Goal: Task Accomplishment & Management: Manage account settings

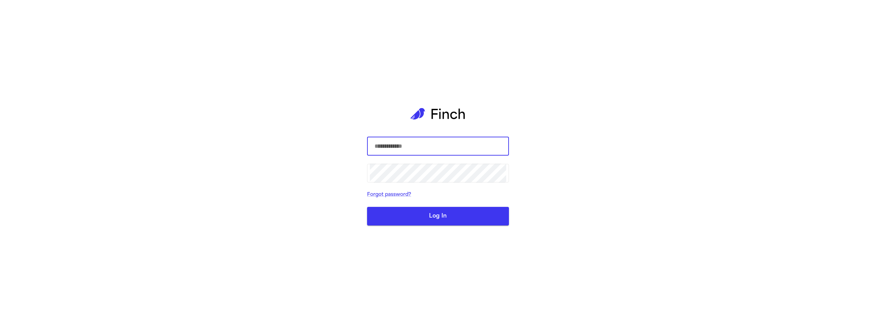
type input "**********"
click at [417, 226] on div "**********" at bounding box center [438, 158] width 142 height 316
click at [421, 219] on button "Log In" at bounding box center [438, 216] width 142 height 19
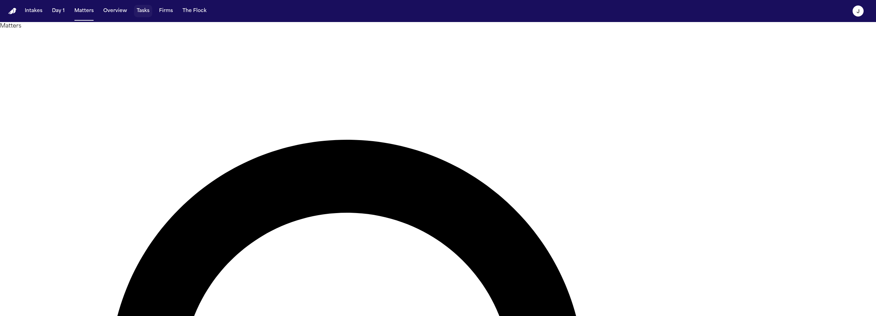
click at [137, 14] on button "Tasks" at bounding box center [143, 11] width 18 height 12
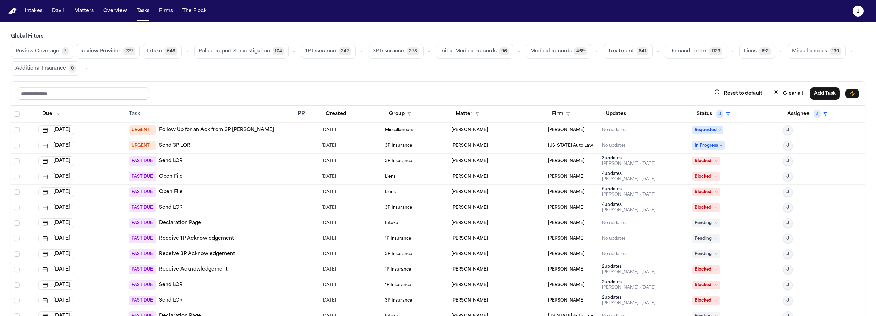
click at [43, 50] on span "Review Coverage" at bounding box center [38, 51] width 44 height 7
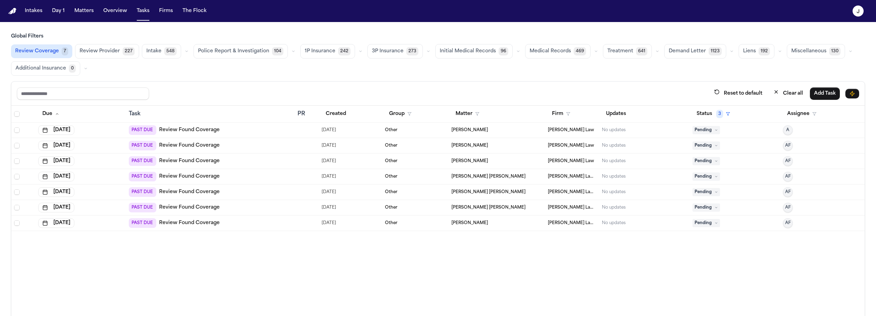
click at [252, 220] on div "PAST DUE Review Found Coverage" at bounding box center [210, 223] width 163 height 10
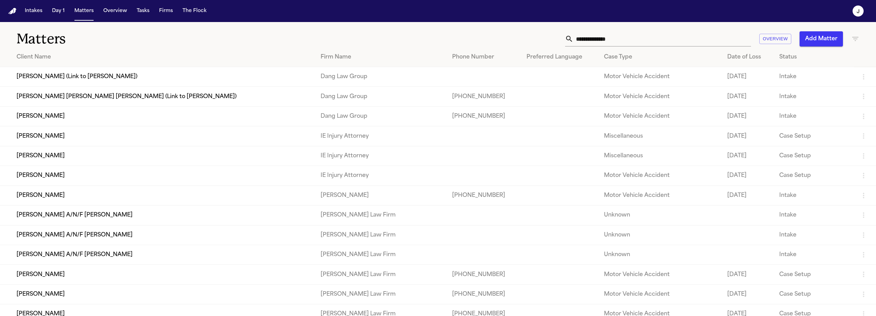
click at [589, 41] on input "text" at bounding box center [663, 38] width 178 height 15
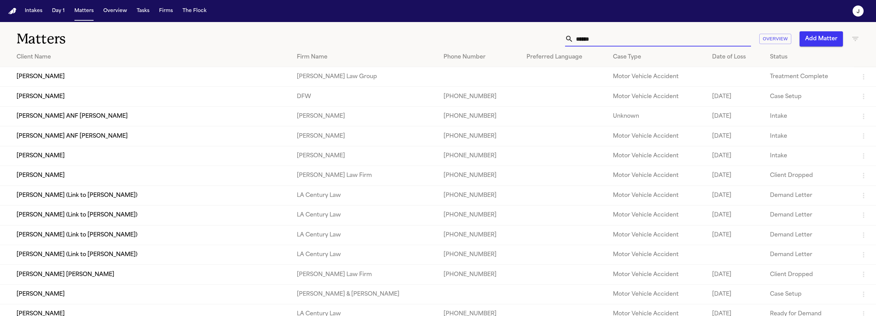
type input "******"
click at [85, 176] on td "[PERSON_NAME]" at bounding box center [145, 176] width 291 height 20
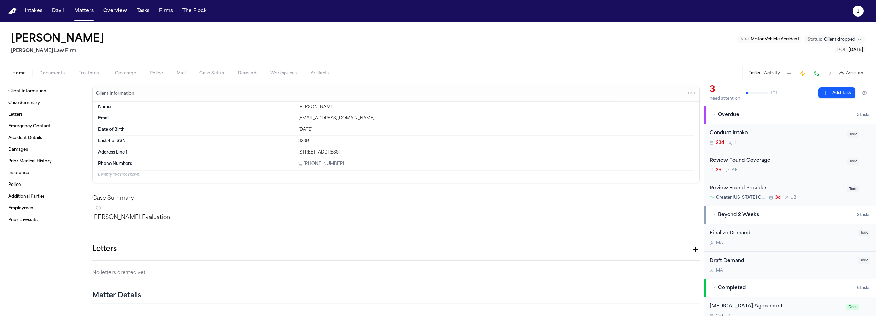
click at [118, 78] on div "Home Documents Treatment Coverage Police Mail Case Setup Demand Workspaces Arti…" at bounding box center [438, 73] width 876 height 14
click at [125, 75] on span "Coverage" at bounding box center [125, 74] width 21 height 6
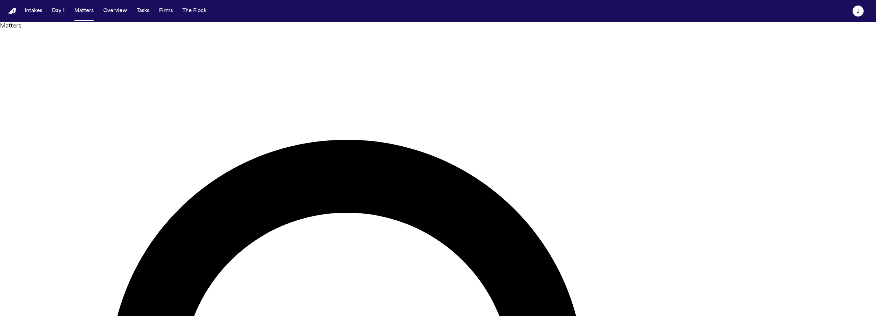
type input "****"
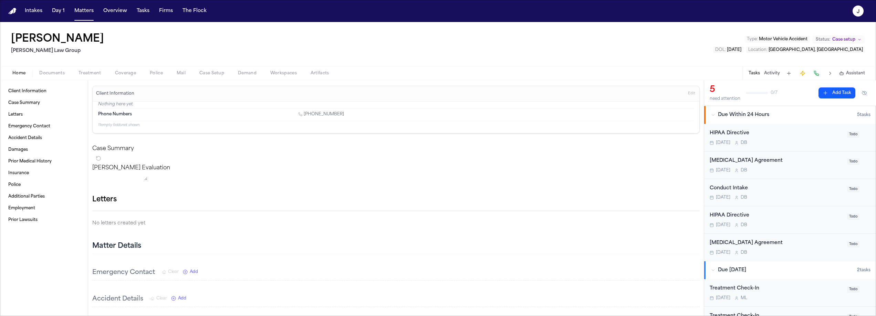
click at [124, 79] on div "Home Documents Treatment Coverage Police Mail Case Setup Demand Workspaces Arti…" at bounding box center [438, 73] width 876 height 14
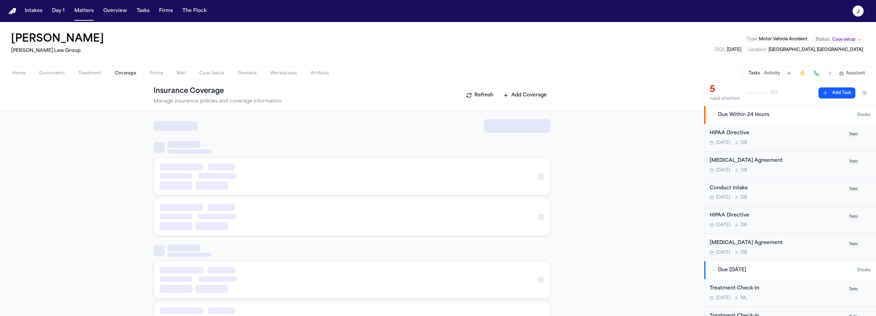
click at [125, 74] on span "Coverage" at bounding box center [125, 74] width 21 height 6
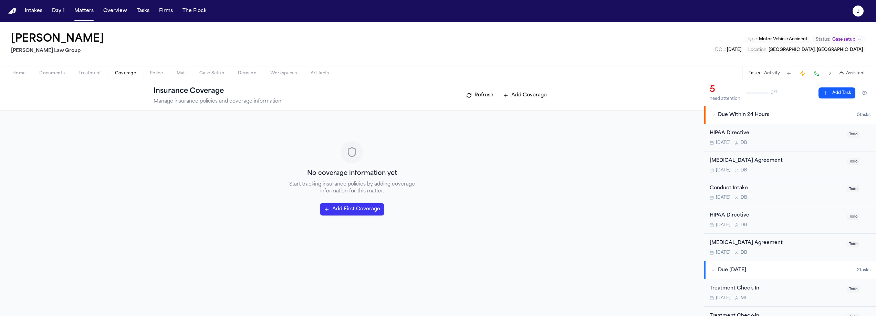
click at [63, 75] on span "Documents" at bounding box center [51, 74] width 25 height 6
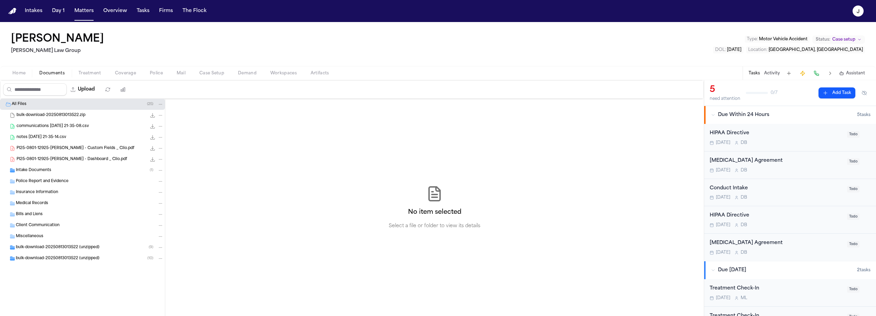
click at [51, 127] on span "communications 2025-08-12 21-35-08.csv" at bounding box center [53, 127] width 72 height 6
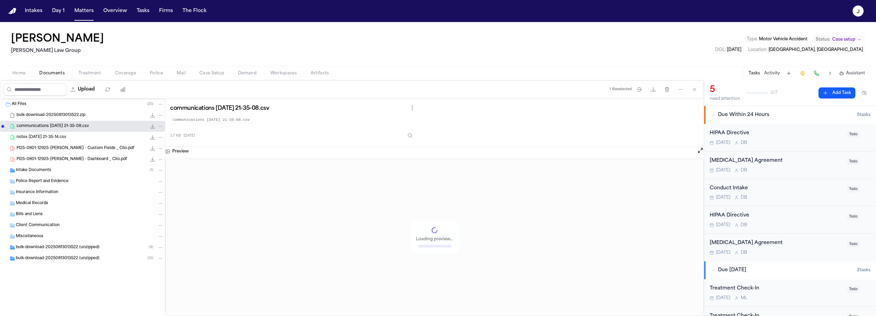
click at [52, 141] on div "notes 2025-08-12 21-35-14.csv 15.8 KB • CSV" at bounding box center [90, 137] width 147 height 7
click at [50, 147] on span "PI25-0801-12925-[PERSON_NAME] - Custom Fields _ Clio.pdf" at bounding box center [76, 149] width 118 height 6
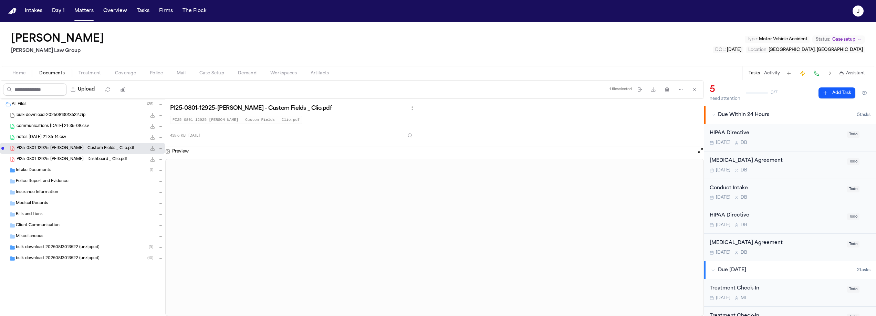
click at [65, 159] on span "PI25-0801-12925-[PERSON_NAME] - Dashboard _ Clio.pdf" at bounding box center [72, 160] width 111 height 6
click at [59, 168] on div "Intake Documents ( 1 )" at bounding box center [90, 170] width 148 height 6
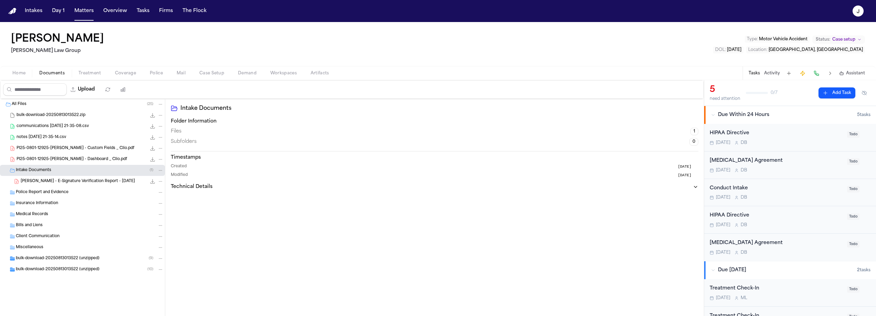
click at [80, 182] on span "W. Pierre - E-Signature Verification Report - 8.1.25" at bounding box center [78, 182] width 114 height 6
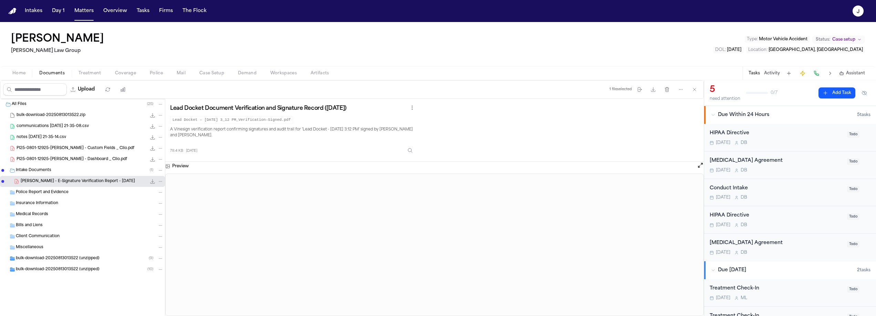
click at [32, 260] on span "bulk-download-20250813013522 (unzipped)" at bounding box center [58, 259] width 84 height 6
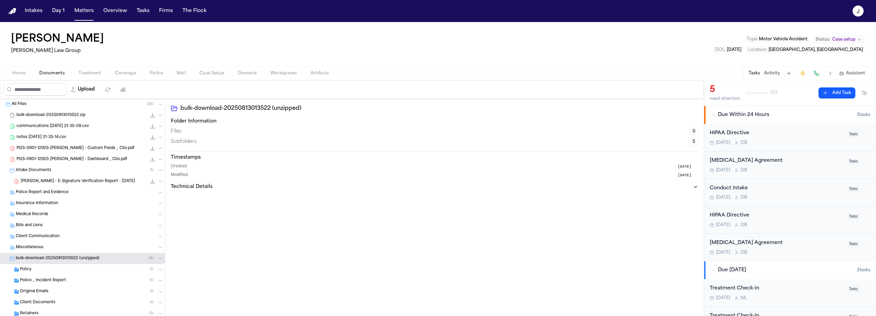
scroll to position [30, 0]
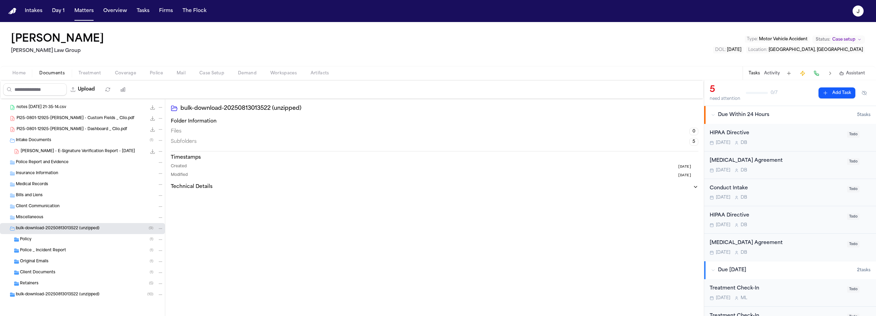
click at [65, 250] on span "Police _ Incident Report" at bounding box center [43, 251] width 46 height 6
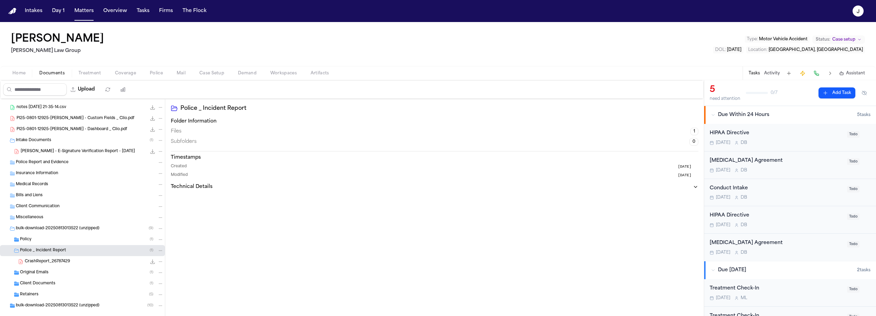
click at [60, 264] on span "CrashReport_26787429" at bounding box center [47, 262] width 45 height 6
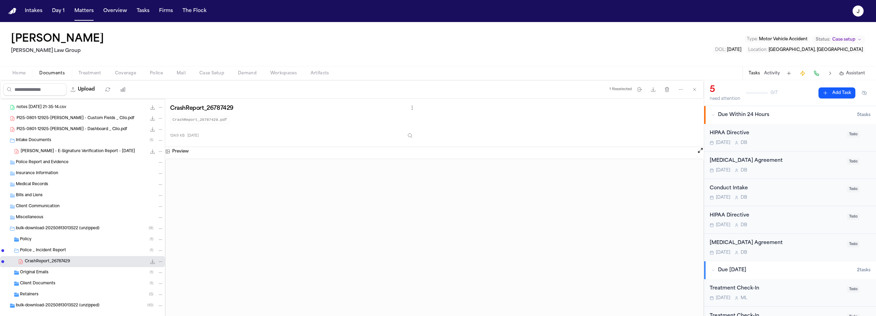
scroll to position [41, 0]
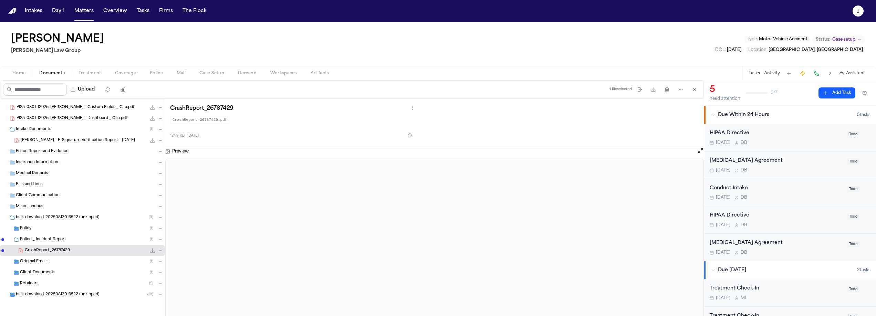
click at [58, 270] on div "Client Documents ( 1 )" at bounding box center [92, 273] width 144 height 6
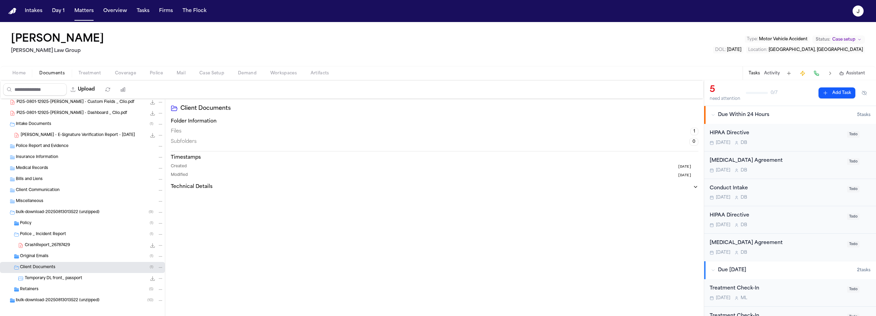
scroll to position [52, 0]
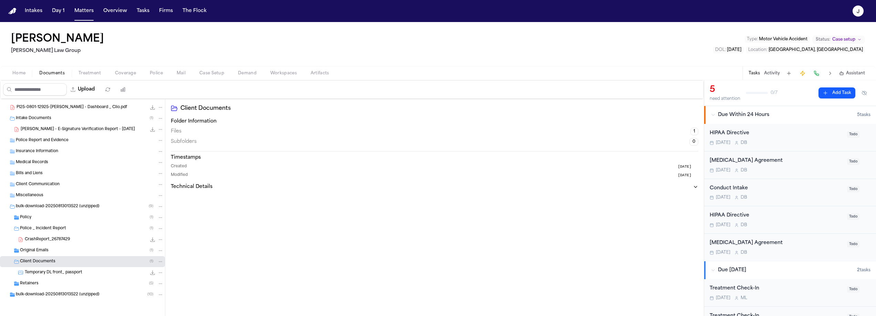
click at [64, 284] on div "Retainers ( 5 )" at bounding box center [92, 284] width 144 height 6
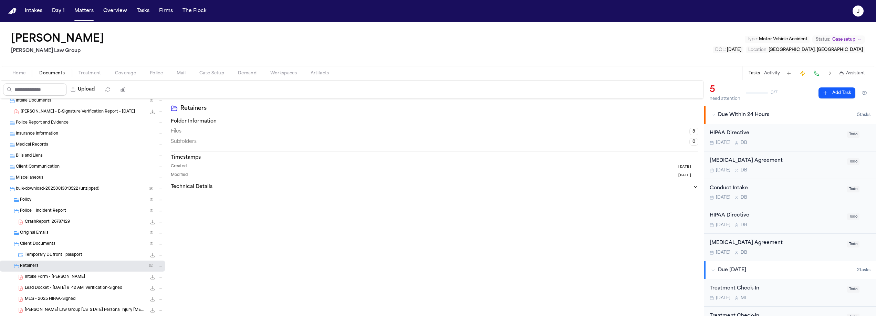
scroll to position [107, 0]
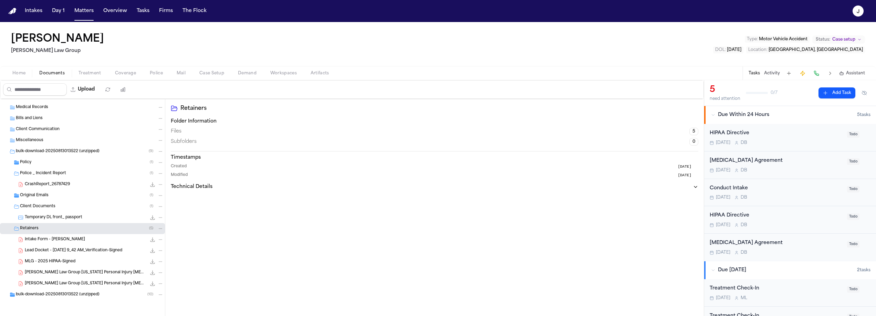
click at [72, 241] on span "Intake Form - Watson Pierre" at bounding box center [55, 240] width 60 height 6
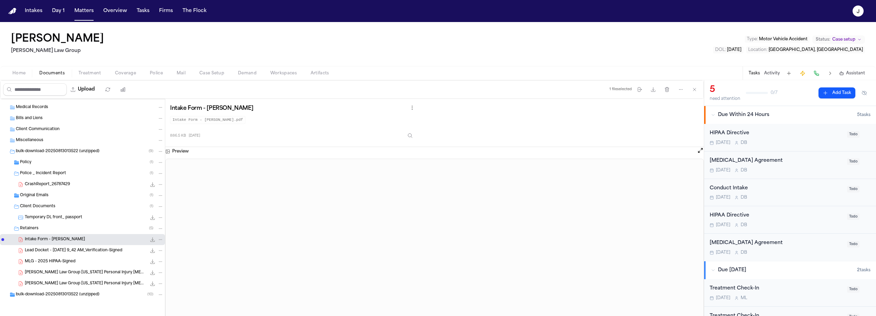
click at [78, 275] on span "Morgan Law Group Florida Personal Injury Retainer - 1s25-Signed" at bounding box center [86, 273] width 122 height 6
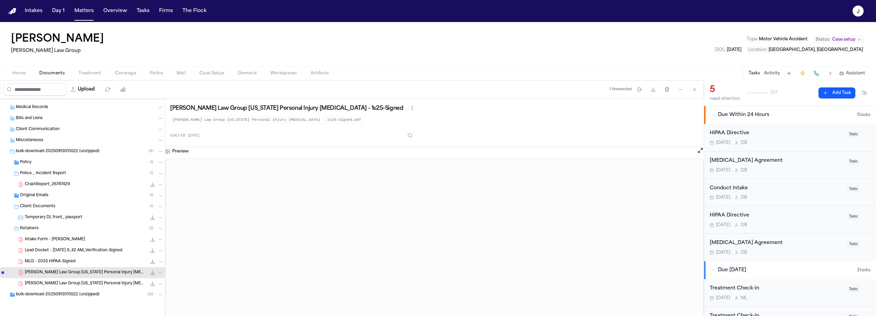
scroll to position [18, 0]
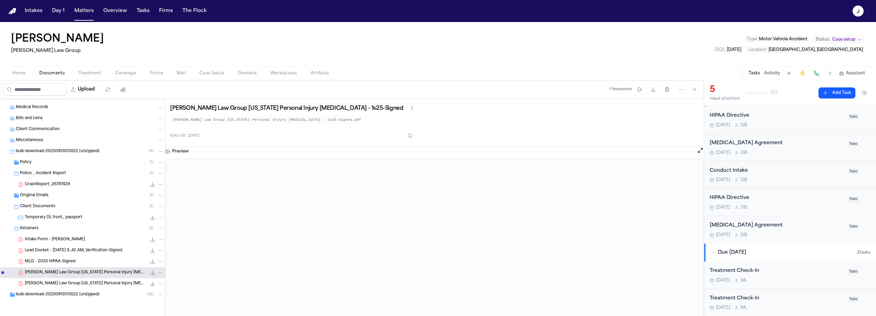
click at [128, 75] on span "Coverage" at bounding box center [125, 74] width 21 height 6
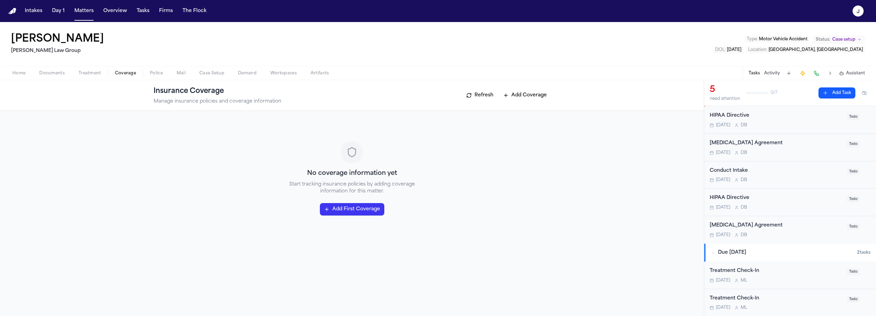
click at [538, 92] on button "Add Coverage" at bounding box center [525, 95] width 51 height 11
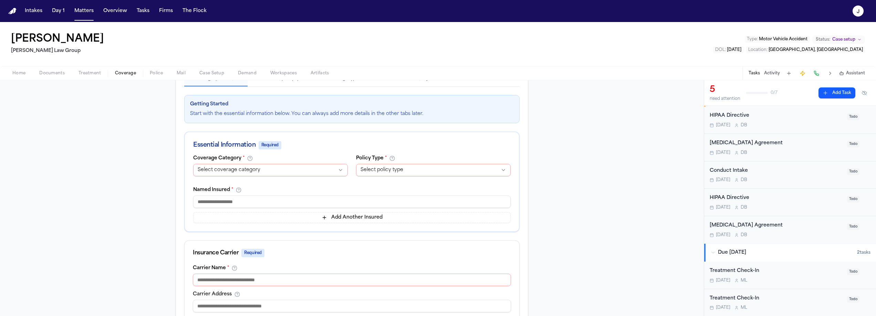
scroll to position [82, 0]
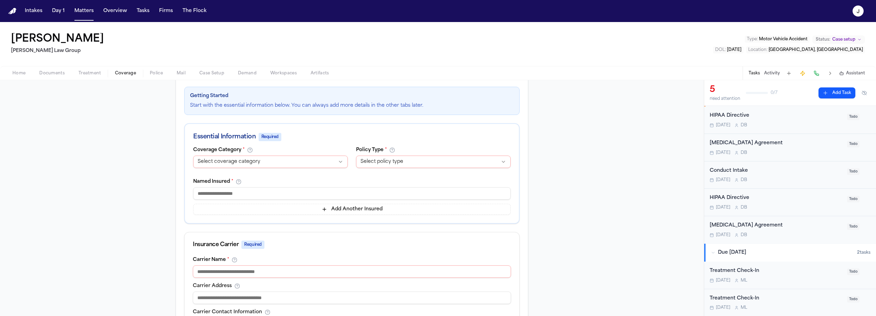
click at [238, 163] on html "**********" at bounding box center [438, 158] width 876 height 316
select select "**********"
click at [375, 162] on html "**********" at bounding box center [438, 158] width 876 height 316
select select "****"
click at [213, 196] on input at bounding box center [352, 193] width 318 height 12
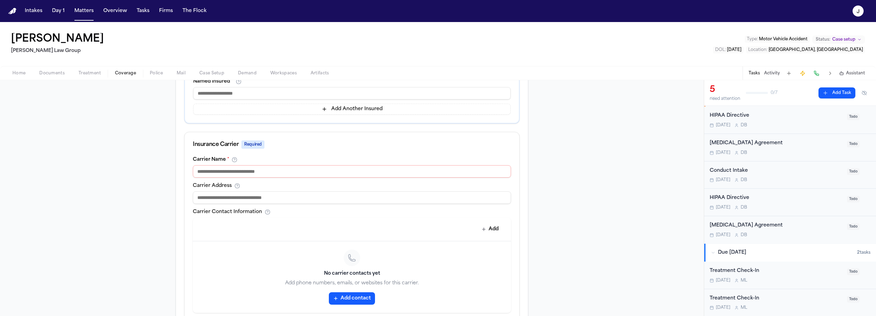
scroll to position [199, 0]
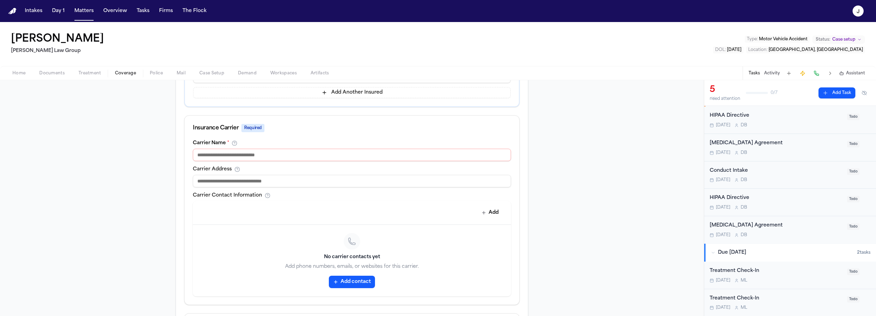
click at [202, 159] on input at bounding box center [352, 155] width 318 height 12
type input "*****"
click at [213, 177] on input at bounding box center [352, 181] width 318 height 12
type input "**********"
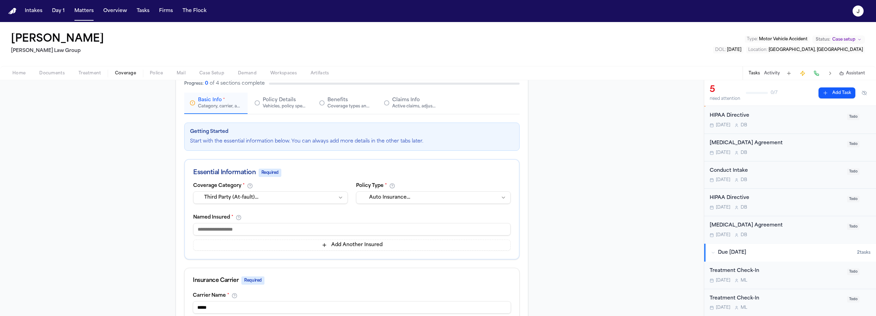
scroll to position [58, 0]
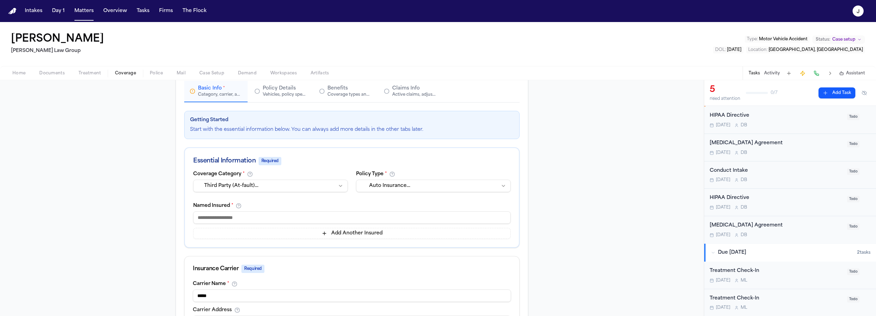
click at [260, 219] on input at bounding box center [352, 218] width 318 height 12
click at [205, 219] on input at bounding box center [352, 218] width 318 height 12
type input "*"
click at [258, 221] on input "**********" at bounding box center [352, 218] width 318 height 12
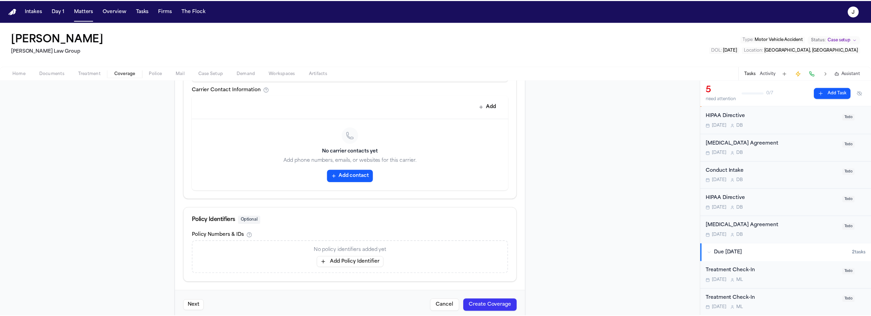
scroll to position [317, 0]
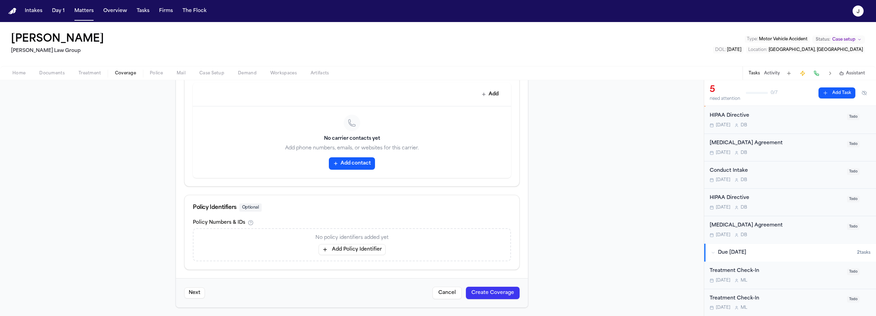
type input "**********"
click at [362, 249] on button "Add Policy Identifier" at bounding box center [352, 249] width 67 height 11
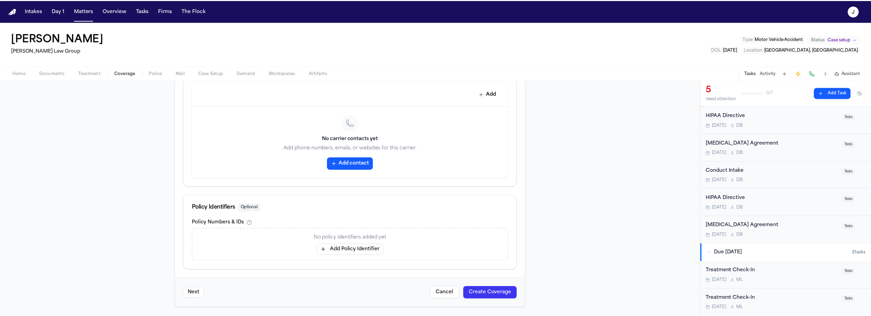
scroll to position [312, 0]
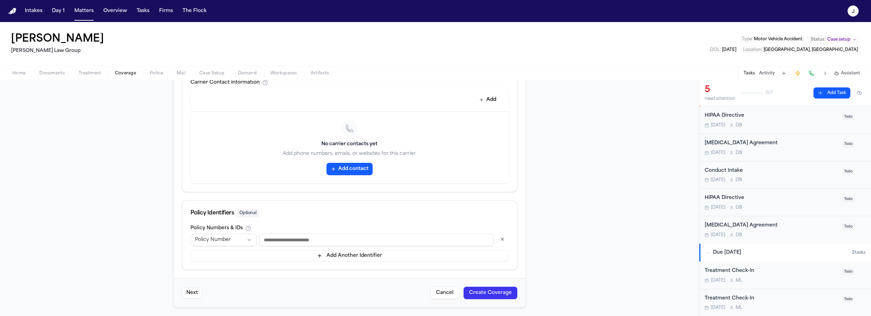
click at [284, 244] on input at bounding box center [376, 240] width 234 height 12
click at [261, 237] on input at bounding box center [376, 240] width 234 height 12
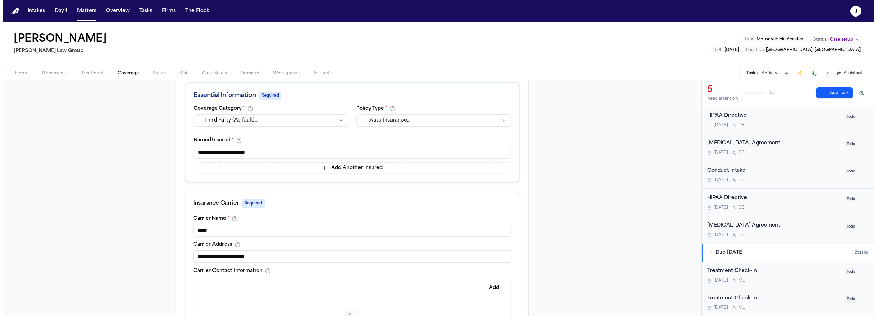
scroll to position [29, 0]
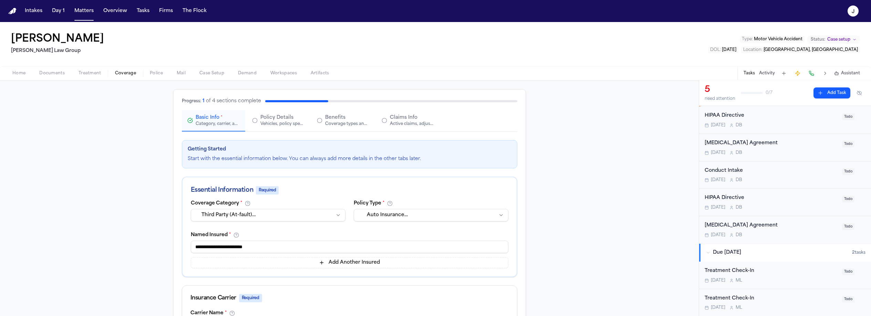
type input "**********"
click at [396, 122] on div "Active claims, adjusters, and subrogation details" at bounding box center [412, 124] width 44 height 6
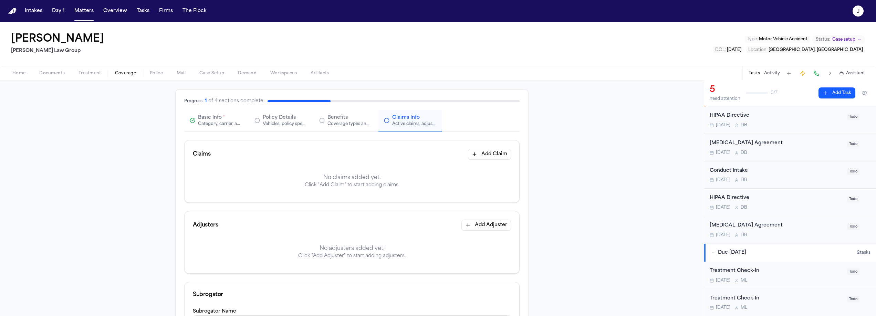
click at [483, 159] on button "Add Claim" at bounding box center [489, 154] width 43 height 11
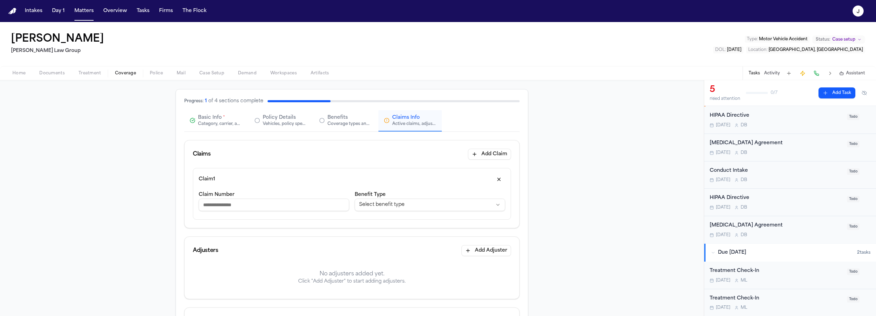
click at [278, 202] on input "Claim Number" at bounding box center [274, 205] width 151 height 12
type input "**********"
click at [414, 208] on html "**********" at bounding box center [438, 158] width 876 height 316
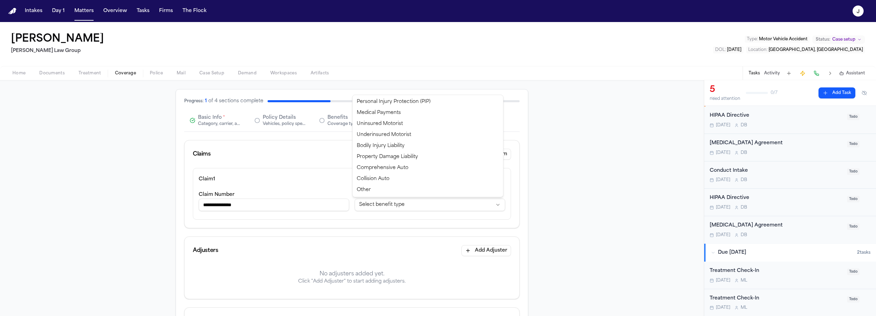
select select "**********"
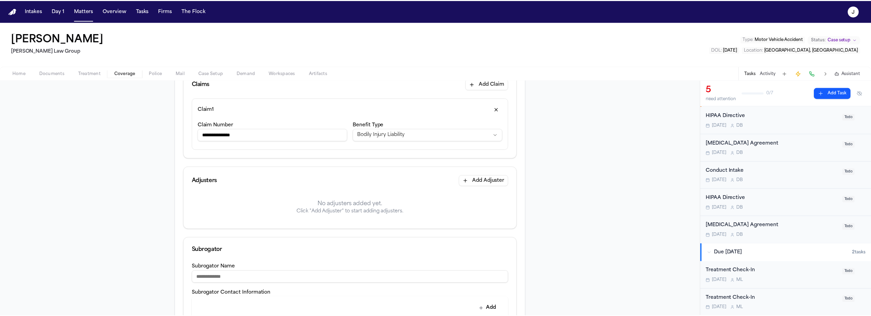
scroll to position [117, 0]
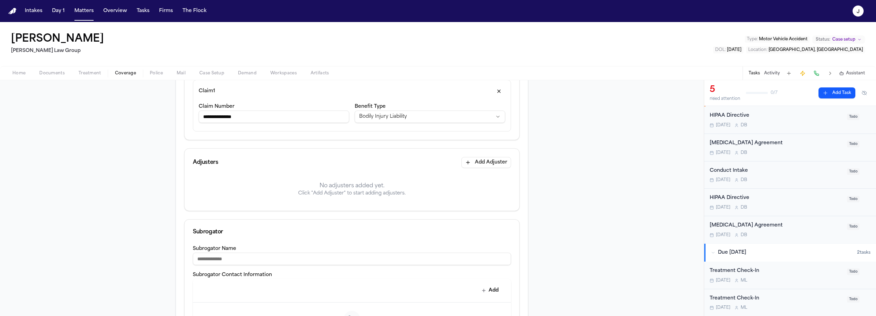
click at [499, 160] on button "Add Adjuster" at bounding box center [487, 162] width 50 height 11
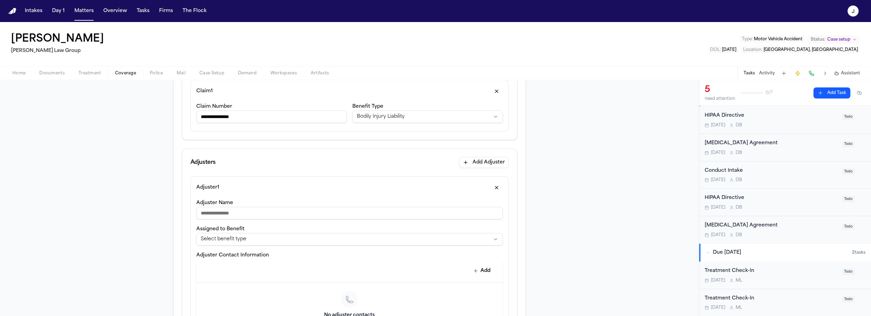
click at [298, 217] on input "Adjuster Name" at bounding box center [349, 213] width 307 height 12
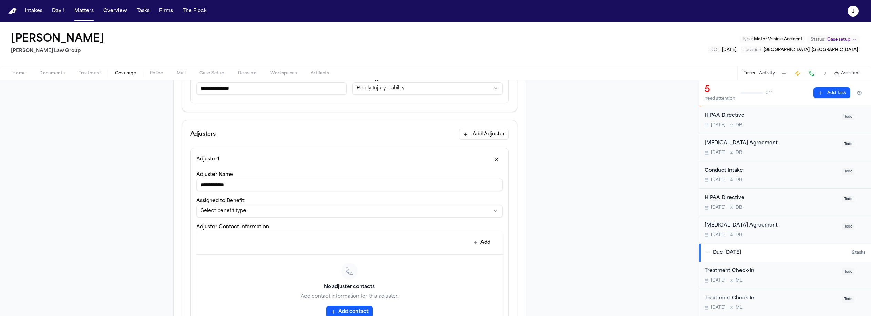
scroll to position [146, 0]
type input "**********"
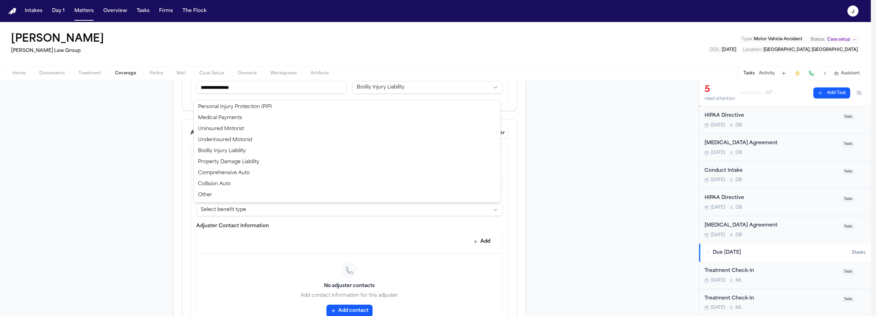
click at [245, 210] on html "**********" at bounding box center [438, 158] width 876 height 316
click at [235, 233] on html "**********" at bounding box center [438, 158] width 876 height 316
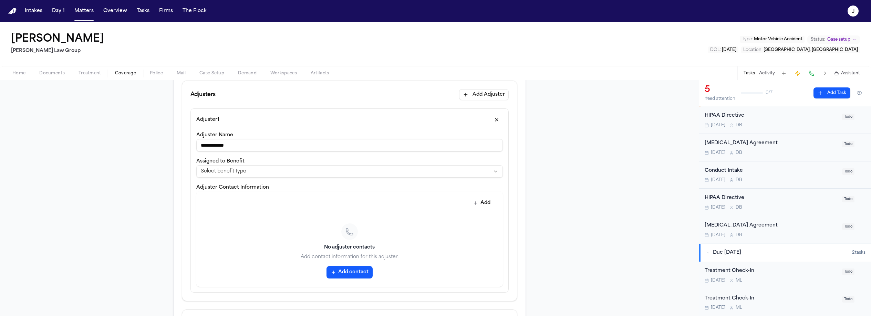
scroll to position [186, 0]
click at [478, 199] on button "Add" at bounding box center [482, 202] width 25 height 12
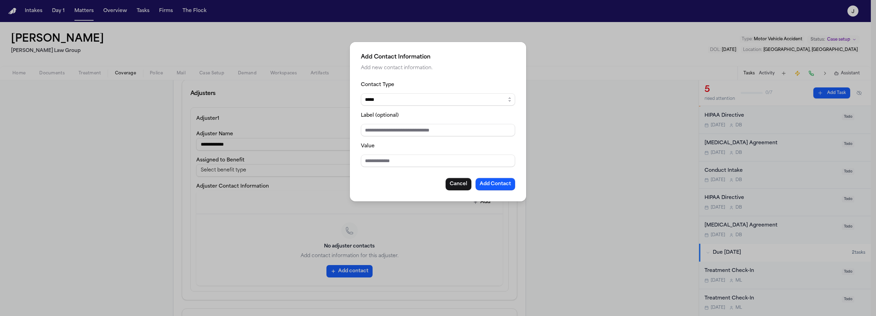
click at [368, 168] on div "Contact Type ***** ***** ******* *** ***** Label (optional) Value Cancel Add Co…" at bounding box center [438, 136] width 154 height 110
click at [371, 162] on input "Value" at bounding box center [438, 161] width 154 height 12
click at [395, 162] on input "**********" at bounding box center [438, 161] width 154 height 12
type input "**********"
click at [499, 183] on button "Add Contact" at bounding box center [496, 184] width 40 height 12
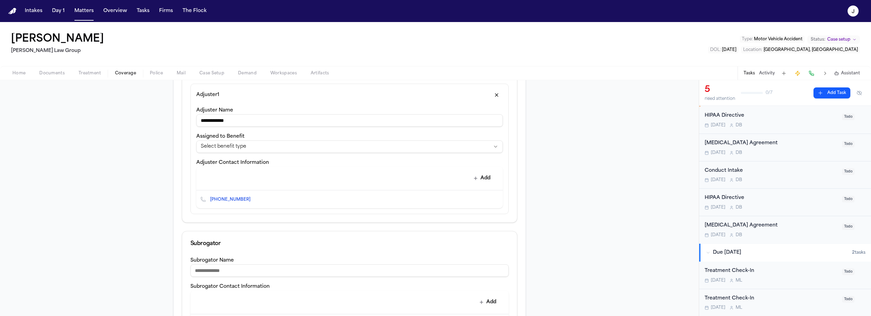
scroll to position [209, 0]
click at [486, 178] on button "Add" at bounding box center [482, 179] width 25 height 12
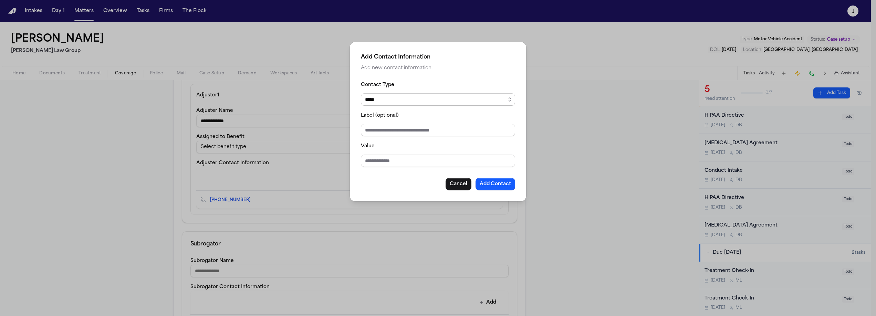
click at [387, 102] on select "***** ***** ******* *** *****" at bounding box center [438, 99] width 154 height 12
select select "***"
click at [361, 93] on select "***** ***** ******* *** *****" at bounding box center [438, 99] width 154 height 12
click at [365, 163] on input "Value" at bounding box center [438, 161] width 154 height 12
type input "**********"
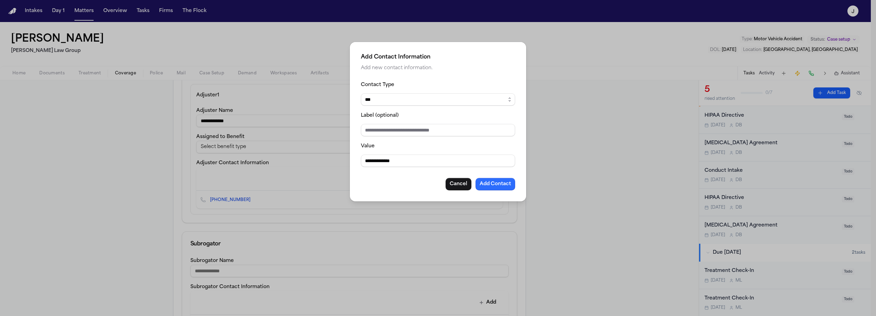
click at [490, 186] on button "Add Contact" at bounding box center [496, 184] width 40 height 12
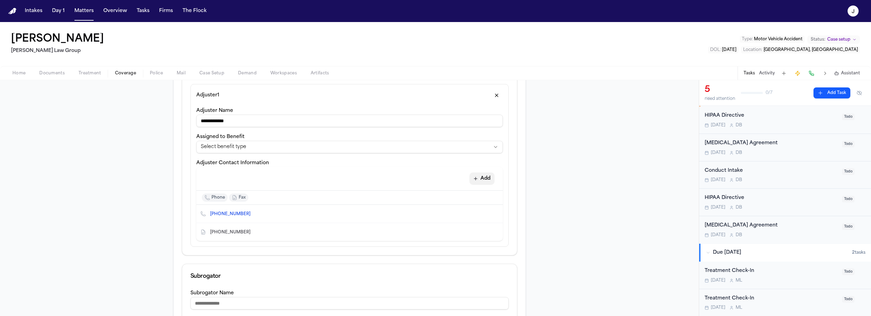
click at [481, 181] on button "Add" at bounding box center [482, 179] width 25 height 12
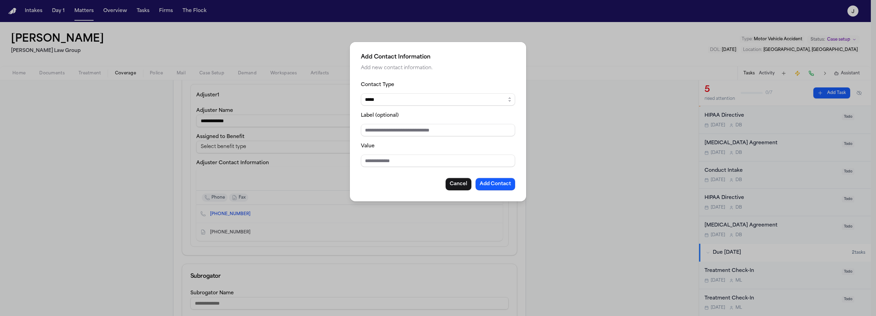
click at [460, 186] on button "Cancel" at bounding box center [459, 184] width 26 height 12
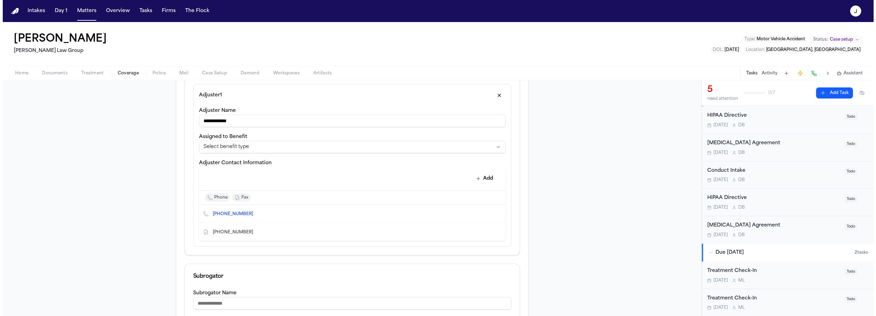
scroll to position [387, 0]
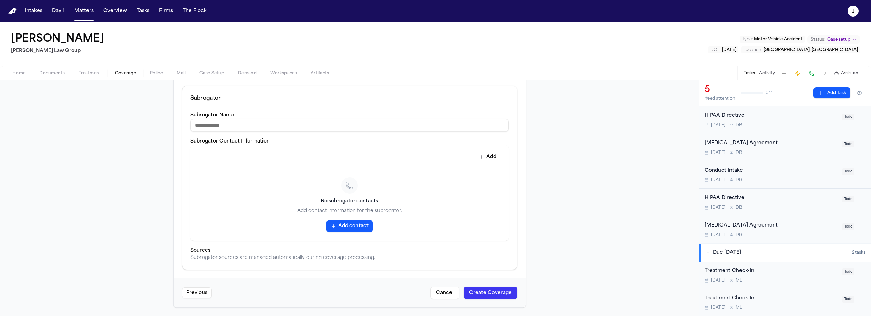
click at [475, 297] on button "Create Coverage" at bounding box center [491, 293] width 54 height 12
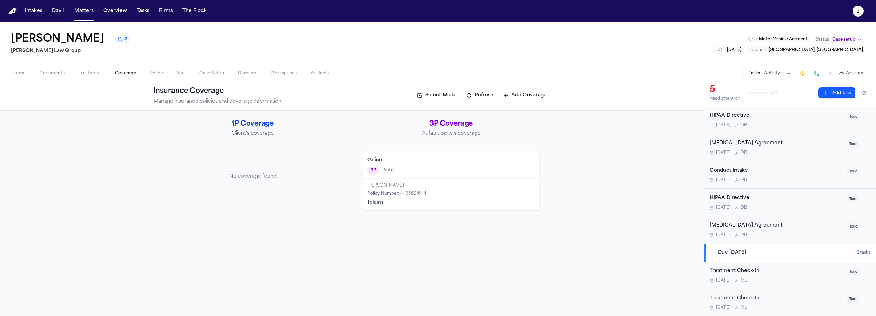
click at [23, 74] on span "Home" at bounding box center [18, 74] width 13 height 6
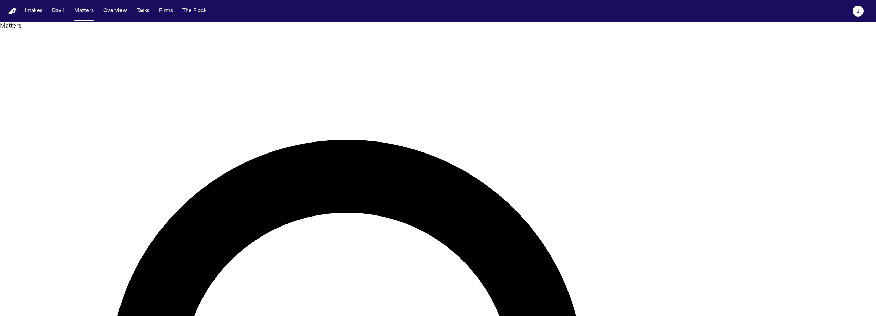
type input "*****"
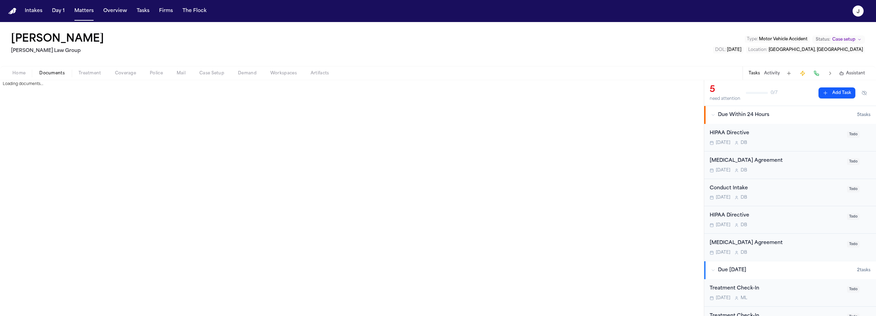
click at [58, 72] on span "Documents" at bounding box center [51, 74] width 25 height 6
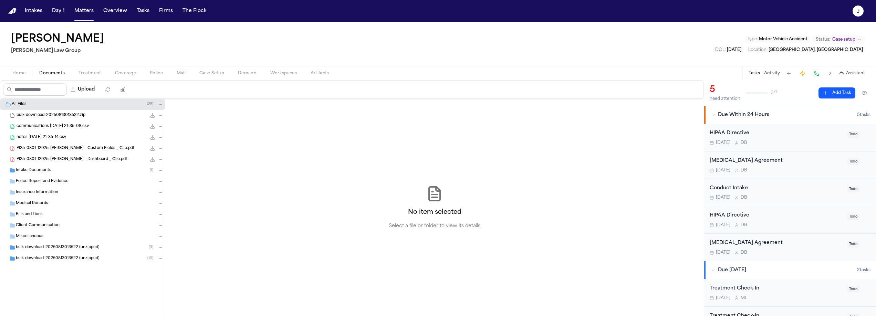
click at [32, 245] on span "bulk-download-20250813013522 (unzipped)" at bounding box center [58, 248] width 84 height 6
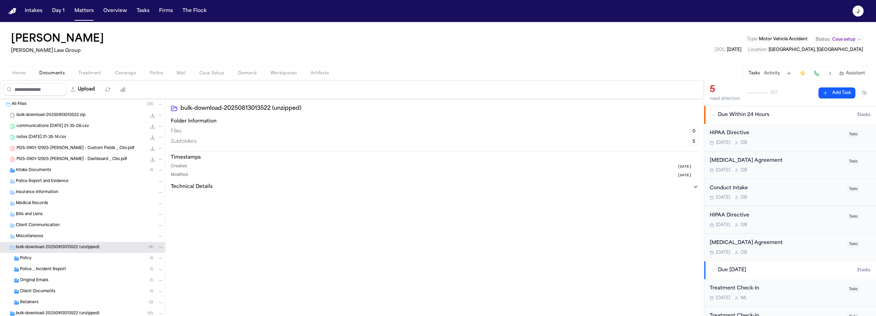
scroll to position [19, 0]
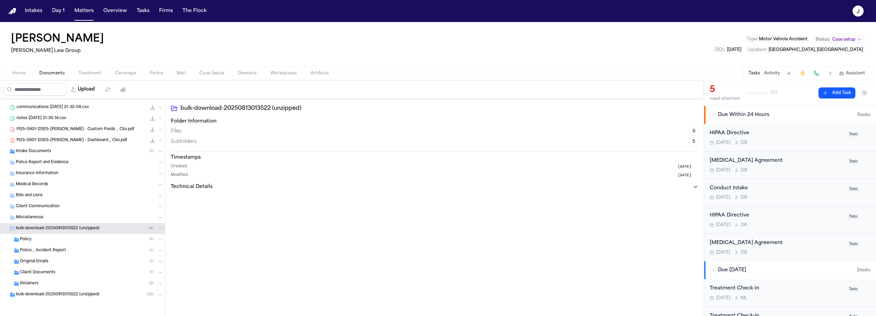
click at [47, 251] on span "Police _ Incident Report" at bounding box center [43, 251] width 46 height 6
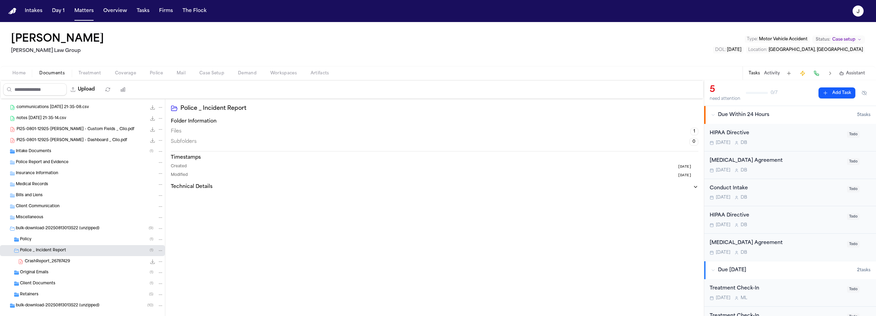
click at [49, 260] on span "CrashReport_26787429" at bounding box center [47, 262] width 45 height 6
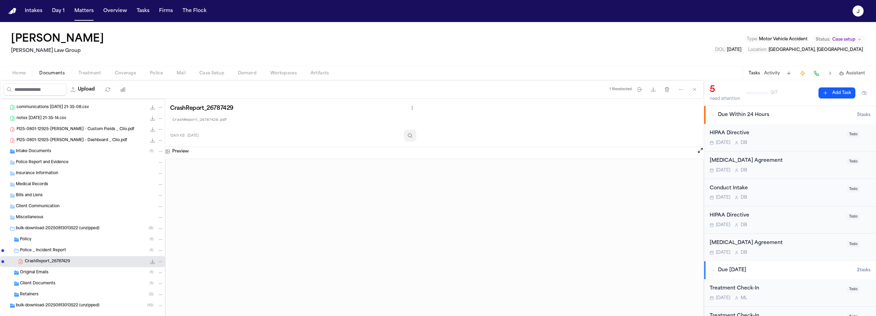
click at [416, 137] on button "Inspect" at bounding box center [410, 136] width 12 height 12
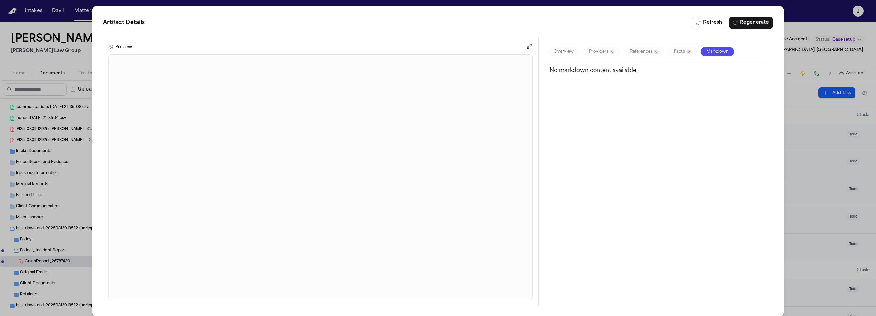
click at [86, 53] on div "Artifact Details Refresh Regenerate Preview Overview Providers 0 References 0 F…" at bounding box center [438, 161] width 876 height 322
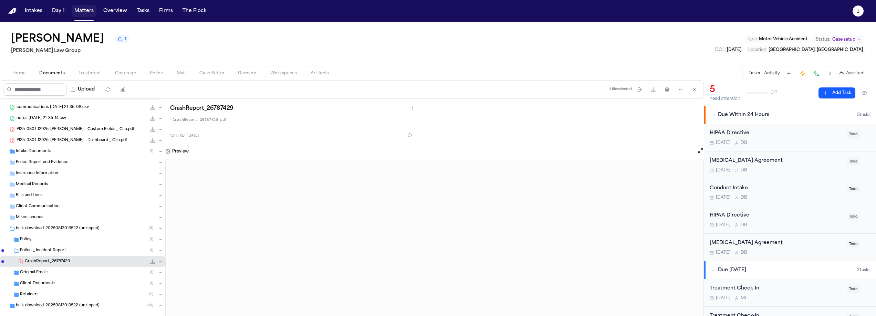
click at [89, 14] on button "Matters" at bounding box center [84, 11] width 25 height 12
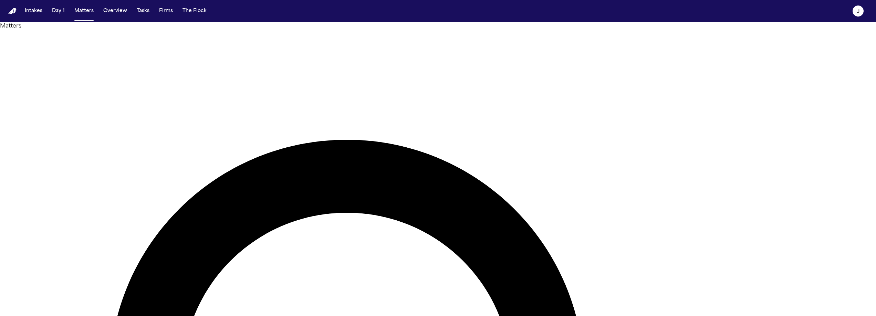
type input "****"
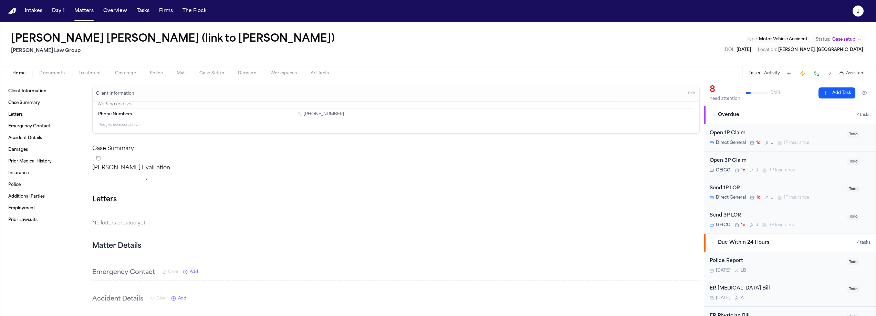
click at [57, 74] on span "Documents" at bounding box center [51, 74] width 25 height 6
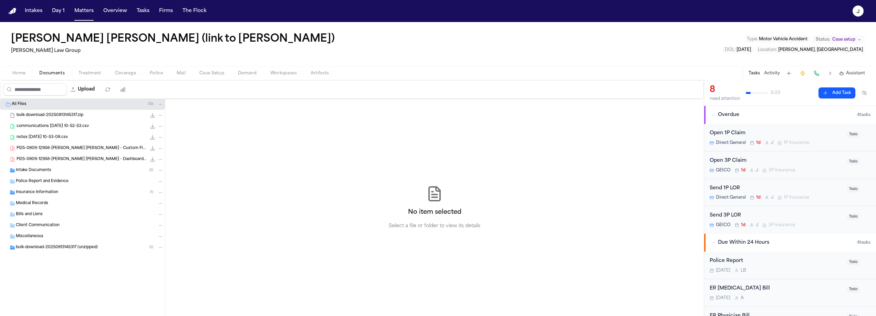
click at [82, 246] on span "bulk-download-20250813145317 (unzipped)" at bounding box center [57, 248] width 82 height 6
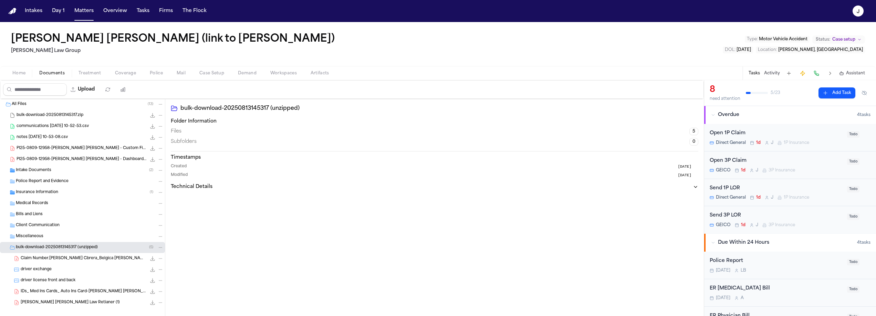
scroll to position [8, 0]
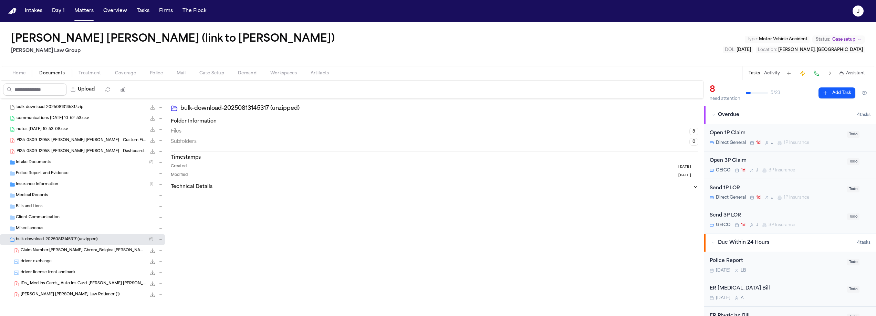
click at [62, 252] on span "Claim Number.Luis Santana Cbrera_Belgica Candelario" at bounding box center [84, 251] width 126 height 6
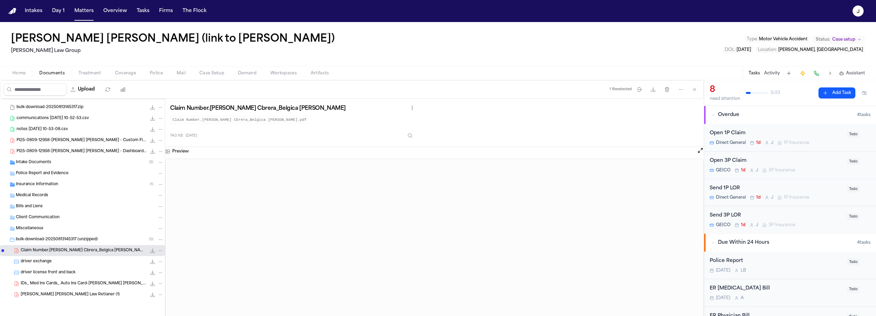
click at [52, 164] on div "Intake Documents ( 2 )" at bounding box center [90, 162] width 148 height 6
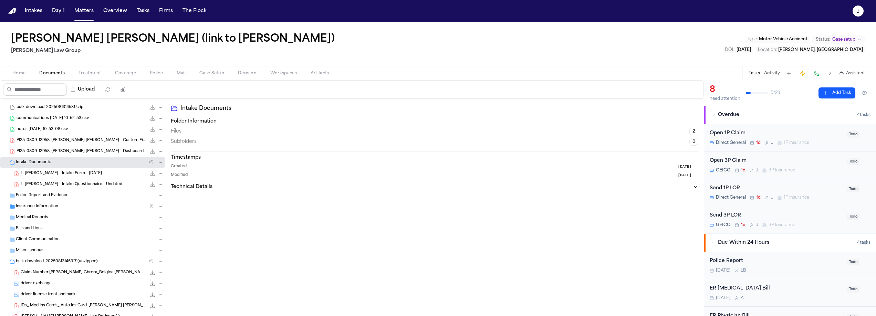
click at [70, 172] on span "L. Santana Cabrera - Intake Form - 8.7.25" at bounding box center [61, 174] width 81 height 6
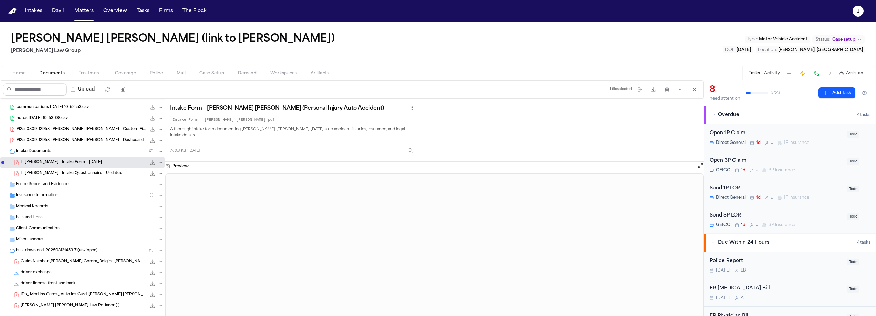
scroll to position [20, 0]
click at [102, 261] on span "Claim Number.Luis Santana Cbrera_Belgica Candelario" at bounding box center [84, 261] width 126 height 6
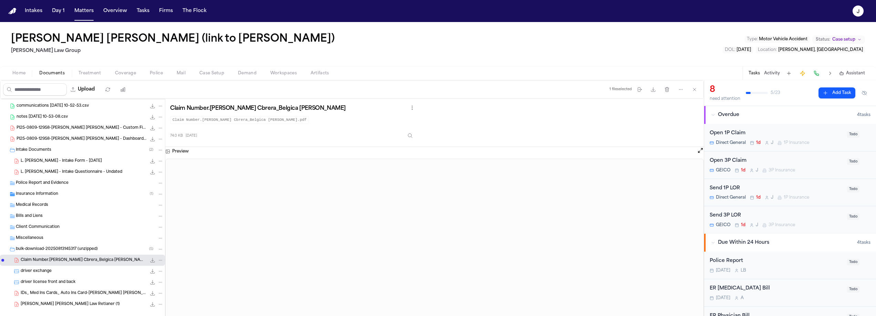
click at [61, 284] on span "driver license front and back" at bounding box center [48, 283] width 55 height 6
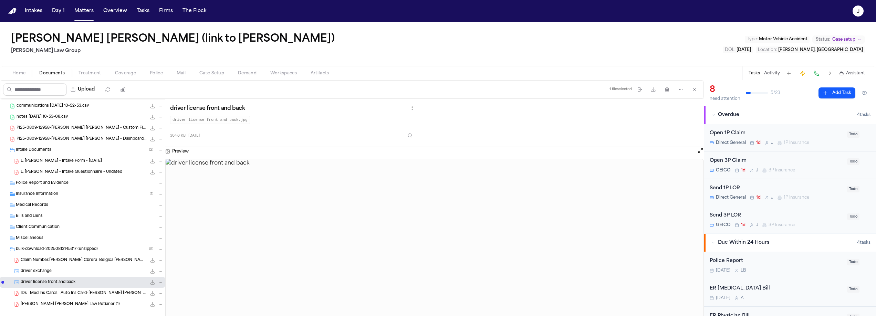
click at [49, 264] on div "Claim Number.Luis Santana Cbrera_Belgica Candelario 74.0 KB • PDF" at bounding box center [82, 260] width 165 height 11
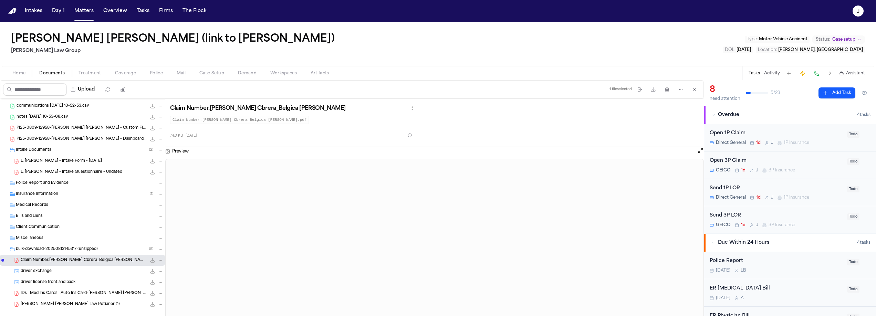
click at [86, 163] on span "L. Santana Cabrera - Intake Form - 8.7.25" at bounding box center [61, 161] width 81 height 6
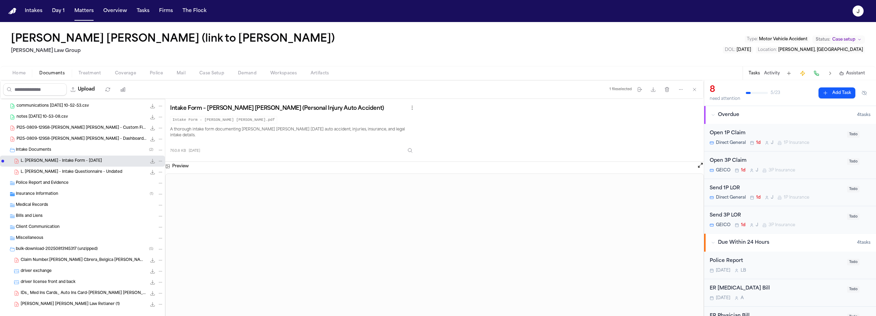
click at [72, 260] on span "Claim Number.Luis Santana Cbrera_Belgica Candelario" at bounding box center [84, 261] width 126 height 6
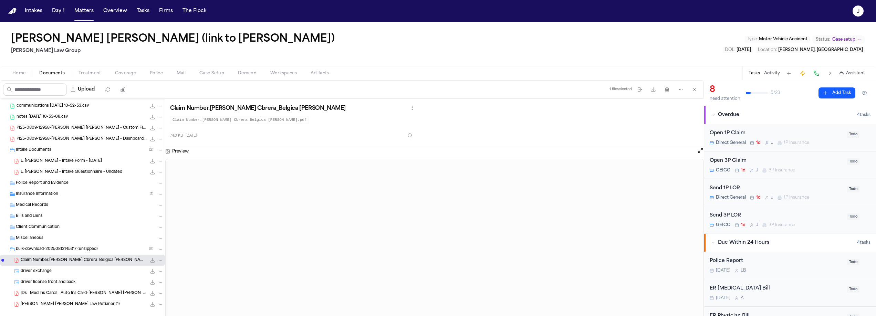
click at [86, 306] on span "Luis Santana Cabrera Morgan Law Retianer (1)" at bounding box center [70, 305] width 99 height 6
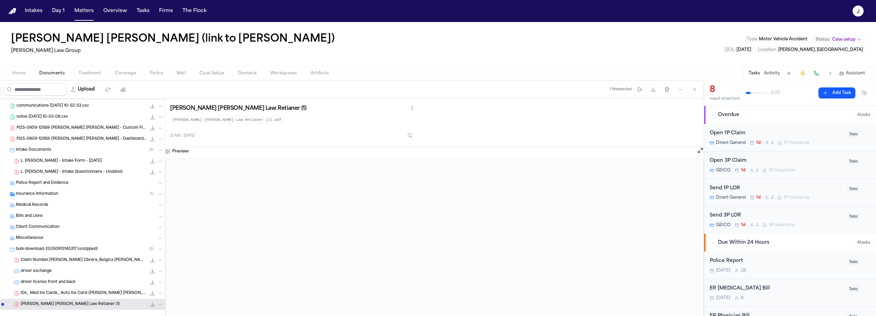
scroll to position [30, 0]
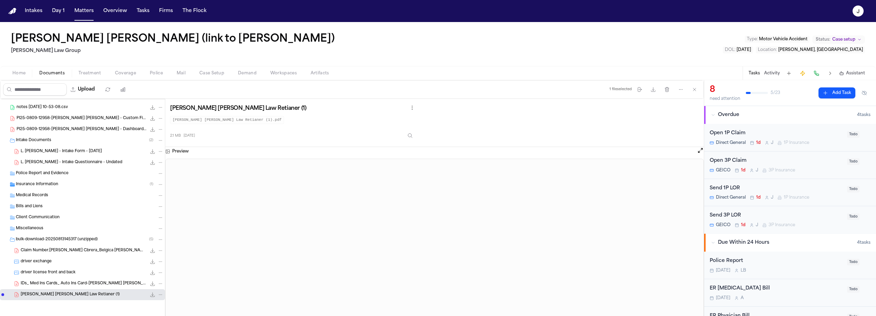
click at [74, 283] on span "IDs_ Med Ins Cards_ Auto Ins Card-Luis Santana Cabrera _ Belgica Candelario" at bounding box center [84, 284] width 126 height 6
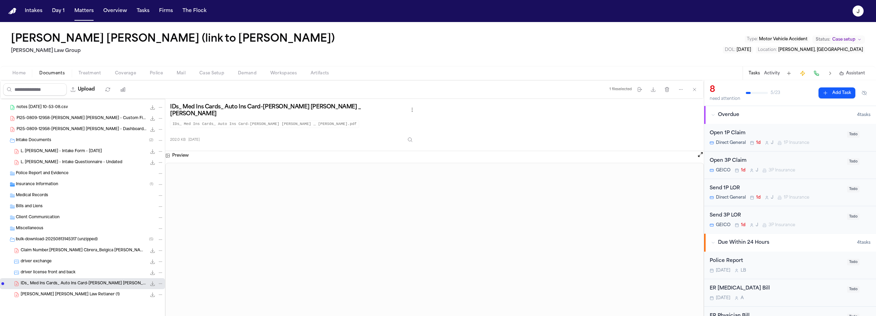
click at [40, 262] on span "driver exchange" at bounding box center [36, 262] width 31 height 6
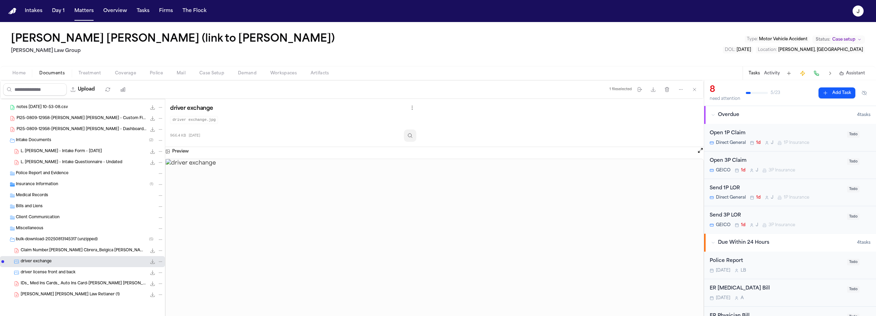
click at [413, 138] on icon "Inspect" at bounding box center [411, 136] width 6 height 6
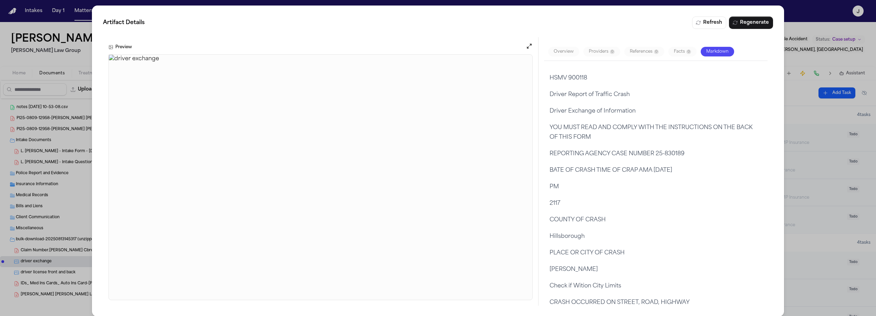
click at [67, 56] on div "Artifact Details Refresh Regenerate Preview Overview Providers 0 References 0 F…" at bounding box center [438, 161] width 876 height 322
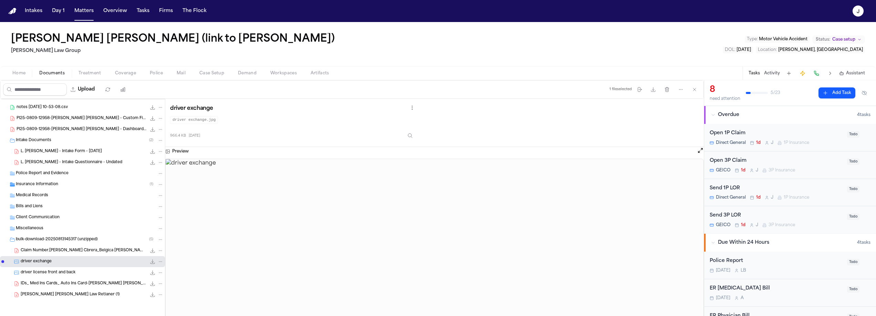
scroll to position [0, 0]
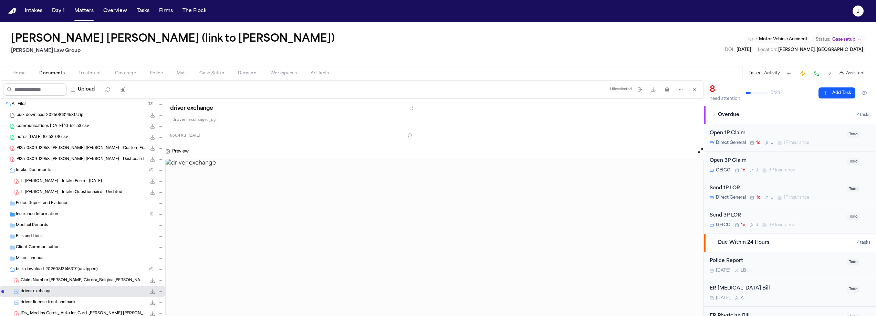
click at [59, 182] on span "L. Santana Cabrera - Intake Form - 8.7.25" at bounding box center [61, 182] width 81 height 6
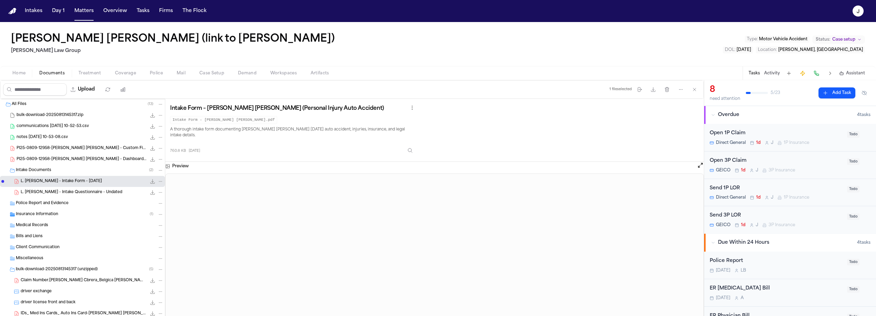
scroll to position [30, 0]
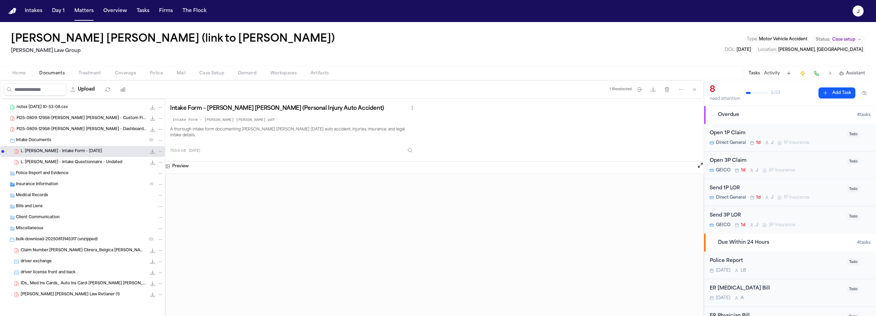
click at [54, 284] on span "IDs_ Med Ins Cards_ Auto Ins Card-Luis Santana Cabrera _ Belgica Candelario" at bounding box center [84, 284] width 126 height 6
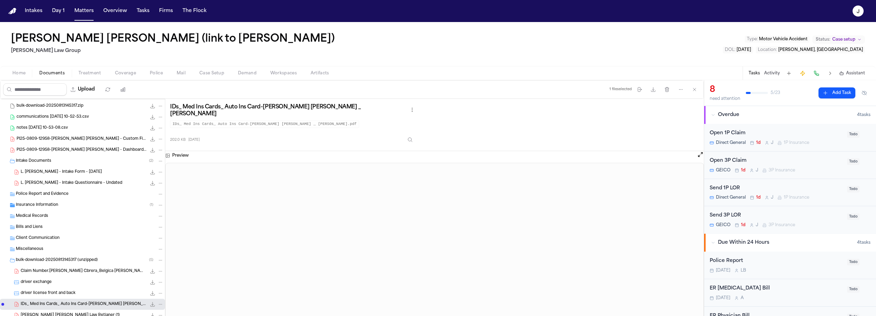
scroll to position [0, 0]
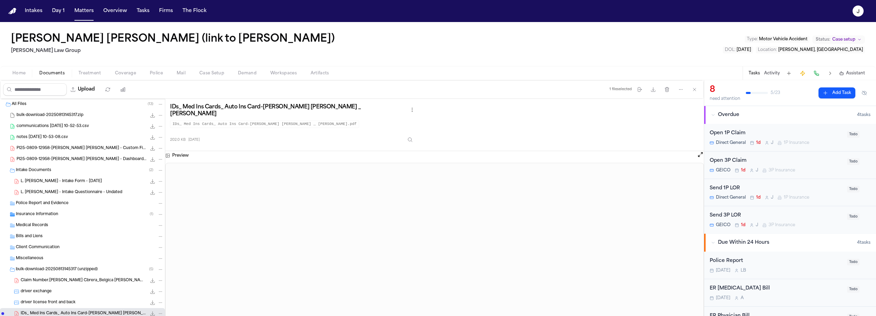
click at [70, 182] on span "L. Santana Cabrera - Intake Form - 8.7.25" at bounding box center [61, 182] width 81 height 6
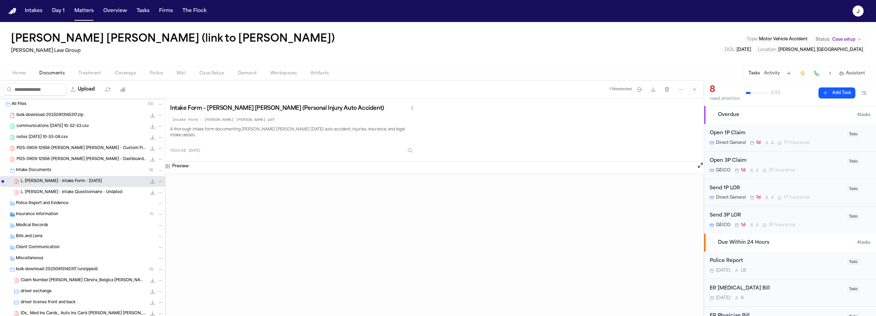
click at [126, 73] on span "Coverage" at bounding box center [125, 74] width 21 height 6
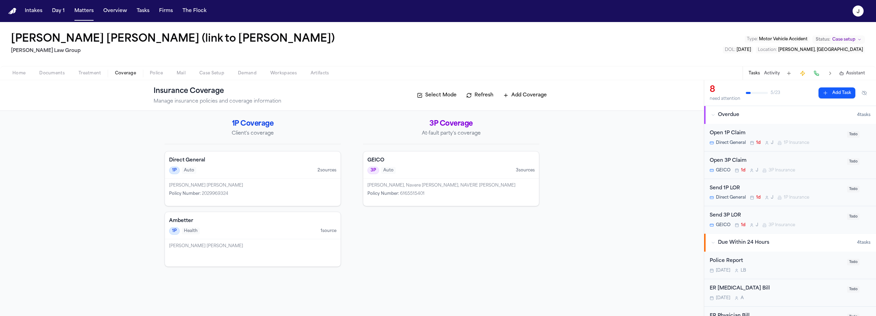
click at [439, 167] on div "3P Auto 3 source s" at bounding box center [451, 171] width 167 height 8
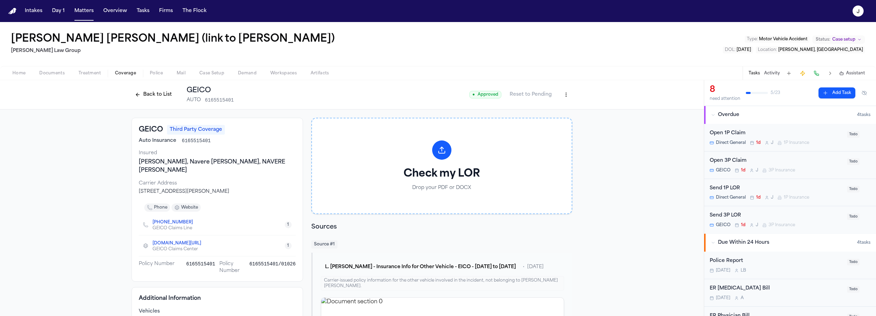
click at [564, 99] on html "Intakes Day 1 Matters Overview Tasks Firms The Flock J Luis Santana Cabrera (li…" at bounding box center [438, 158] width 876 height 316
click at [545, 109] on div "Edit Coverage" at bounding box center [540, 109] width 58 height 11
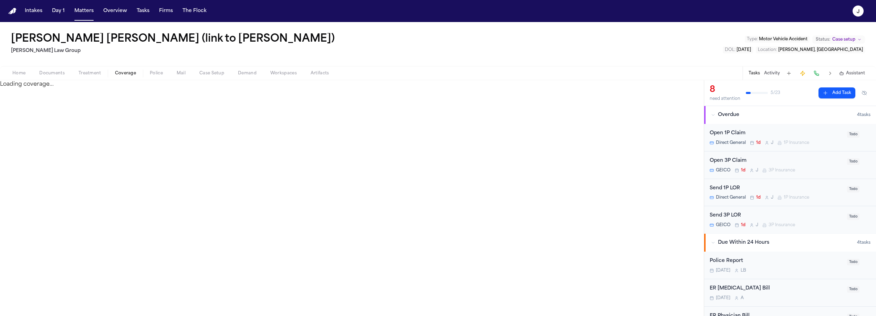
select select "**********"
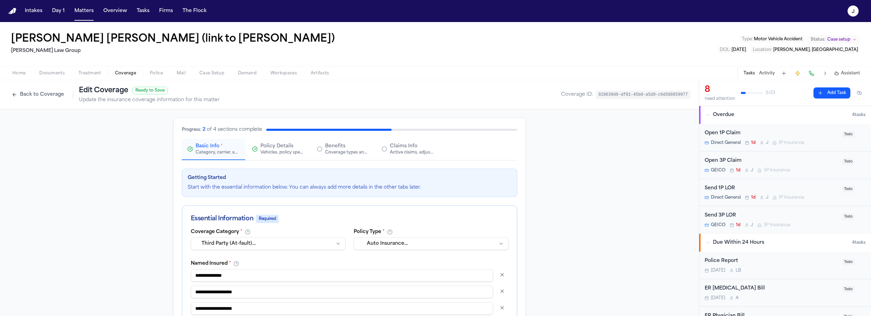
click at [408, 151] on div "Active claims, adjusters, and subrogation details" at bounding box center [412, 153] width 44 height 6
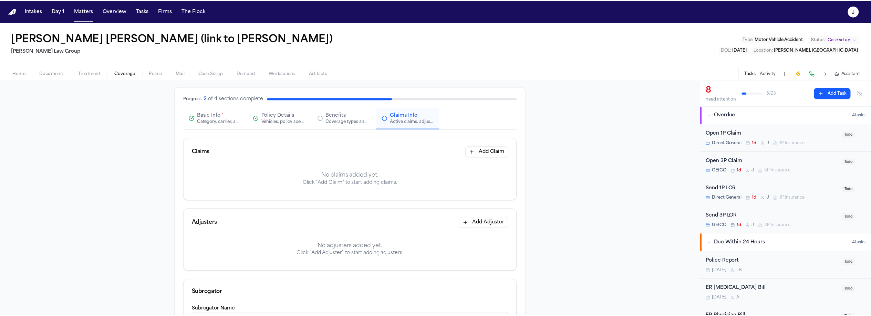
scroll to position [37, 0]
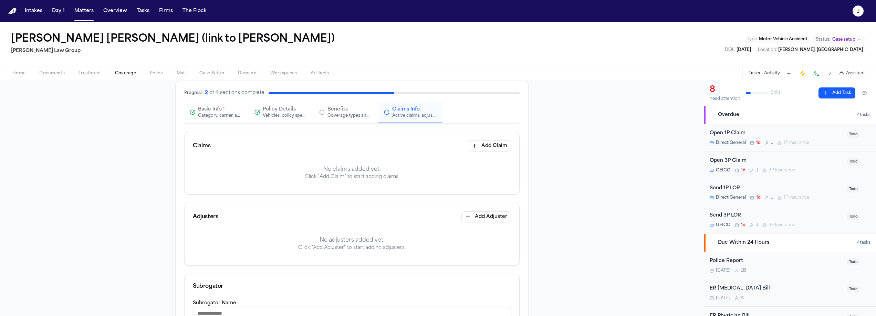
click at [480, 148] on button "Add Claim" at bounding box center [489, 146] width 43 height 11
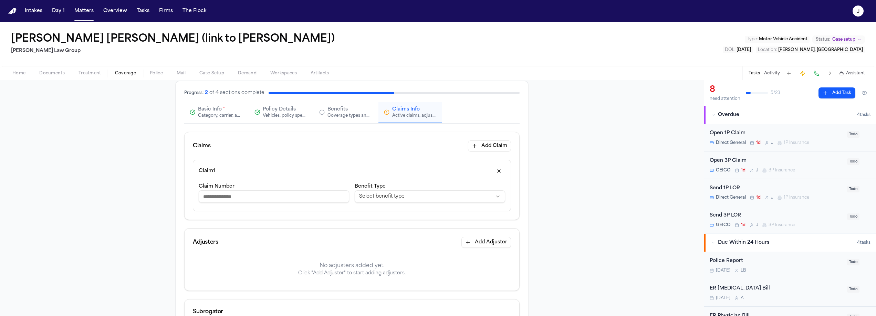
click at [282, 197] on input "Claim Number" at bounding box center [274, 196] width 151 height 12
type input "**********"
click at [482, 244] on button "Add Adjuster" at bounding box center [487, 242] width 50 height 11
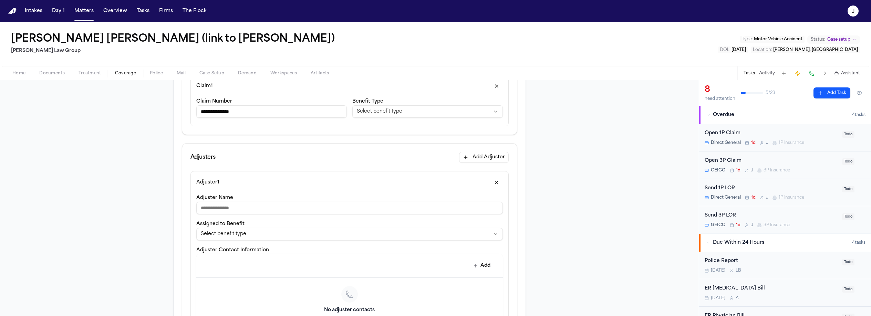
scroll to position [134, 0]
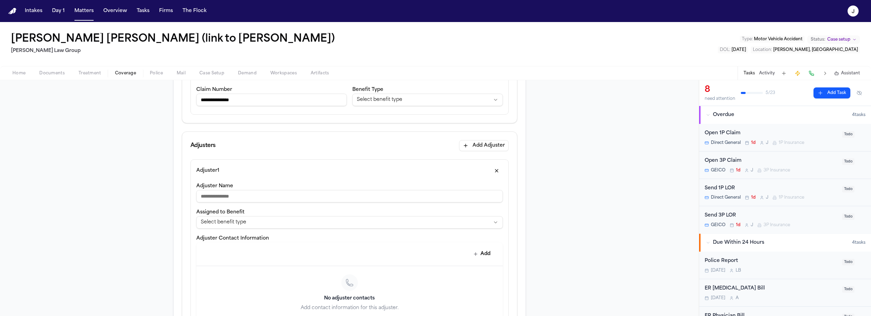
click at [263, 197] on input "Adjuster Name" at bounding box center [349, 196] width 307 height 12
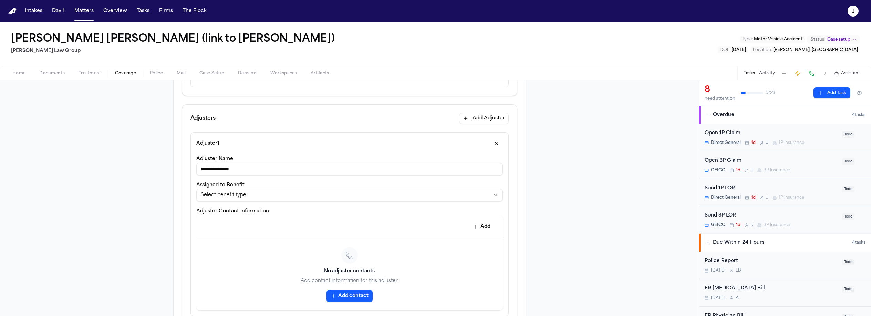
type input "**********"
click at [480, 225] on button "Add" at bounding box center [482, 227] width 25 height 12
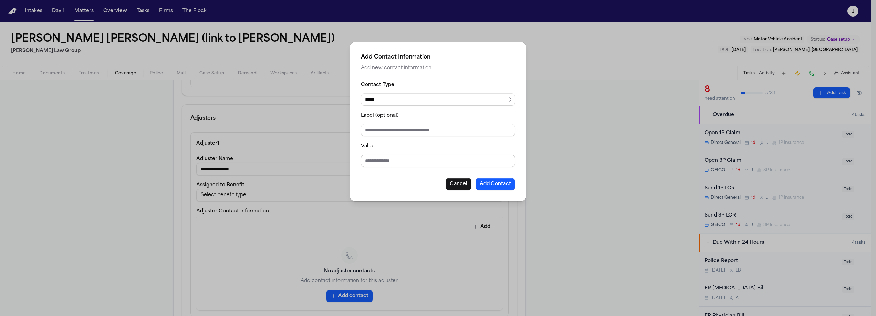
click at [370, 162] on input "Value" at bounding box center [438, 161] width 154 height 12
click at [421, 163] on input "**********" at bounding box center [438, 161] width 154 height 12
click at [367, 164] on input "**********" at bounding box center [438, 161] width 154 height 12
type input "**********"
click at [494, 185] on button "Add Contact" at bounding box center [496, 184] width 40 height 12
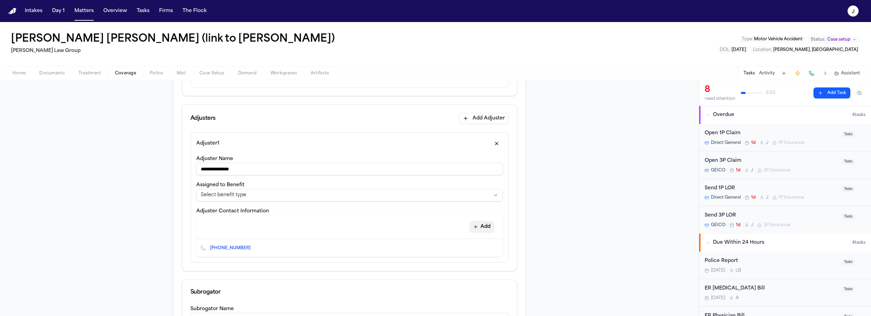
click at [479, 229] on button "Add" at bounding box center [482, 227] width 25 height 12
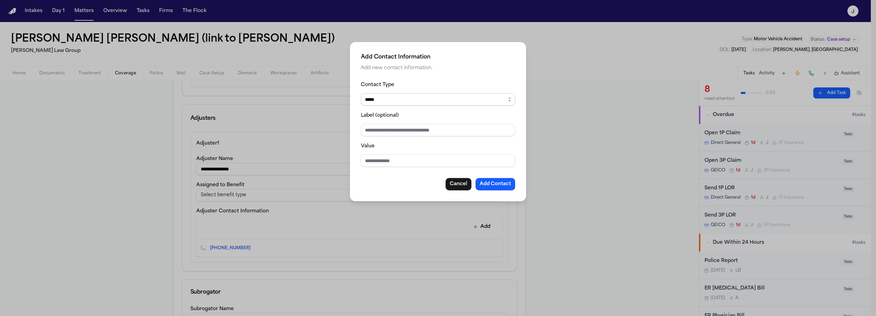
click at [400, 95] on select "***** ***** ******* *** *****" at bounding box center [438, 99] width 154 height 12
select select "***"
click at [361, 93] on select "***** ***** ******* *** *****" at bounding box center [438, 99] width 154 height 12
click at [373, 161] on input "Value" at bounding box center [438, 161] width 154 height 12
type input "**********"
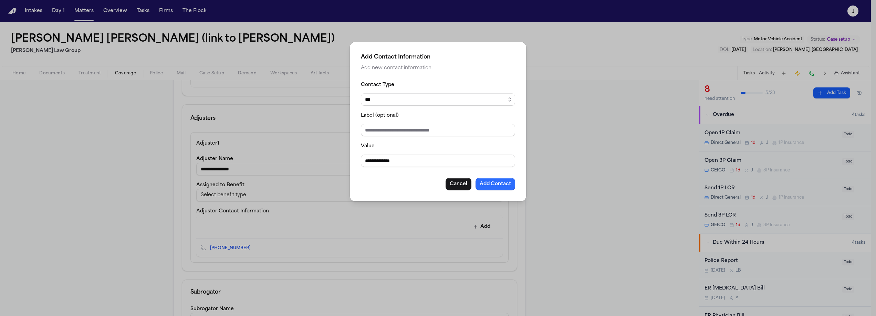
click at [487, 185] on button "Add Contact" at bounding box center [496, 184] width 40 height 12
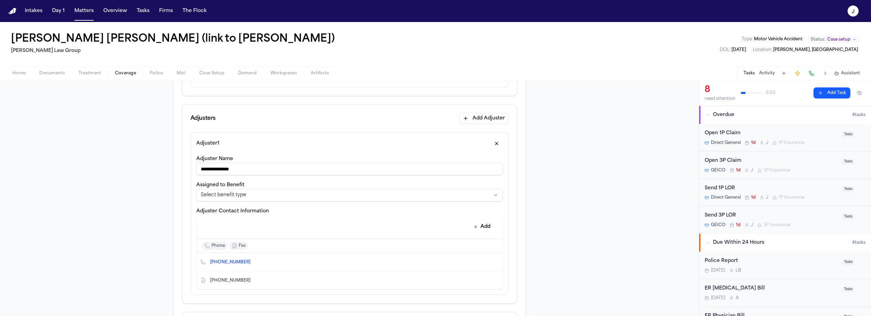
scroll to position [387, 0]
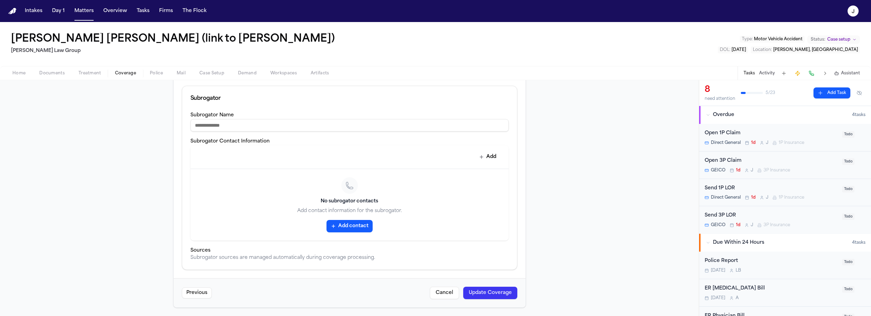
click at [470, 304] on div "Previous Cancel Update Coverage" at bounding box center [350, 292] width 352 height 29
click at [471, 299] on button "Update Coverage" at bounding box center [490, 293] width 54 height 12
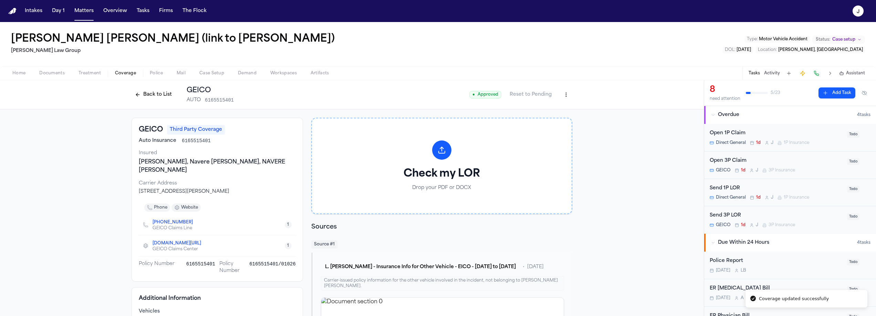
click at [561, 94] on html "Coverage updated successfully Intakes Day 1 Matters Overview Tasks Firms The Fl…" at bounding box center [438, 158] width 876 height 316
click at [550, 102] on div "Edit Coverage Delete Coverage" at bounding box center [539, 114] width 61 height 25
click at [549, 109] on div "Edit Coverage" at bounding box center [540, 109] width 58 height 11
select select "**********"
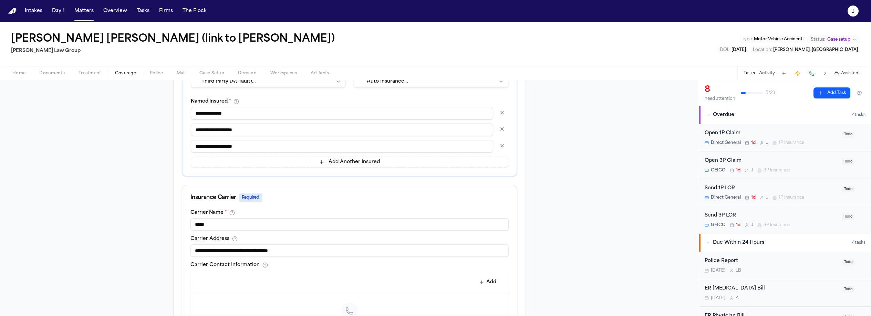
scroll to position [166, 0]
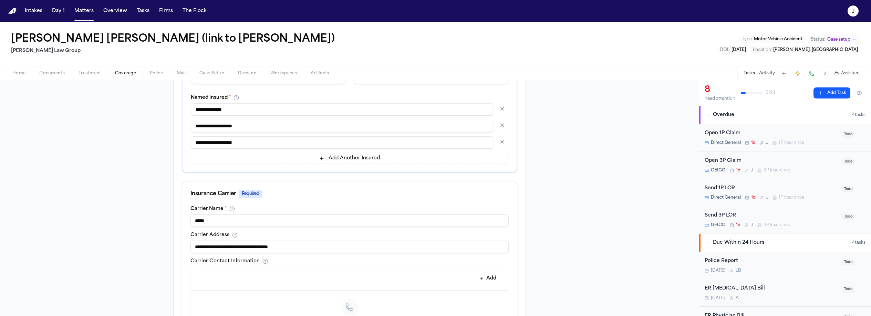
click at [209, 245] on input "**********" at bounding box center [349, 247] width 318 height 12
type input "*"
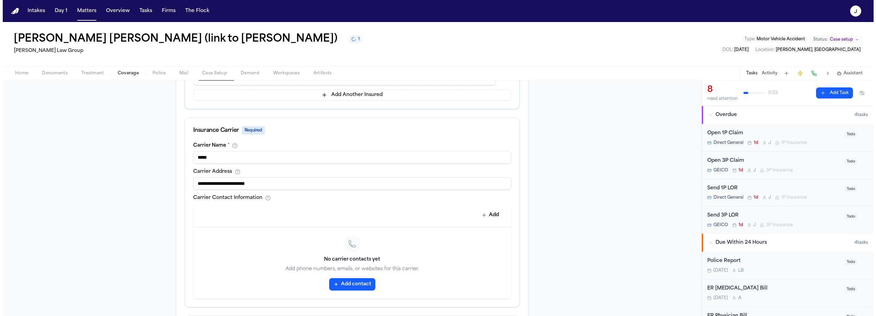
scroll to position [362, 0]
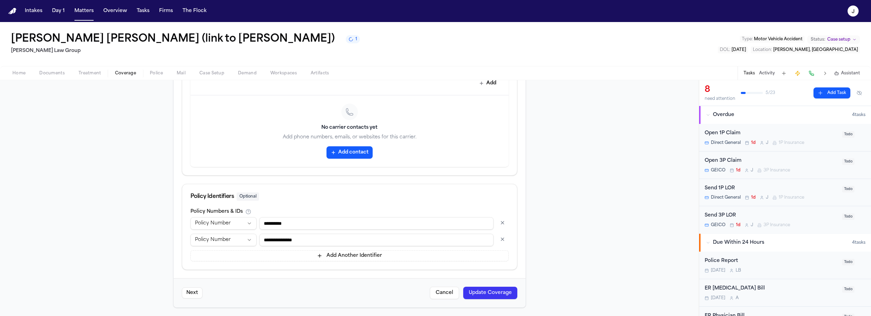
type input "**********"
click at [478, 290] on button "Update Coverage" at bounding box center [490, 293] width 54 height 12
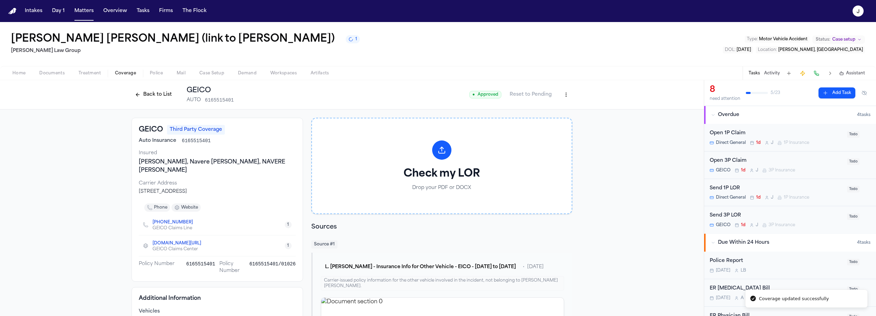
click at [158, 95] on button "Back to List" at bounding box center [154, 94] width 44 height 11
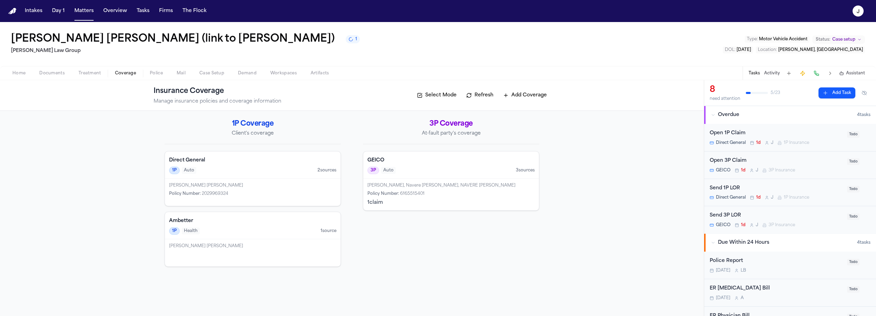
click at [257, 171] on div "1P Auto 2 source s" at bounding box center [252, 171] width 167 height 8
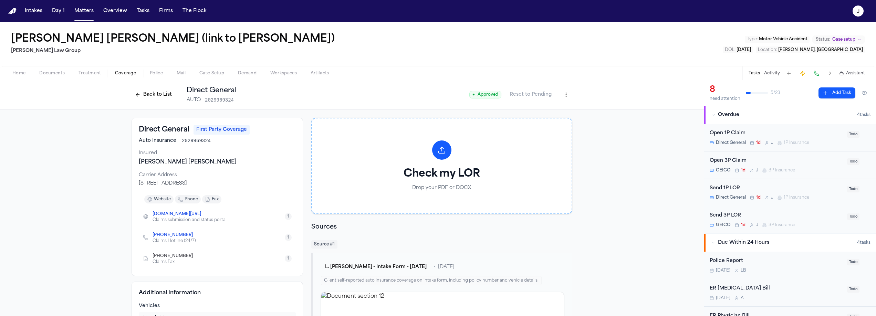
click at [792, 132] on div "Open 1P Claim" at bounding box center [776, 134] width 133 height 8
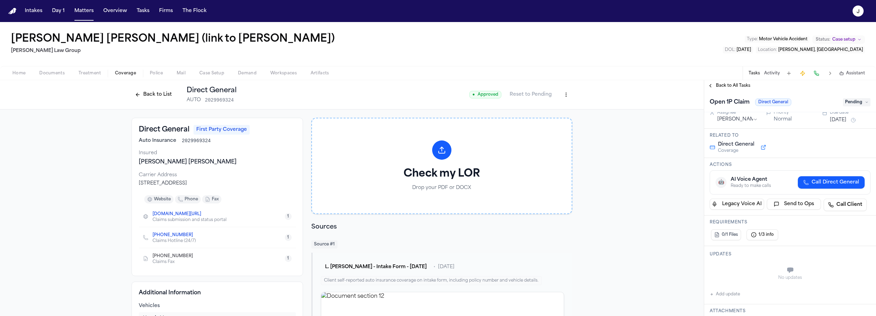
scroll to position [7, 0]
click at [815, 182] on span "Call Direct General" at bounding box center [836, 182] width 48 height 7
click at [765, 188] on div "Missing required information" at bounding box center [773, 187] width 84 height 6
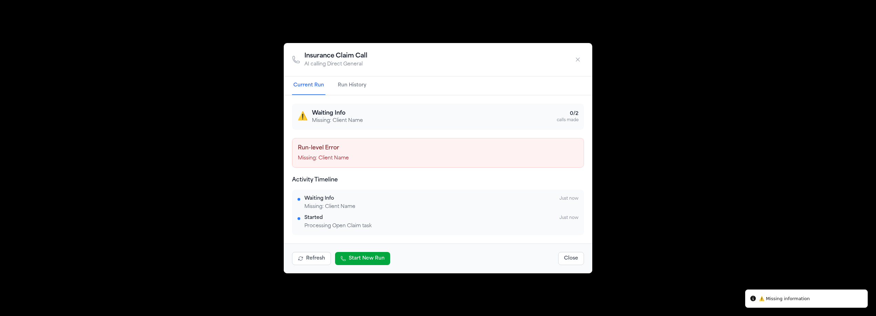
click at [532, 110] on div "⚠️ Waiting Info Missing: Client Name 0 / 2 calls made" at bounding box center [438, 116] width 281 height 15
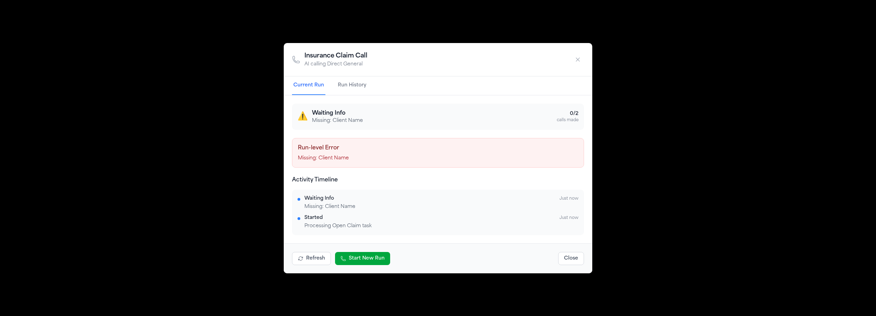
click at [581, 60] on button "button" at bounding box center [578, 59] width 12 height 12
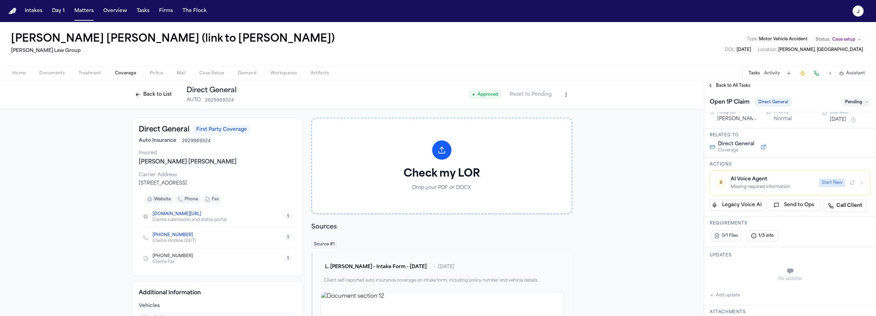
click at [212, 73] on span "Case Setup" at bounding box center [211, 74] width 25 height 6
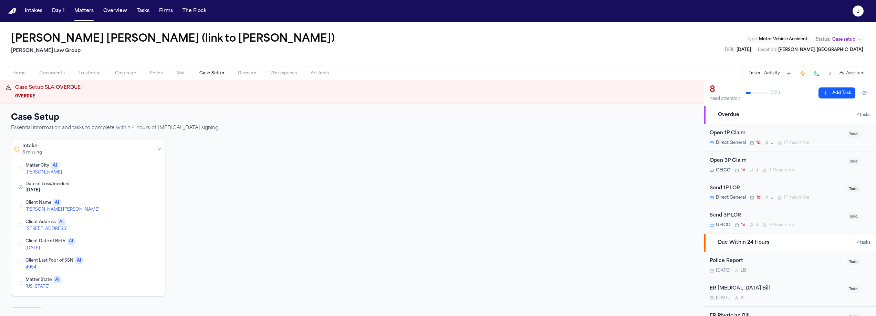
scroll to position [18, 0]
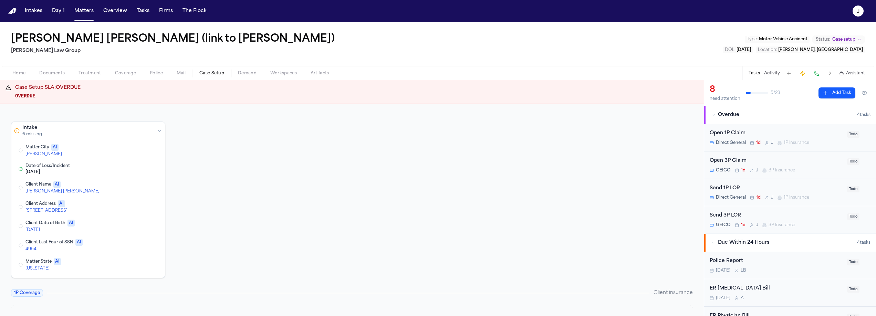
click at [127, 188] on button "Edit Client Name" at bounding box center [126, 188] width 12 height 8
click at [125, 187] on button "Edit Client Address" at bounding box center [126, 188] width 12 height 8
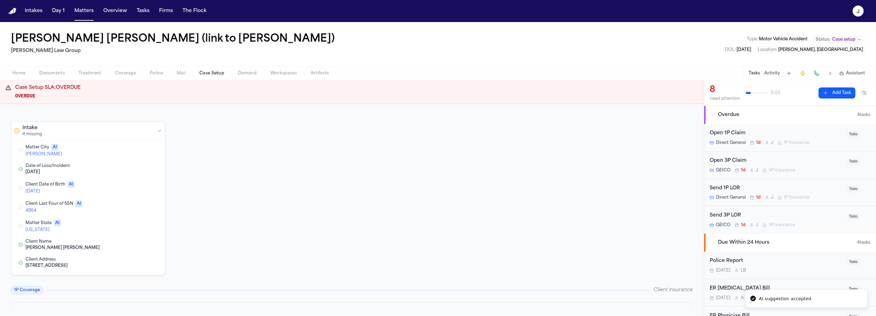
click at [125, 186] on button "Edit Client Date of Birth" at bounding box center [126, 188] width 12 height 8
click at [124, 188] on button "Edit Client Last Four of SSN" at bounding box center [126, 188] width 12 height 8
click at [125, 207] on button "Edit Matter State" at bounding box center [126, 206] width 12 height 8
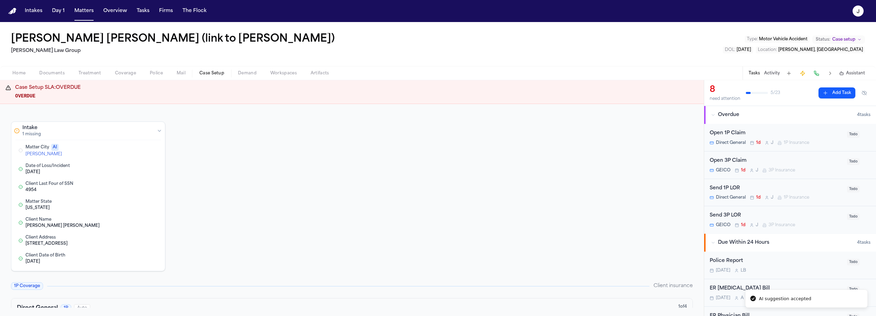
click at [126, 152] on button "Edit Matter City" at bounding box center [126, 150] width 12 height 8
click at [20, 71] on span "Home" at bounding box center [18, 74] width 13 height 6
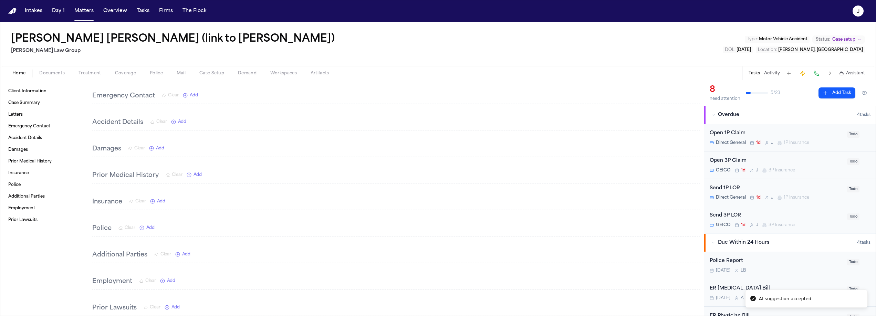
scroll to position [20, 0]
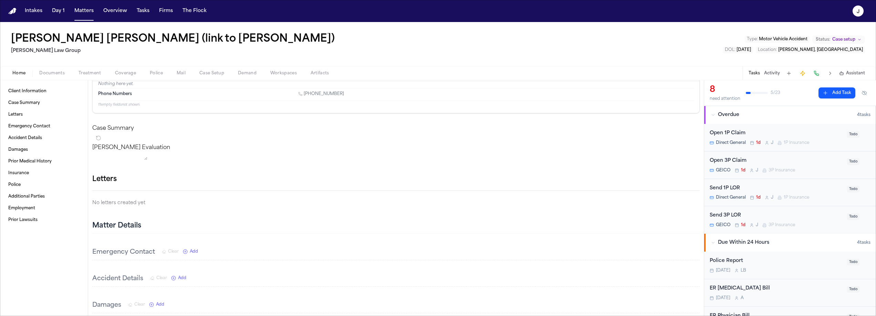
click at [805, 141] on span "1P Insurance" at bounding box center [796, 143] width 25 height 6
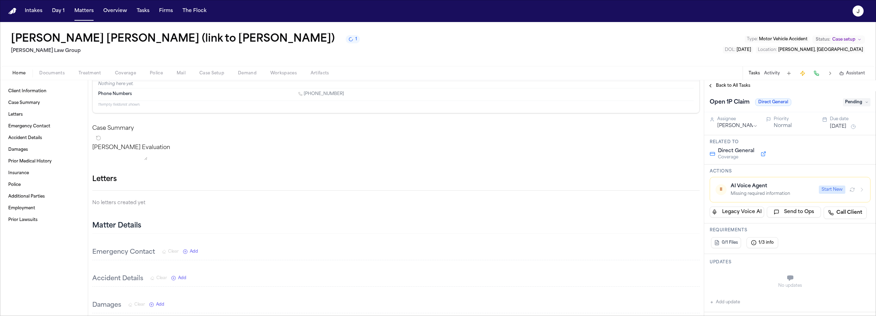
click at [830, 190] on button "Start New" at bounding box center [832, 190] width 27 height 8
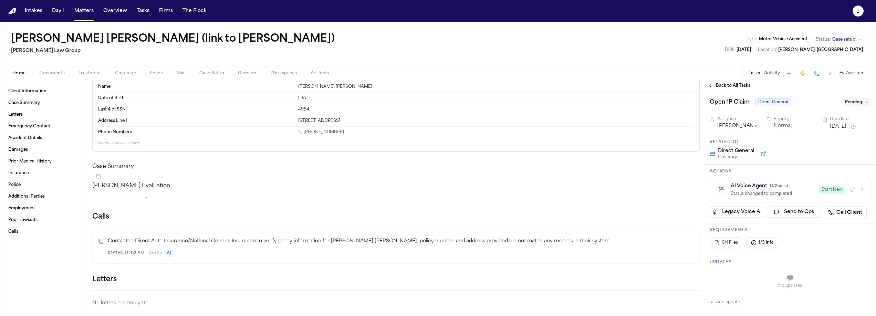
click at [130, 71] on span "Coverage" at bounding box center [125, 74] width 21 height 6
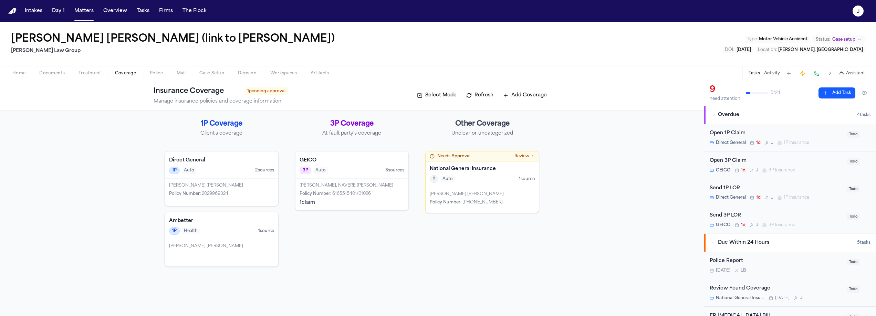
click at [228, 163] on h4 "Direct General" at bounding box center [221, 160] width 105 height 7
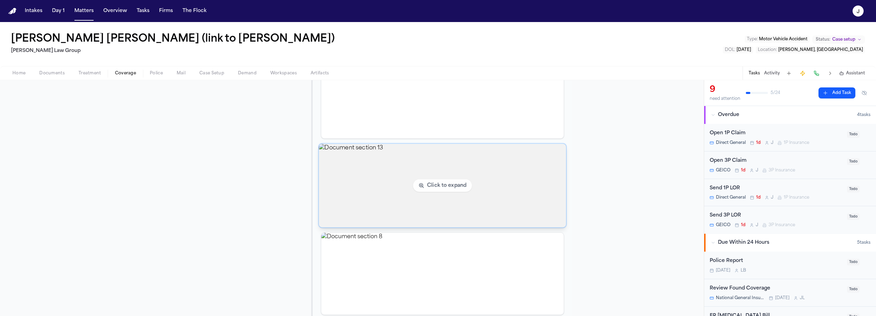
scroll to position [564, 0]
click at [365, 193] on img "View document section 13" at bounding box center [442, 185] width 247 height 84
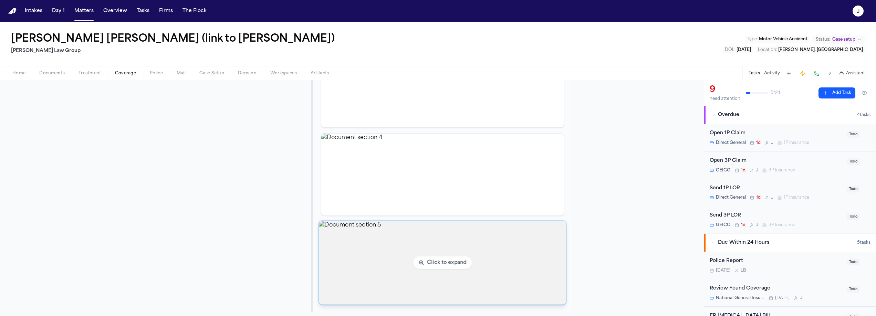
scroll to position [755, 0]
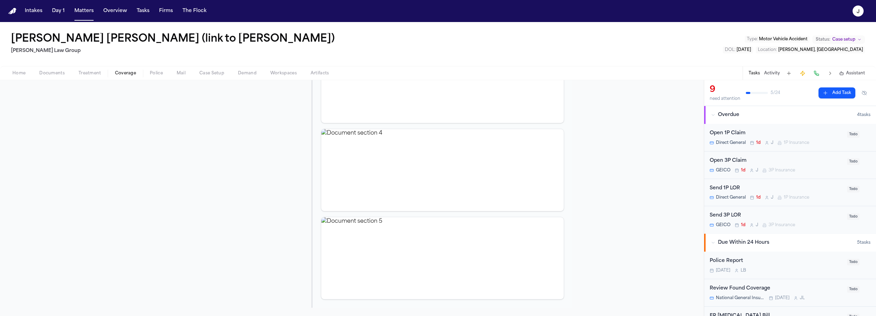
click at [58, 74] on span "Documents" at bounding box center [51, 74] width 25 height 6
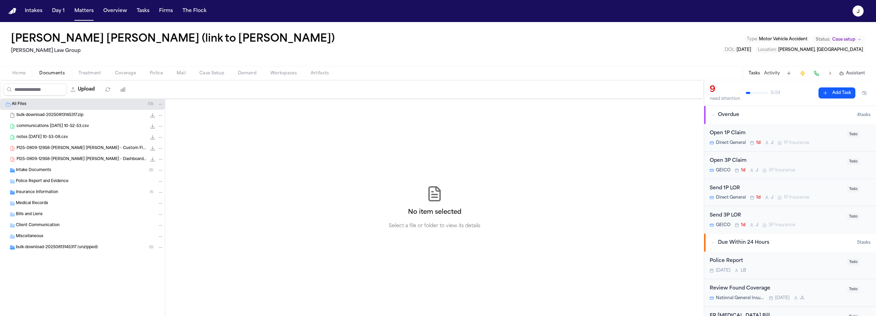
click at [49, 246] on span "bulk-download-20250813145317 (unzipped)" at bounding box center [57, 248] width 82 height 6
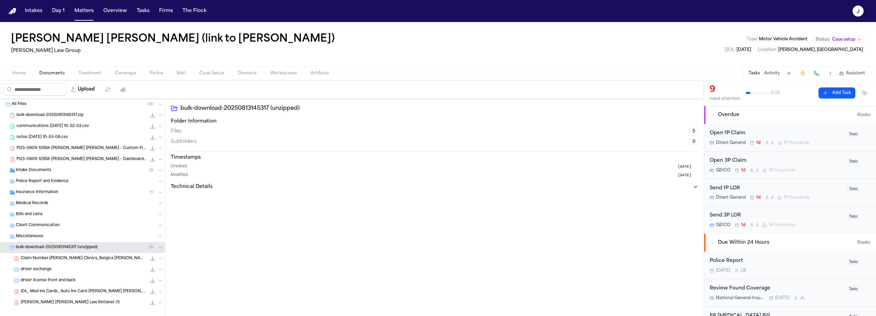
click at [63, 292] on span "IDs_ Med Ins Cards_ Auto Ins Card-Luis Santana Cabrera _ Belgica Candelario" at bounding box center [84, 292] width 126 height 6
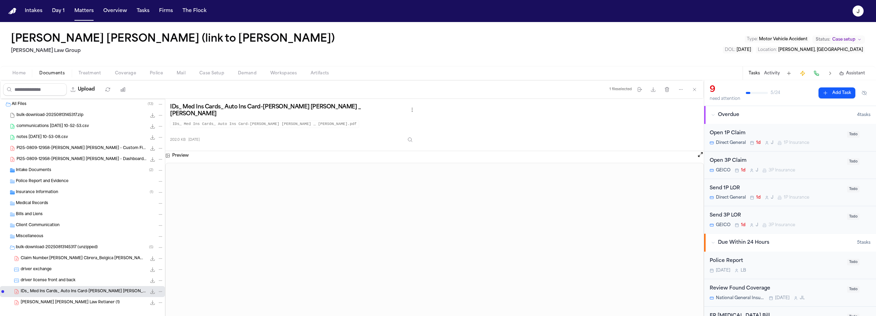
click at [129, 73] on span "Coverage" at bounding box center [125, 74] width 21 height 6
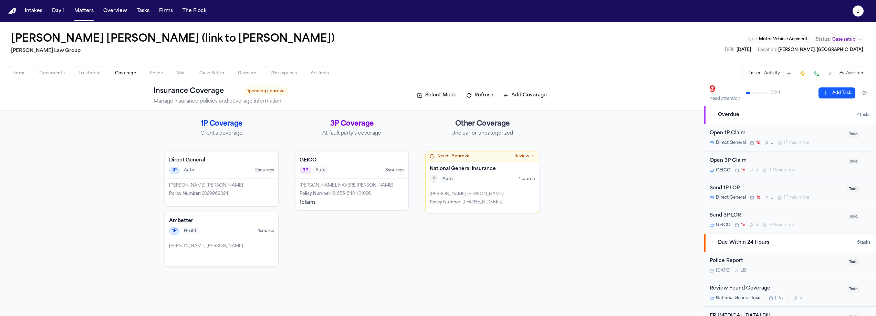
click at [500, 182] on div "? Auto 1 source" at bounding box center [482, 179] width 105 height 8
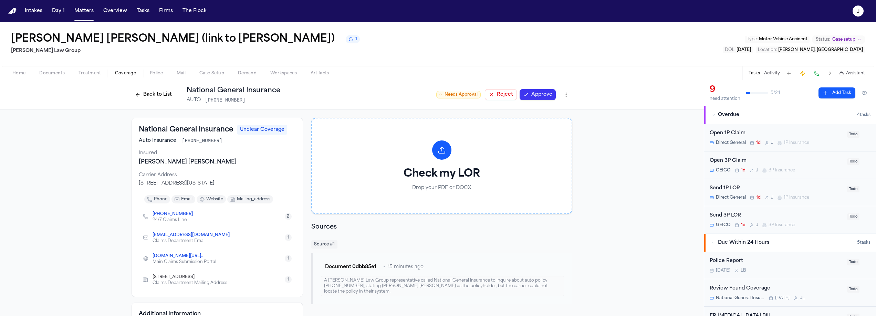
click at [163, 94] on button "Back to List" at bounding box center [154, 94] width 44 height 11
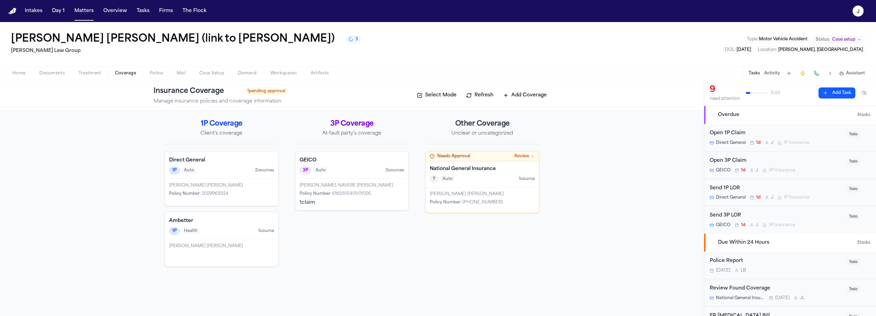
click at [471, 188] on div "Luis Santana Cabrera Policy Number : 4604-29-49-93" at bounding box center [482, 199] width 113 height 25
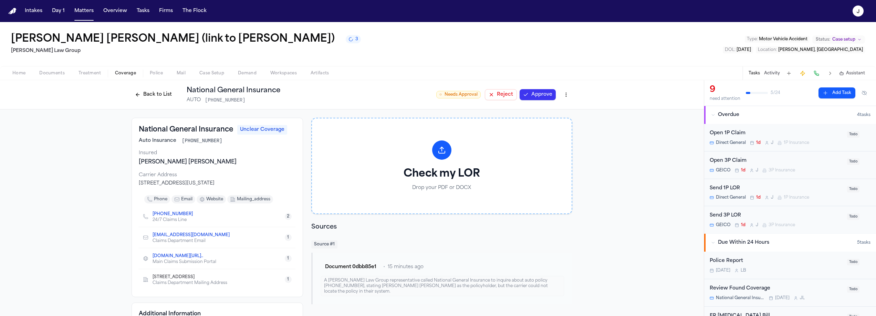
click at [150, 96] on button "Back to List" at bounding box center [154, 94] width 44 height 11
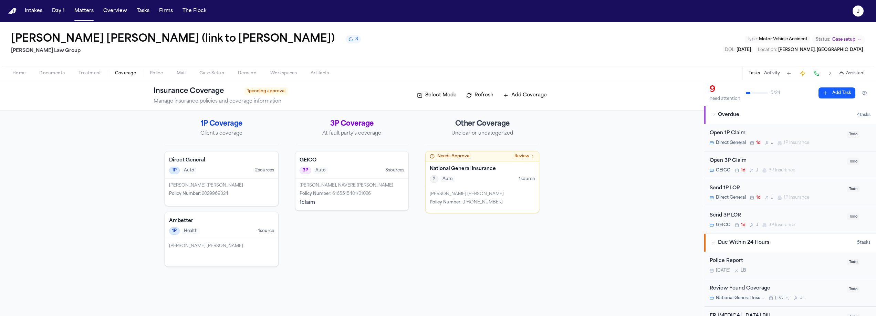
click at [237, 179] on div "Luis Santana Cabrera Policy Number : 2029969324" at bounding box center [221, 192] width 113 height 27
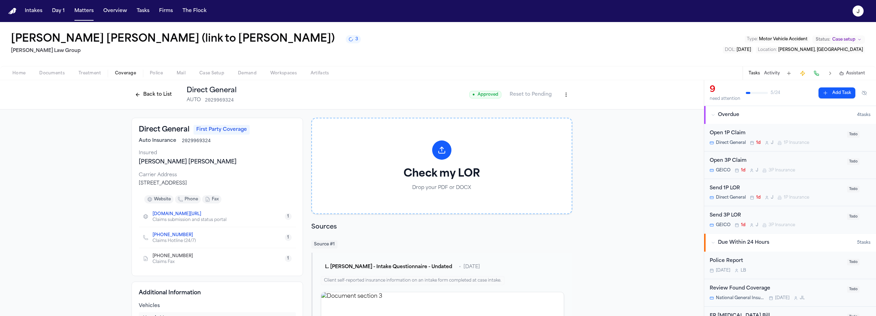
click at [163, 98] on button "Back to List" at bounding box center [154, 94] width 44 height 11
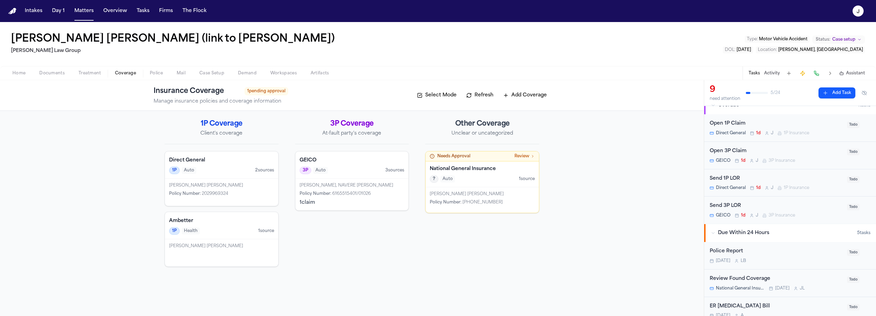
scroll to position [11, 0]
click at [773, 128] on div "Open 1P Claim Direct General 1d J 1P Insurance" at bounding box center [776, 127] width 133 height 16
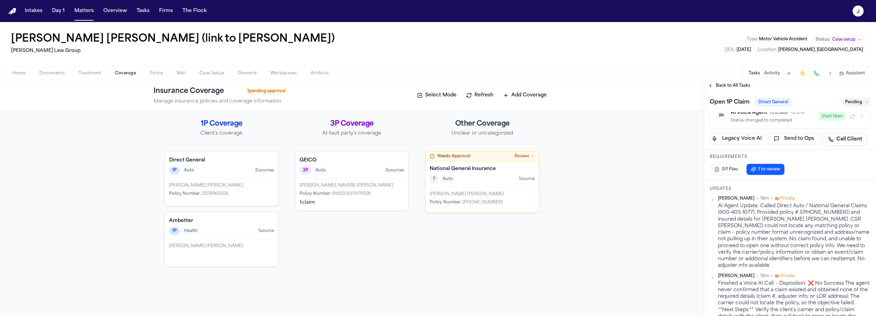
scroll to position [70, 0]
click at [504, 183] on div "? Auto 1 source" at bounding box center [482, 179] width 105 height 8
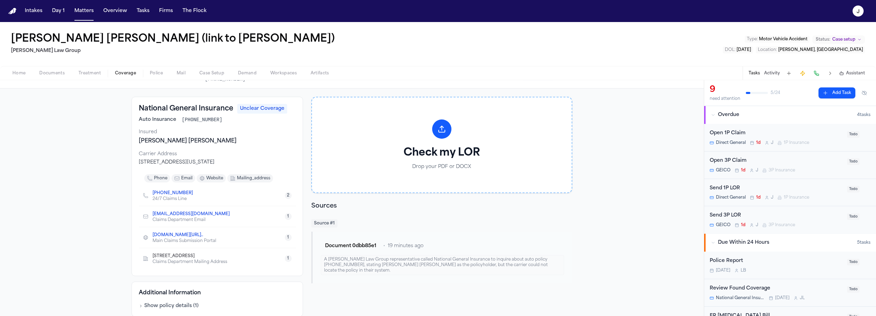
scroll to position [41, 0]
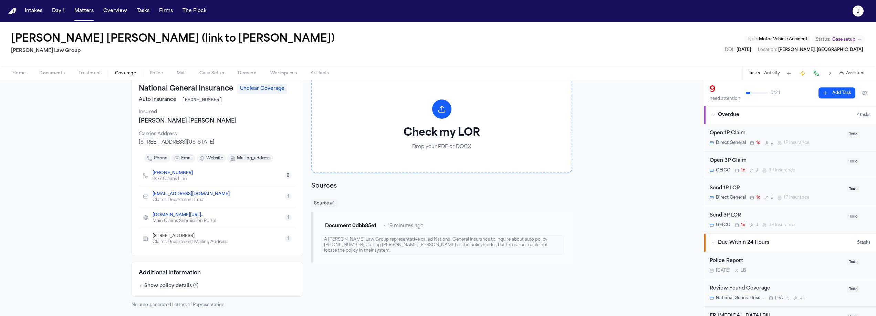
click at [178, 286] on button "Show policy details ( 1 )" at bounding box center [169, 286] width 60 height 7
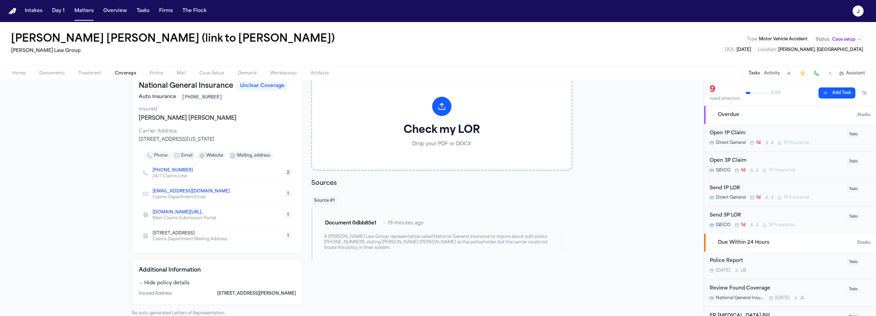
scroll to position [0, 0]
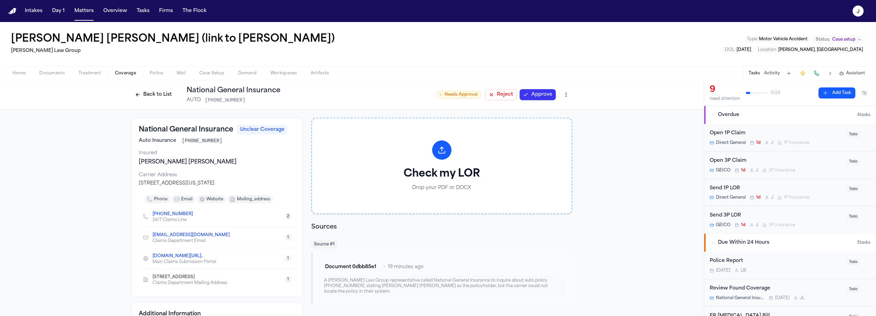
click at [148, 96] on button "Back to List" at bounding box center [154, 94] width 44 height 11
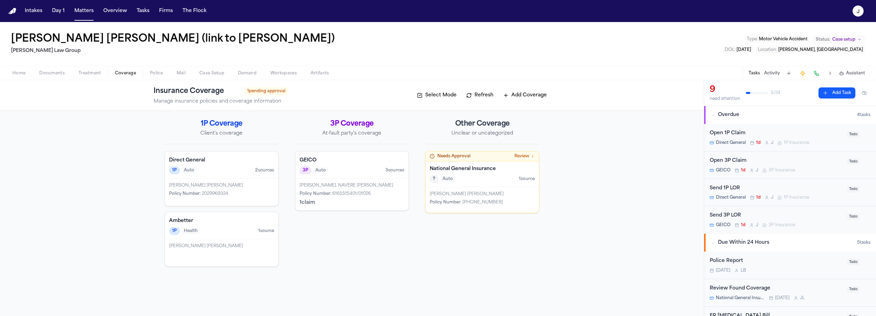
click at [246, 168] on div "1P Auto 2 source s" at bounding box center [221, 171] width 105 height 8
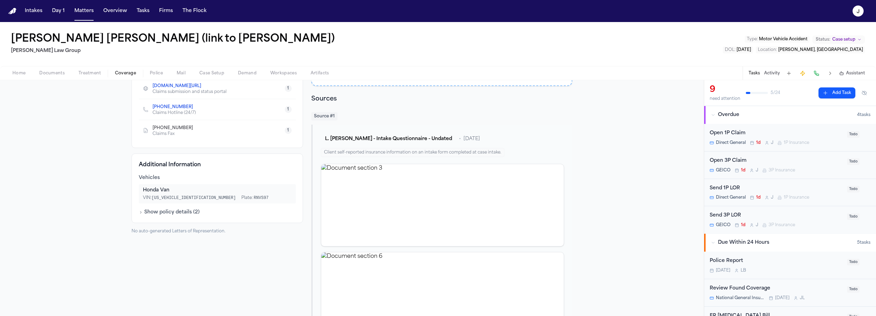
scroll to position [131, 0]
click at [171, 210] on button "Show policy details ( 2 )" at bounding box center [169, 210] width 61 height 7
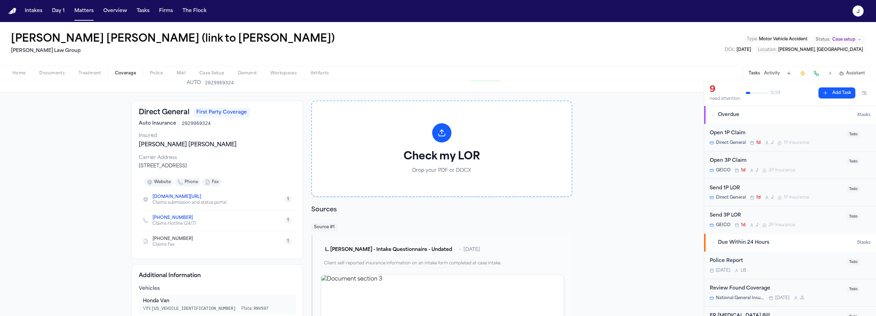
scroll to position [0, 0]
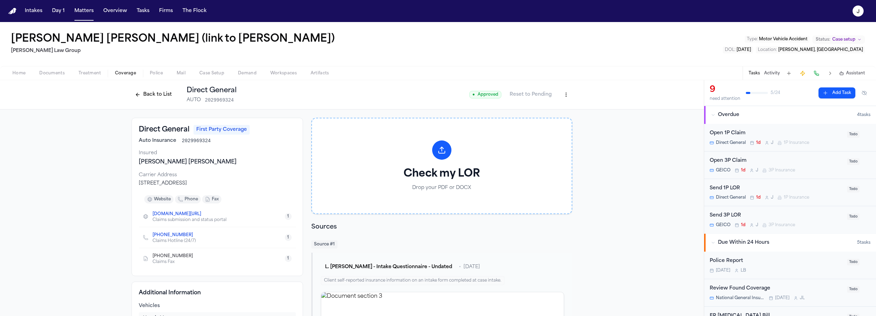
click at [147, 97] on button "Back to List" at bounding box center [154, 94] width 44 height 11
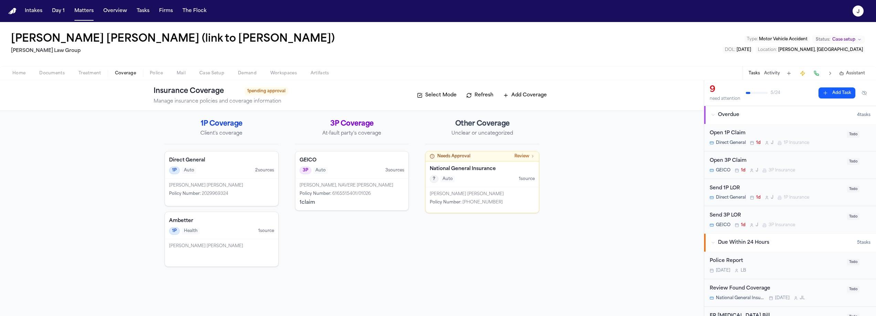
click at [13, 76] on span "Home" at bounding box center [18, 74] width 13 height 6
click at [126, 71] on span "Coverage" at bounding box center [125, 74] width 21 height 6
click at [220, 158] on h4 "Direct General" at bounding box center [221, 160] width 105 height 7
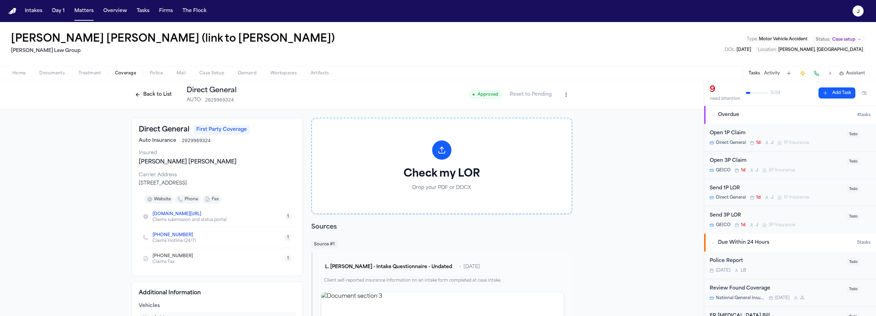
click at [219, 75] on span "Case Setup" at bounding box center [211, 74] width 25 height 6
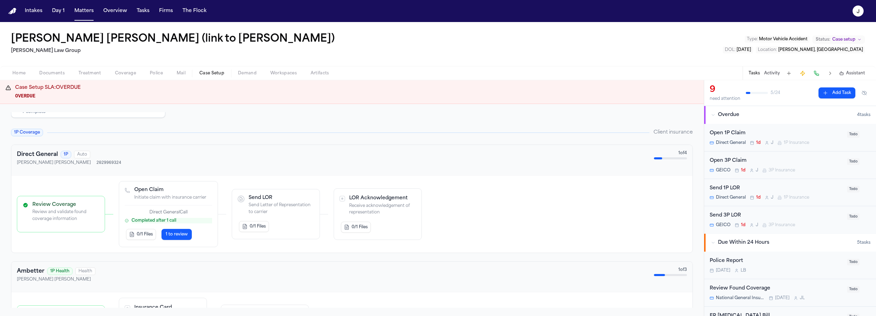
scroll to position [41, 0]
click at [172, 238] on button "1 to review" at bounding box center [177, 234] width 30 height 11
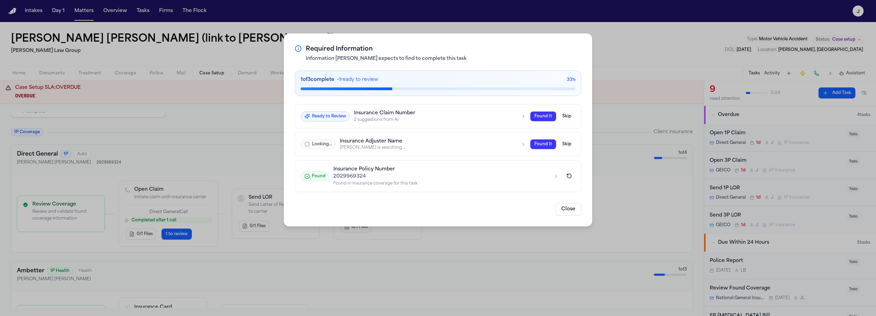
click at [617, 35] on div "Required Information Information Finch expects to find to complete this task 1 …" at bounding box center [438, 158] width 876 height 316
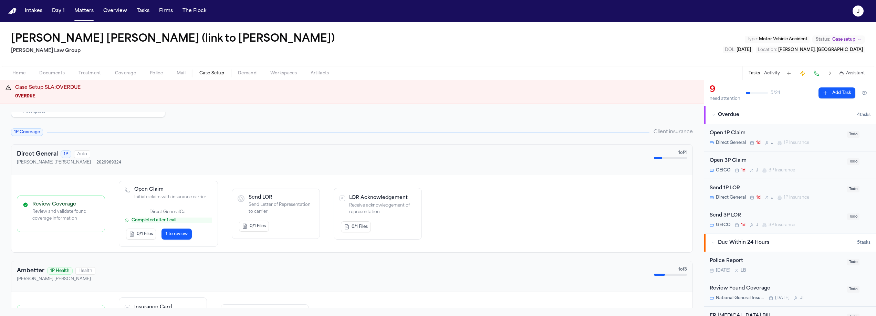
click at [788, 130] on div "Open 1P Claim" at bounding box center [776, 134] width 133 height 8
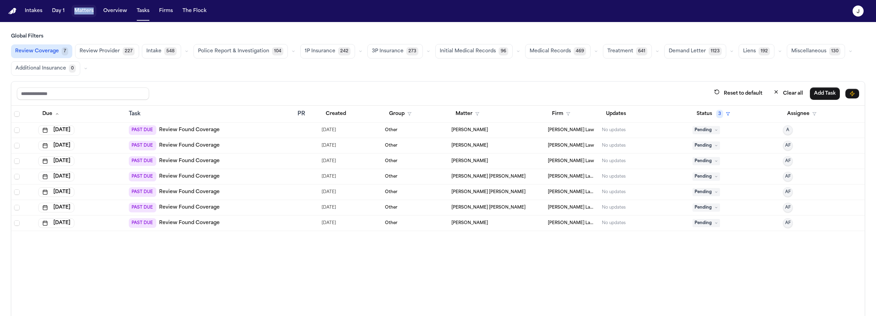
click at [30, 52] on span "Review Coverage" at bounding box center [37, 51] width 44 height 7
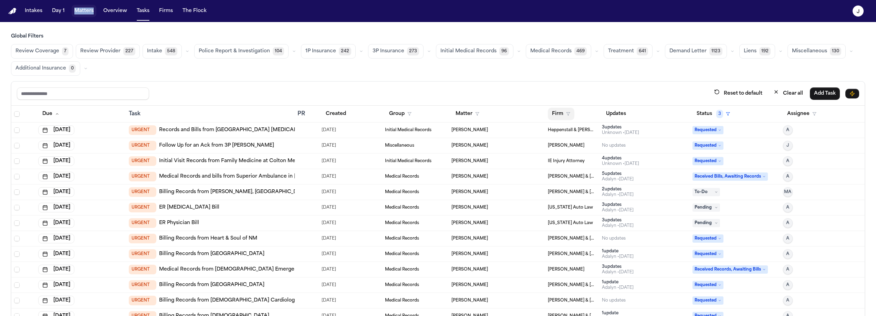
click at [556, 116] on button "Firm" at bounding box center [561, 114] width 27 height 12
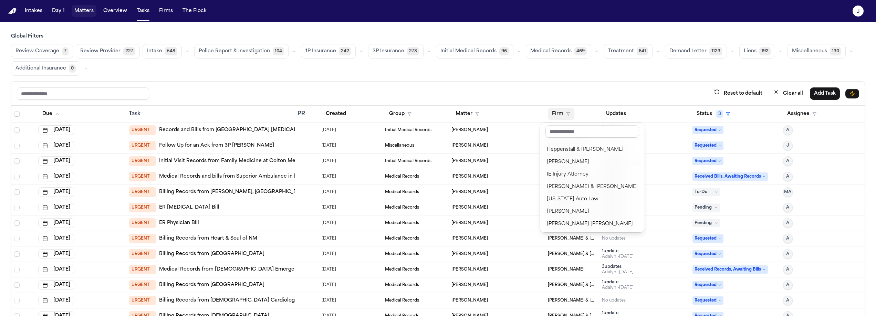
click at [542, 92] on div "Reset to default Clear all Add Task Due Task PR Created Group Matter Firm Updat…" at bounding box center [438, 213] width 854 height 265
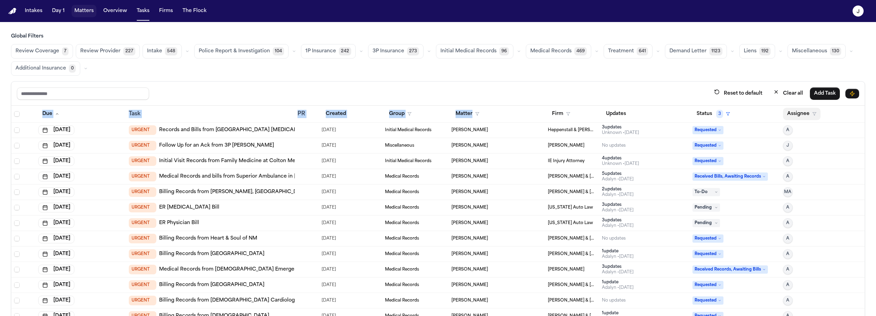
click at [794, 117] on button "Assignee" at bounding box center [802, 114] width 38 height 12
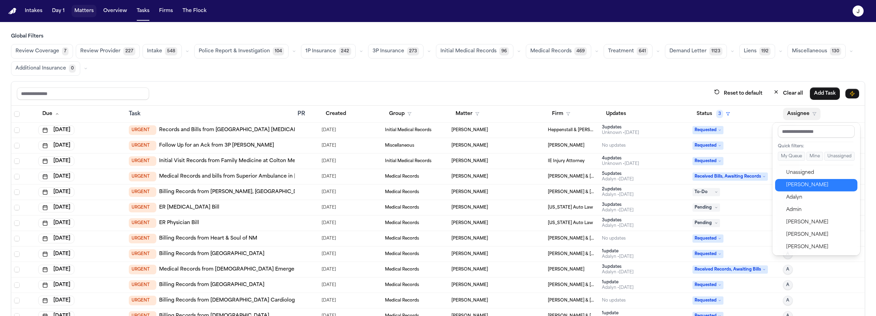
click at [795, 184] on div "[PERSON_NAME]" at bounding box center [819, 185] width 67 height 8
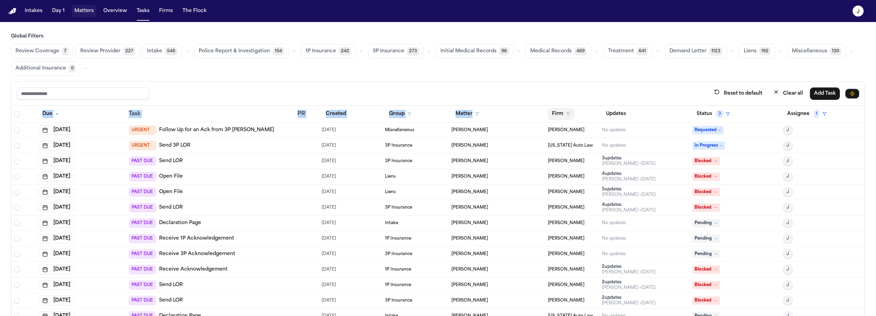
click at [566, 113] on icon "button" at bounding box center [568, 114] width 4 height 4
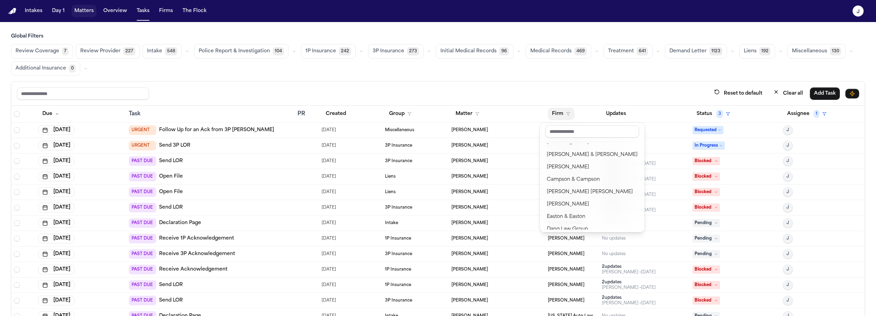
scroll to position [61, 0]
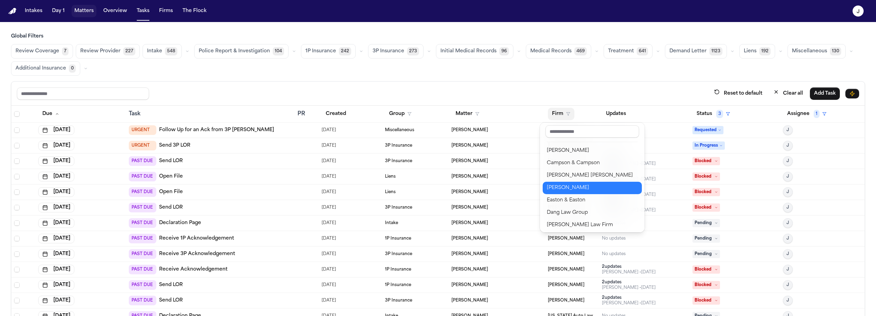
click at [560, 188] on div "[PERSON_NAME]" at bounding box center [592, 188] width 91 height 8
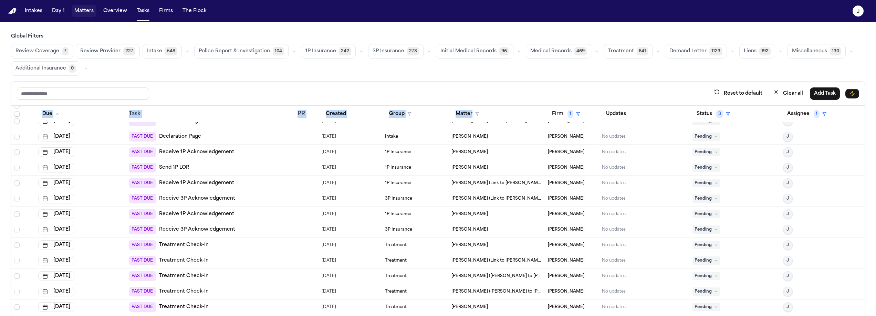
scroll to position [41, 0]
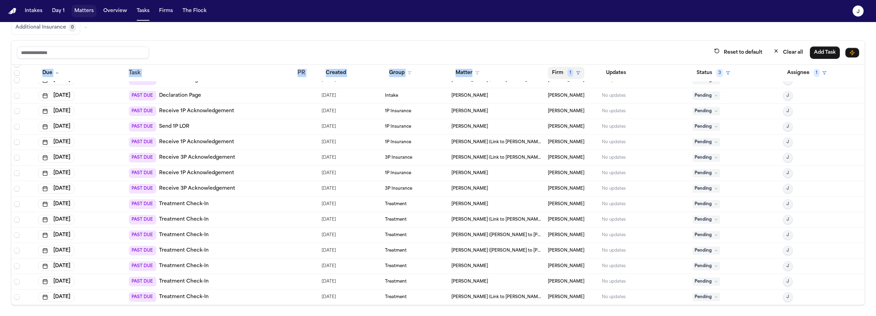
click at [552, 74] on button "Firm 1" at bounding box center [566, 73] width 37 height 12
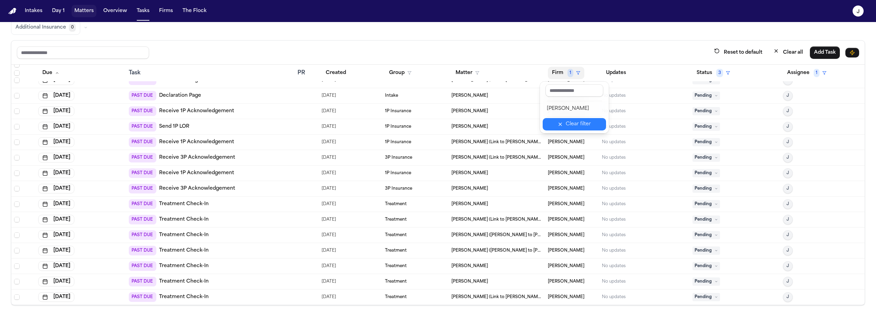
click at [561, 122] on icon "button" at bounding box center [561, 125] width 6 height 6
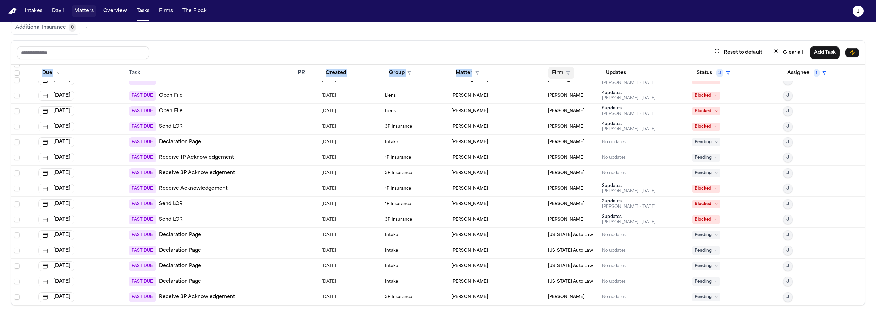
click at [567, 72] on polygon "button" at bounding box center [568, 73] width 3 height 3
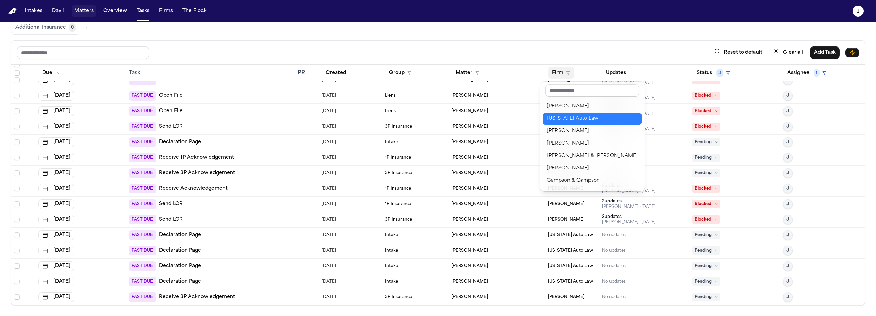
scroll to position [0, 0]
click at [578, 45] on div "Reset to default Clear all Add Task Due Task PR Created Group Matter Firm Updat…" at bounding box center [438, 172] width 854 height 265
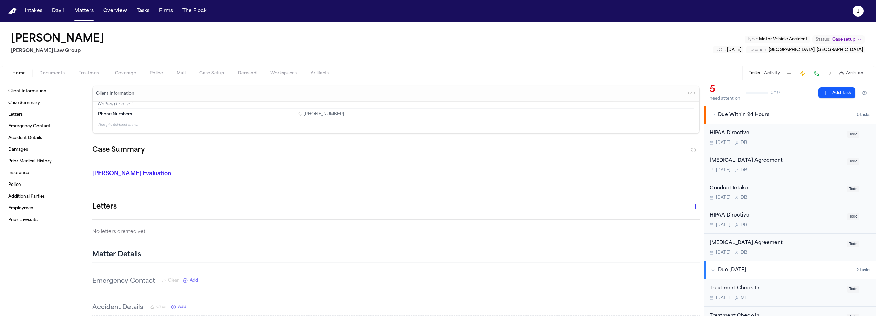
scroll to position [18, 0]
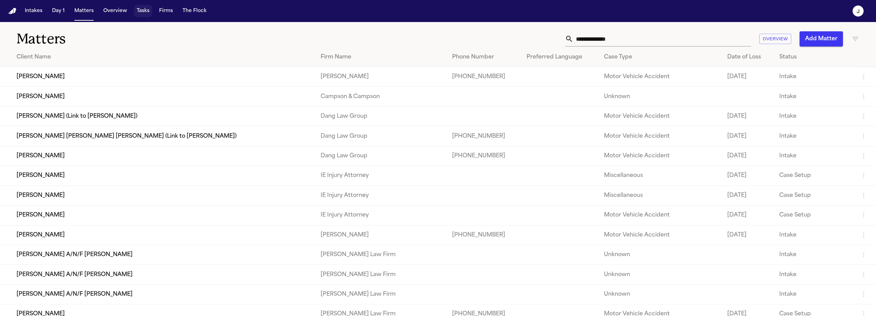
click at [136, 13] on button "Tasks" at bounding box center [143, 11] width 18 height 12
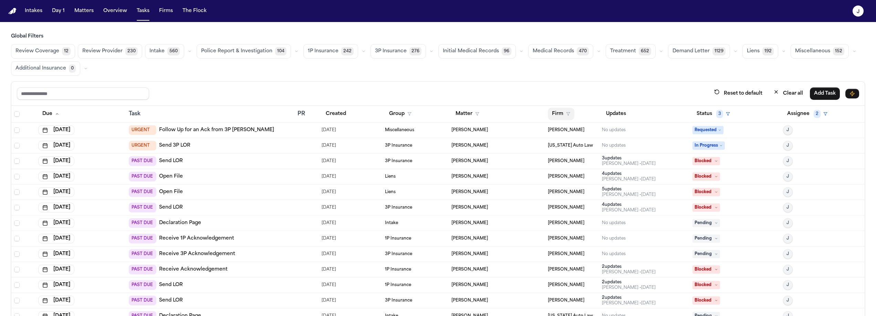
click at [566, 113] on icon "button" at bounding box center [568, 114] width 4 height 4
click at [432, 95] on div "Reset to default Clear all Add Task Due Task PR Created Group Matter Firm Updat…" at bounding box center [438, 213] width 854 height 265
click at [554, 113] on button "Firm" at bounding box center [561, 114] width 27 height 12
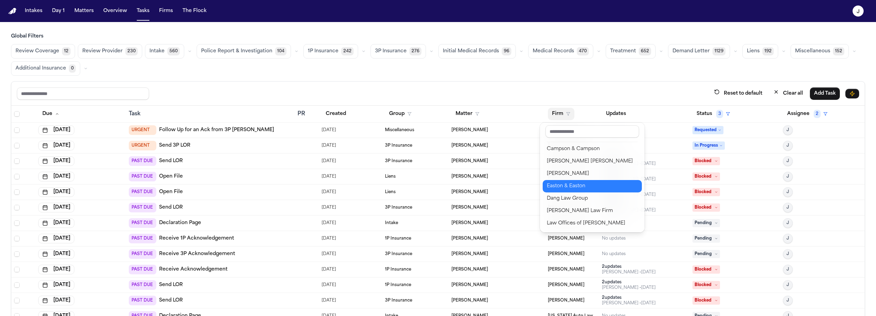
click at [557, 184] on div "Easton & Easton" at bounding box center [592, 186] width 91 height 8
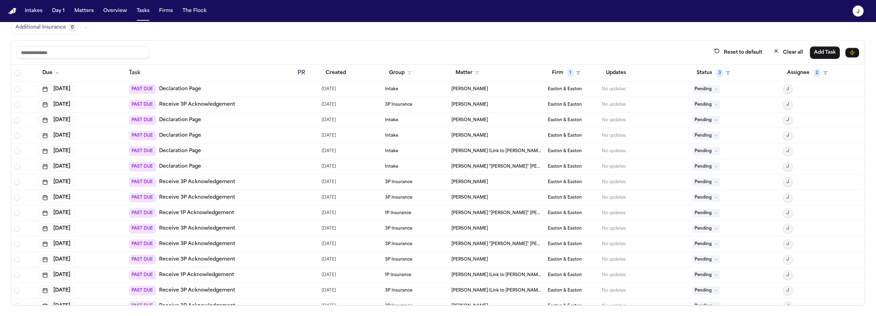
scroll to position [0, 0]
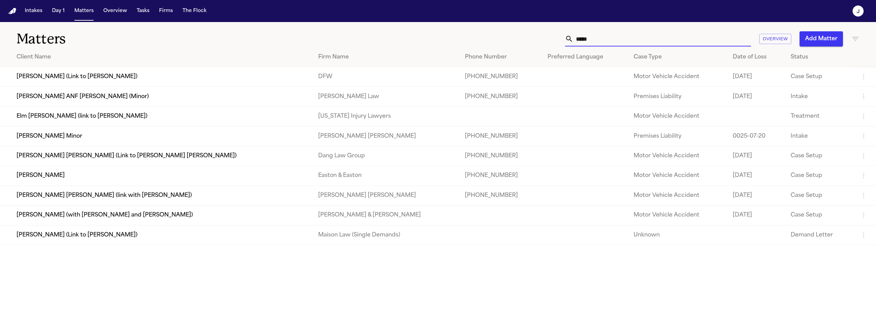
type input "*****"
click at [168, 183] on td "[PERSON_NAME]" at bounding box center [156, 176] width 313 height 20
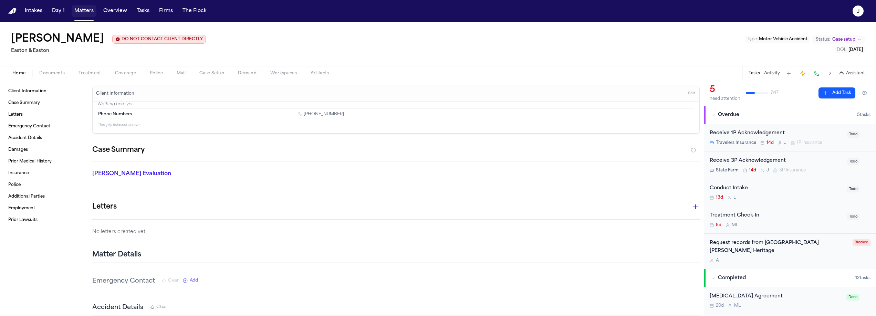
click at [84, 13] on button "Matters" at bounding box center [84, 11] width 25 height 12
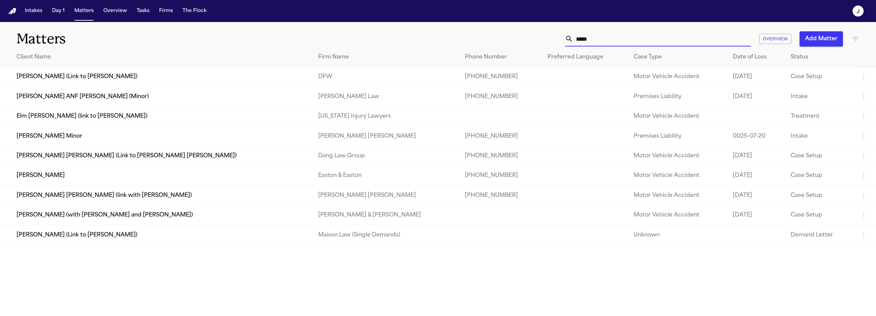
click at [583, 35] on input "*****" at bounding box center [663, 38] width 178 height 15
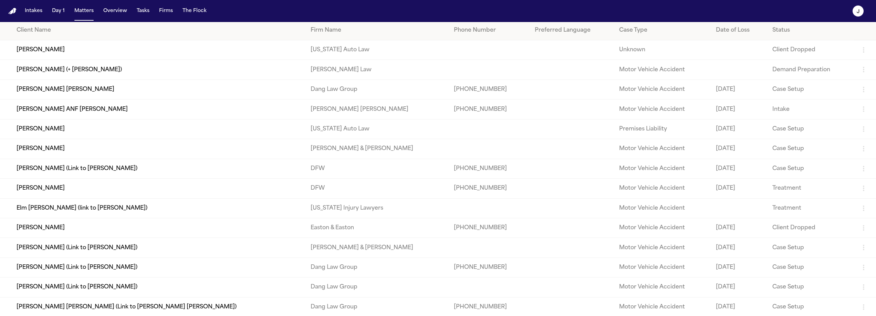
scroll to position [27, 0]
type input "****"
click at [57, 235] on td "[PERSON_NAME]" at bounding box center [152, 228] width 305 height 20
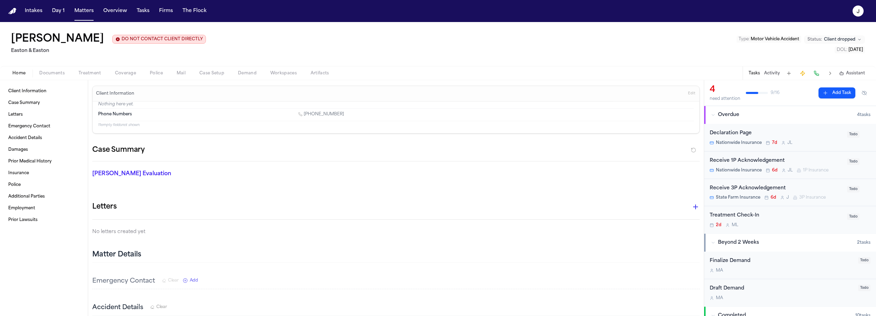
click at [85, 16] on button "Matters" at bounding box center [84, 11] width 25 height 12
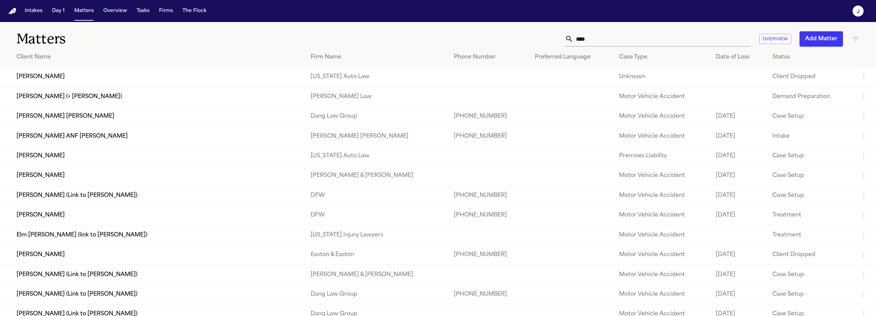
click at [583, 42] on input "****" at bounding box center [663, 38] width 178 height 15
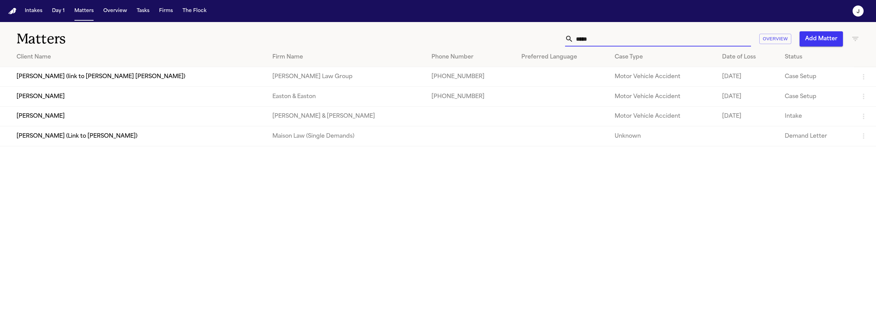
type input "*****"
click at [76, 99] on td "[PERSON_NAME]" at bounding box center [133, 97] width 267 height 20
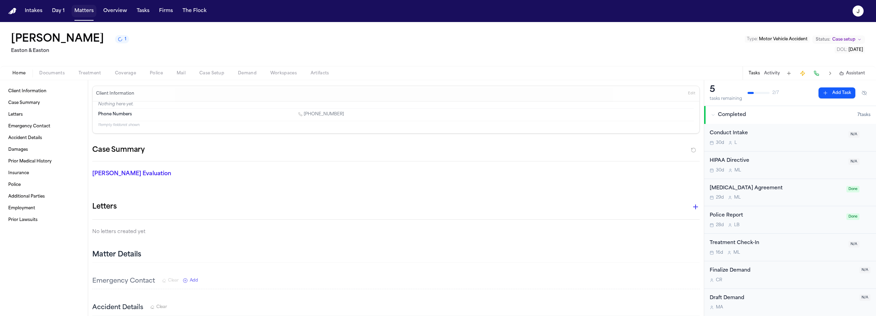
click at [83, 10] on button "Matters" at bounding box center [84, 11] width 25 height 12
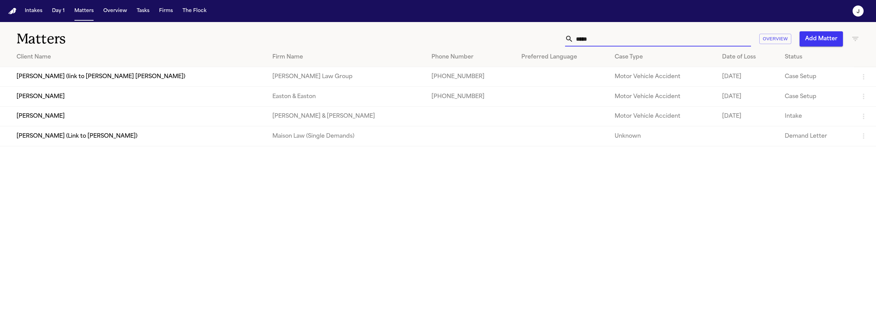
click at [591, 42] on input "*****" at bounding box center [663, 38] width 178 height 15
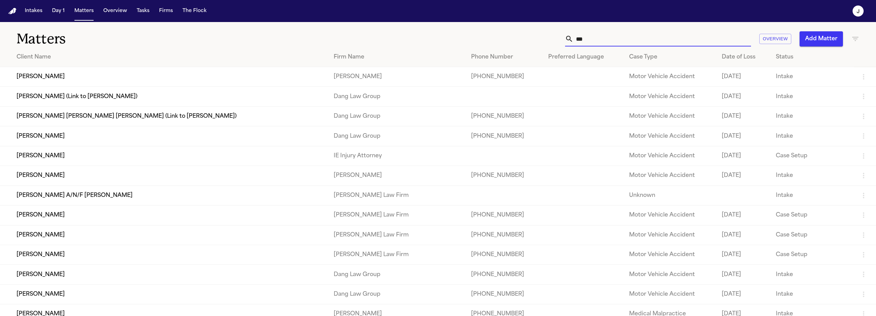
click at [577, 41] on input "***" at bounding box center [663, 38] width 178 height 15
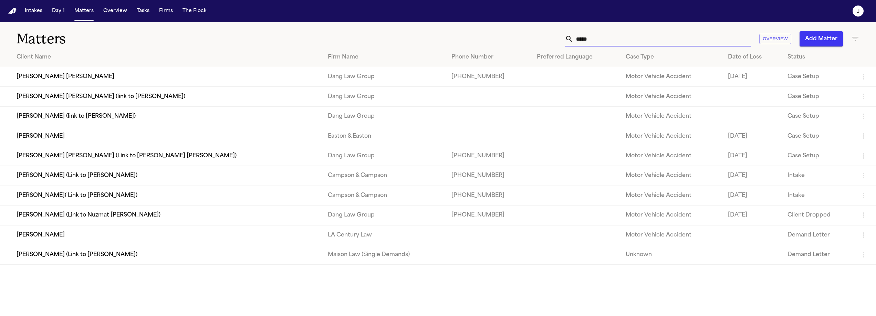
type input "*****"
click at [148, 138] on td "[PERSON_NAME]" at bounding box center [161, 136] width 322 height 20
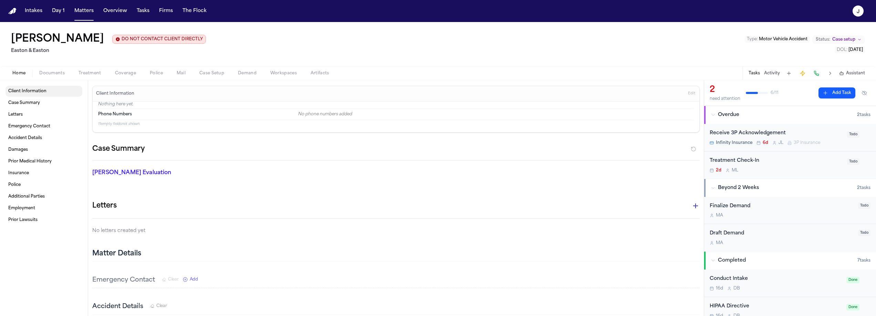
click at [47, 89] on link "Client Information" at bounding box center [44, 91] width 77 height 11
click at [82, 12] on button "Matters" at bounding box center [84, 11] width 25 height 12
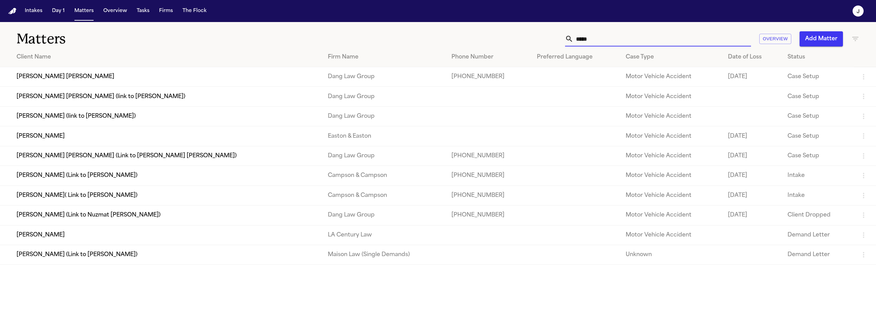
click at [596, 40] on input "*****" at bounding box center [663, 38] width 178 height 15
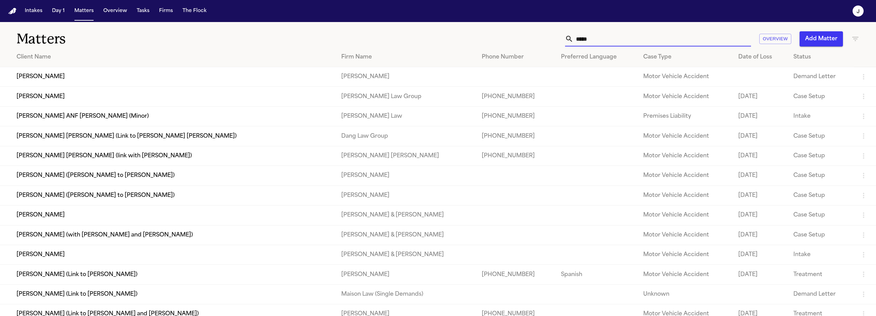
click at [574, 41] on input "*****" at bounding box center [663, 38] width 178 height 15
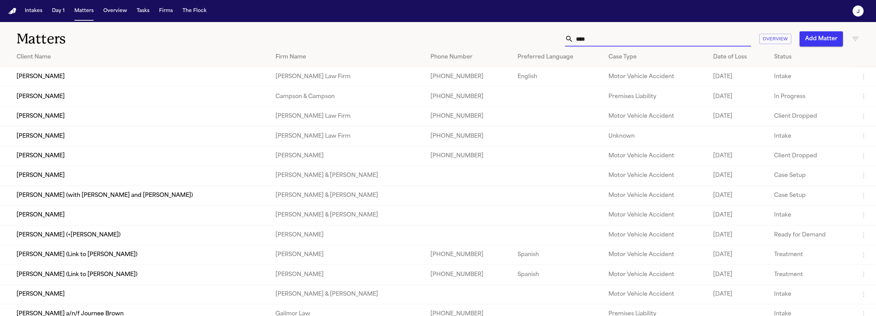
type input "****"
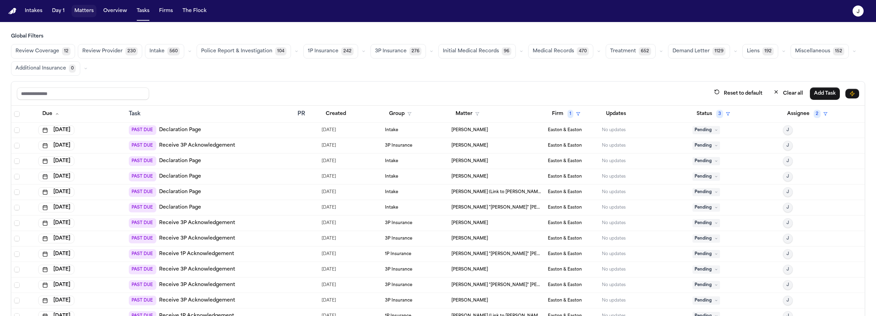
click at [79, 13] on button "Matters" at bounding box center [84, 11] width 25 height 12
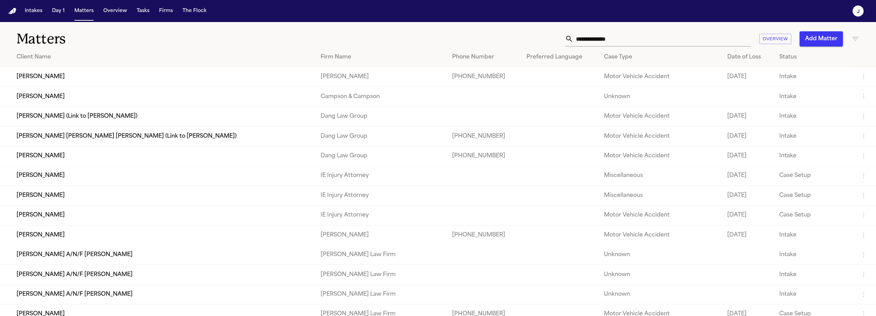
click at [589, 38] on input "text" at bounding box center [663, 38] width 178 height 15
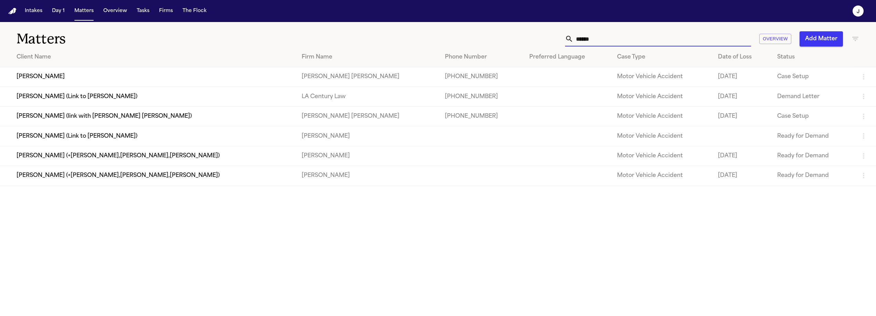
type input "******"
click at [44, 69] on td "[PERSON_NAME]" at bounding box center [148, 77] width 296 height 20
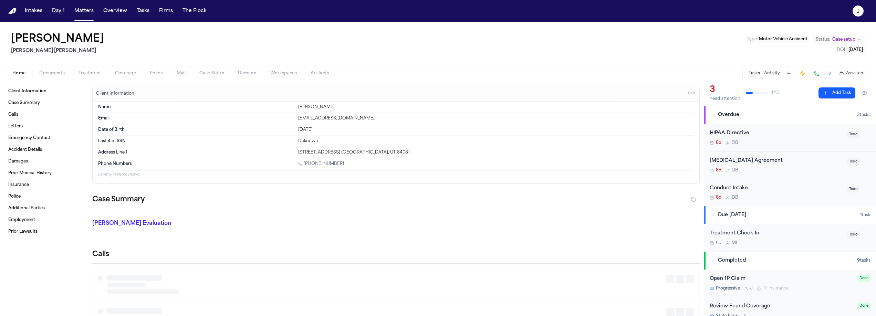
click at [135, 73] on span "Coverage" at bounding box center [125, 74] width 21 height 6
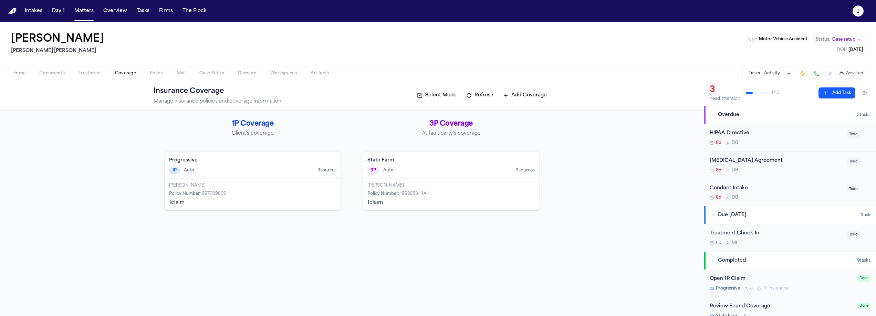
click at [274, 171] on div "1P Auto 3 source s" at bounding box center [252, 171] width 167 height 8
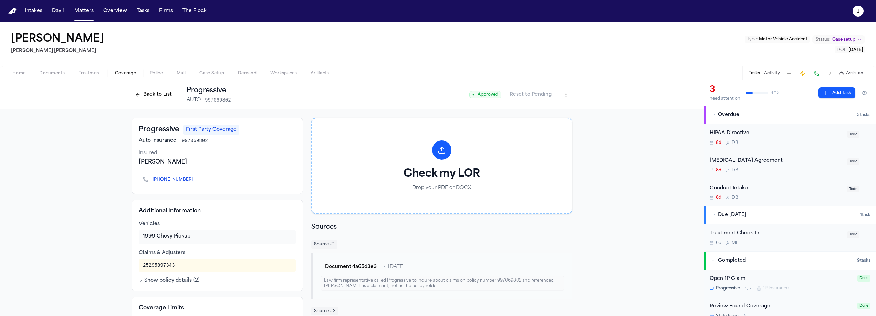
click at [156, 95] on button "Back to List" at bounding box center [154, 94] width 44 height 11
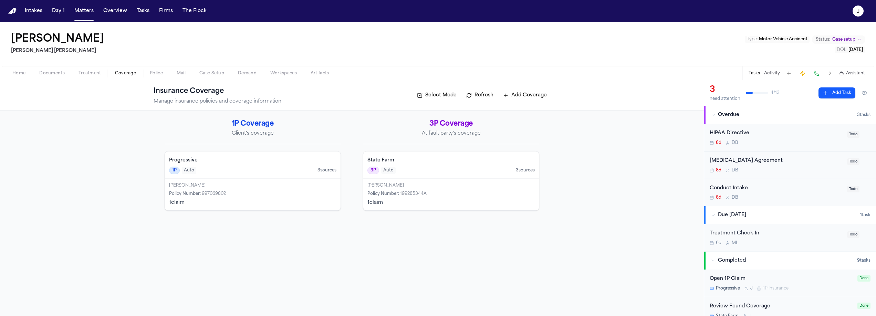
click at [427, 176] on div "State Farm 3P Auto 3 source s" at bounding box center [451, 165] width 176 height 27
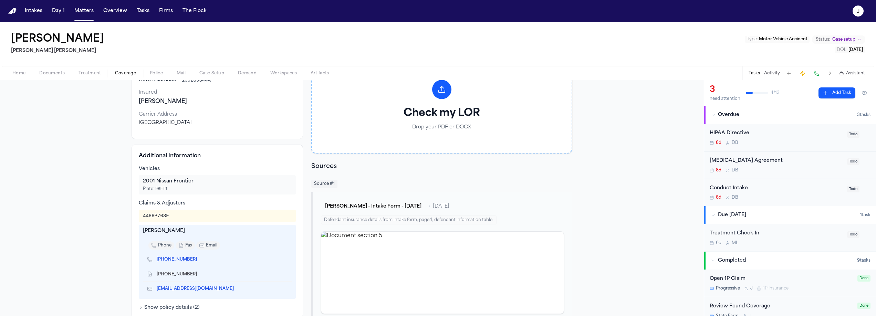
scroll to position [28, 0]
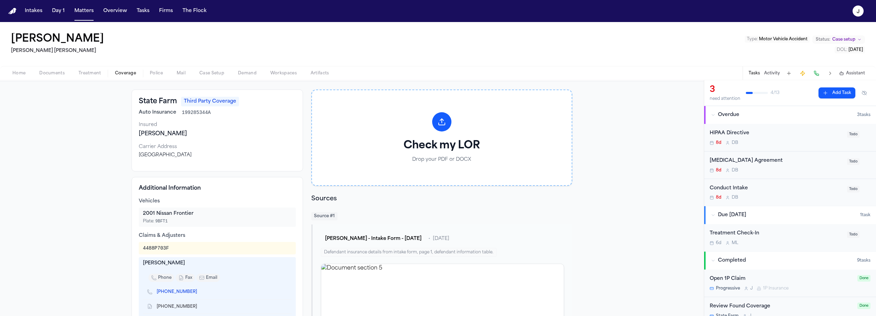
click at [18, 69] on button "Home" at bounding box center [19, 73] width 27 height 8
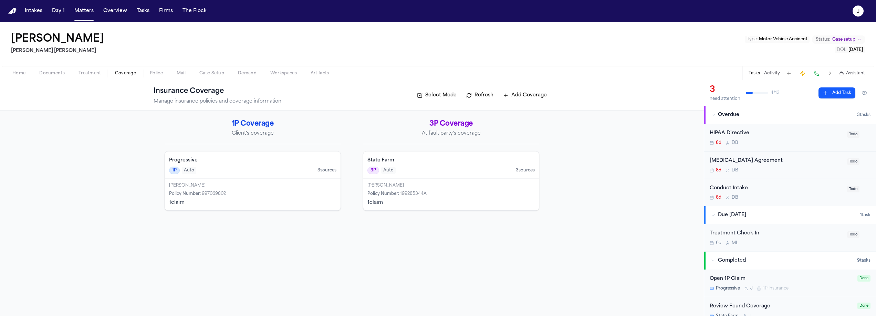
click at [121, 73] on span "Coverage" at bounding box center [125, 74] width 21 height 6
click at [24, 73] on span "Home" at bounding box center [18, 74] width 13 height 6
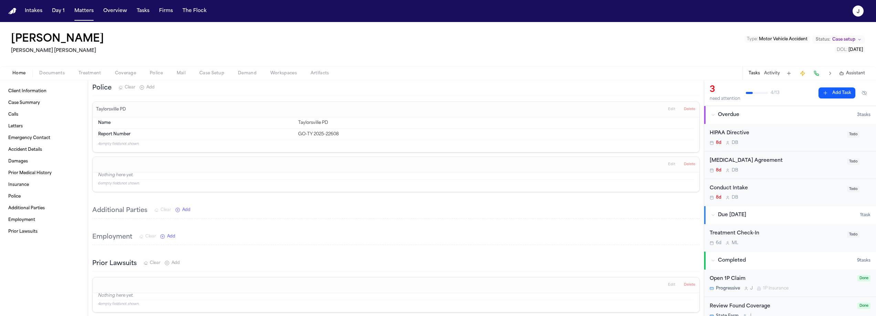
scroll to position [1182, 0]
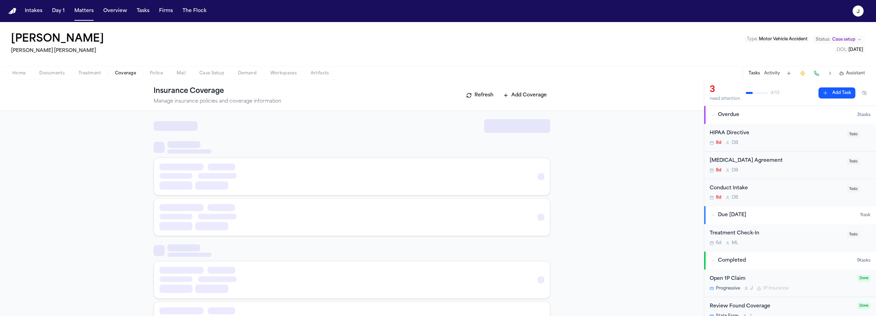
click at [128, 74] on span "Coverage" at bounding box center [125, 74] width 21 height 6
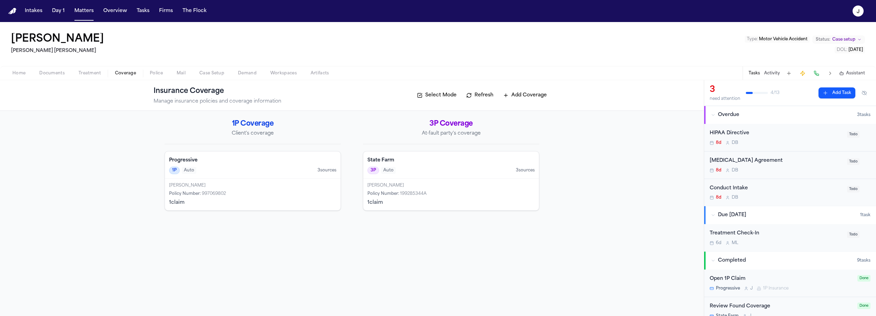
click at [219, 152] on div "Progressive 1P Auto 3 source s" at bounding box center [253, 165] width 176 height 27
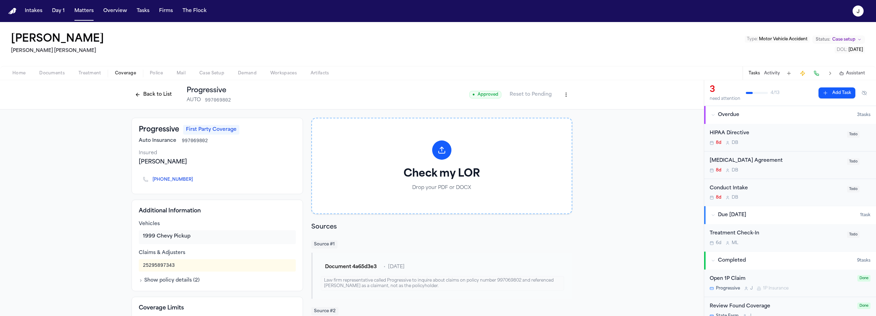
click at [564, 92] on html "Intakes Day 1 Matters Overview Tasks Firms The Flock J Jhonathan Patino Steele …" at bounding box center [438, 158] width 876 height 316
click at [551, 110] on div "Edit Coverage" at bounding box center [540, 109] width 58 height 11
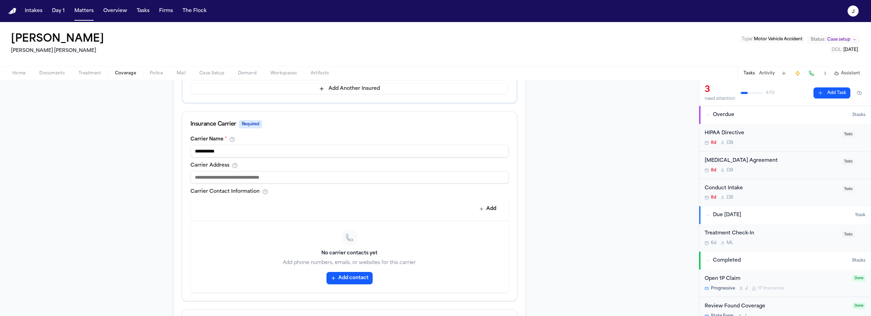
scroll to position [215, 0]
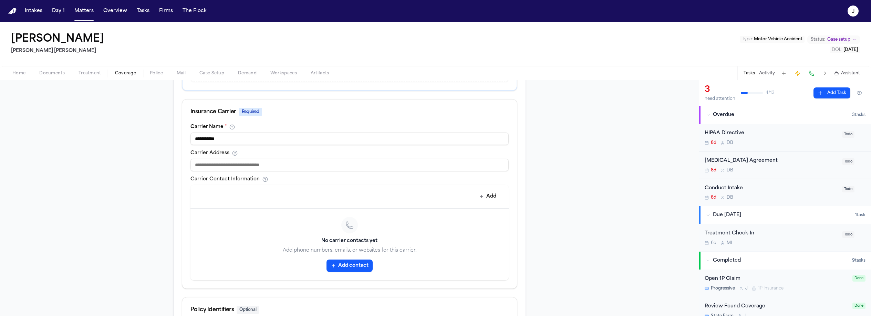
click at [274, 170] on input at bounding box center [349, 165] width 318 height 12
type input "**********"
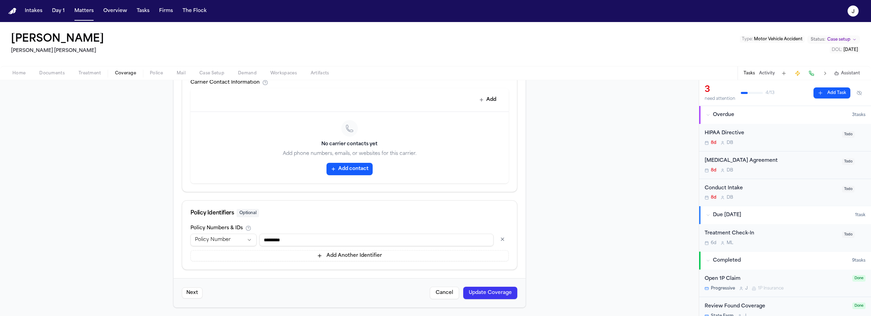
click at [485, 295] on button "Update Coverage" at bounding box center [490, 293] width 54 height 12
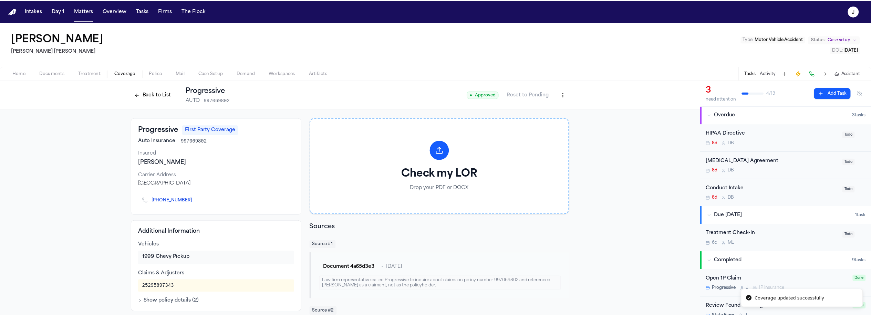
scroll to position [8, 0]
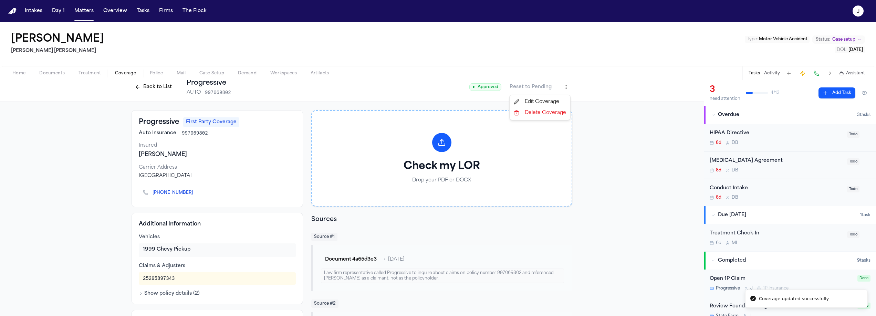
click at [563, 91] on html "Coverage updated successfully Intakes Day 1 Matters Overview Tasks Firms The Fl…" at bounding box center [438, 158] width 876 height 316
click at [549, 100] on div "Edit Coverage" at bounding box center [540, 101] width 58 height 11
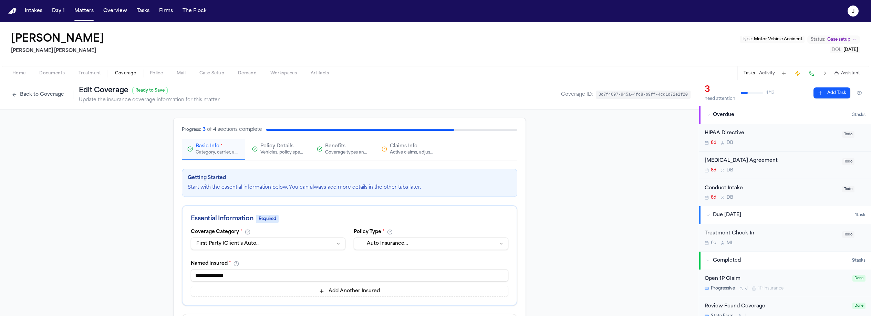
click at [396, 150] on div "Active claims, adjusters, and subrogation details" at bounding box center [412, 153] width 44 height 6
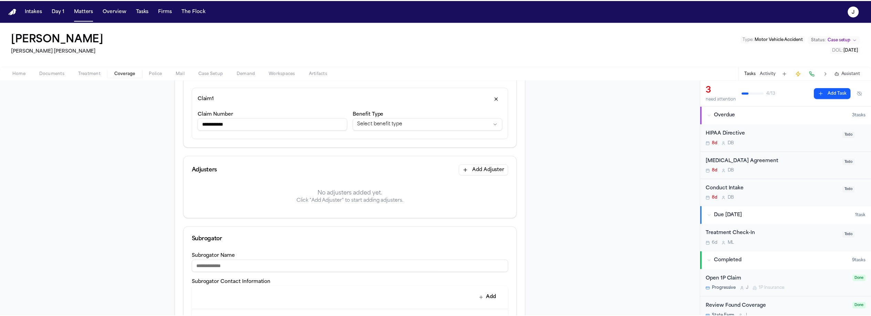
scroll to position [113, 0]
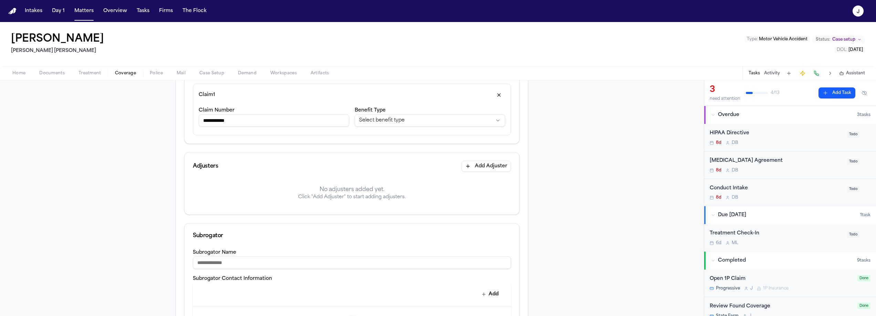
click at [482, 166] on button "Add Adjuster" at bounding box center [487, 166] width 50 height 11
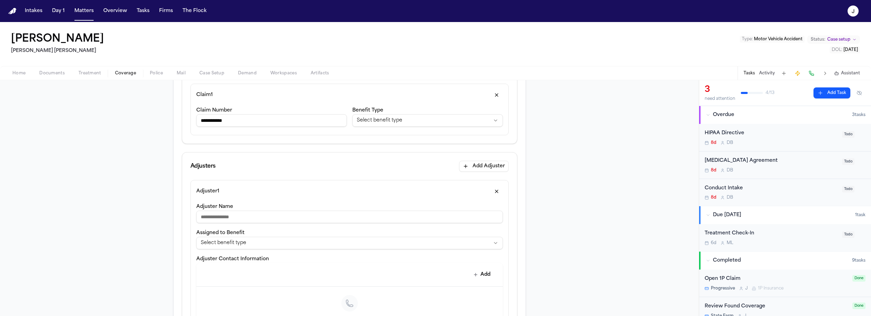
click at [248, 220] on input "Adjuster Name" at bounding box center [349, 217] width 307 height 12
type input "*******"
click at [222, 216] on input "*******" at bounding box center [349, 217] width 307 height 12
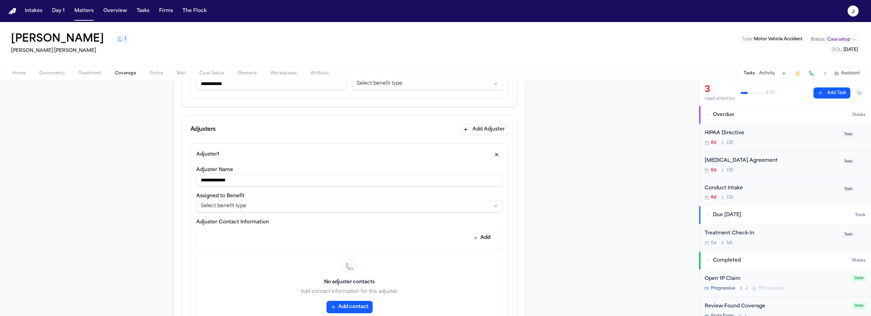
scroll to position [169, 0]
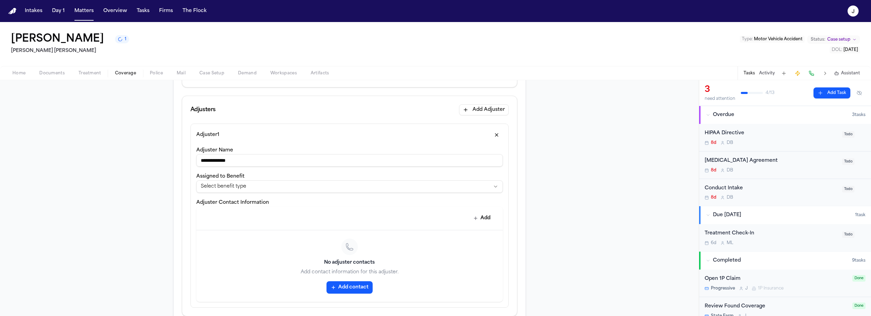
type input "**********"
click at [482, 217] on button "Add" at bounding box center [482, 218] width 25 height 12
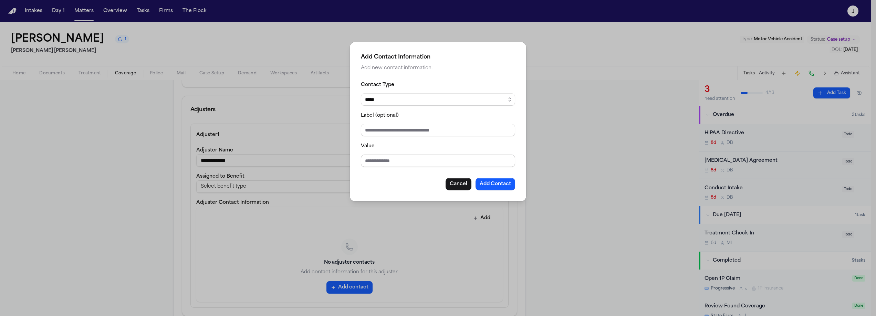
click at [382, 165] on input "Value" at bounding box center [438, 161] width 154 height 12
type input "**********"
click at [501, 186] on button "Add Contact" at bounding box center [496, 184] width 40 height 12
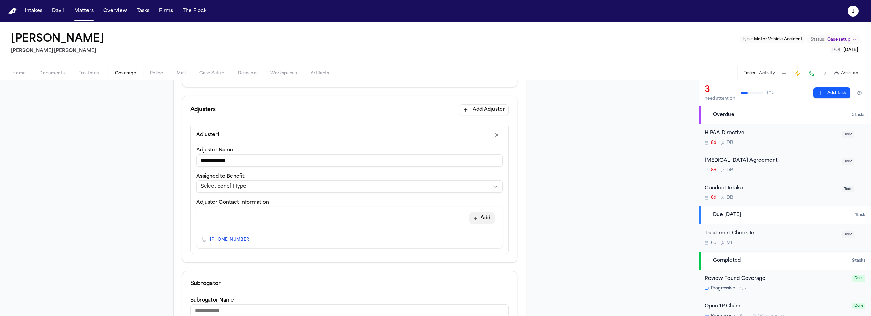
click at [476, 217] on button "Add" at bounding box center [482, 218] width 25 height 12
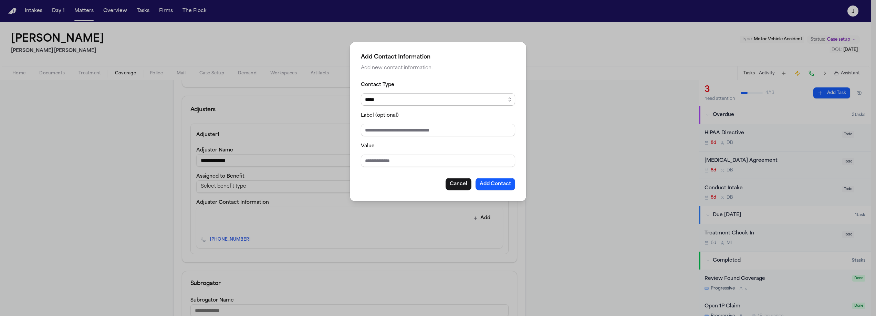
click at [396, 94] on select "***** ***** ******* *** *****" at bounding box center [438, 99] width 154 height 12
select select "***"
click at [361, 93] on select "***** ***** ******* *** *****" at bounding box center [438, 99] width 154 height 12
click at [379, 162] on input "Value" at bounding box center [438, 161] width 154 height 12
type input "**********"
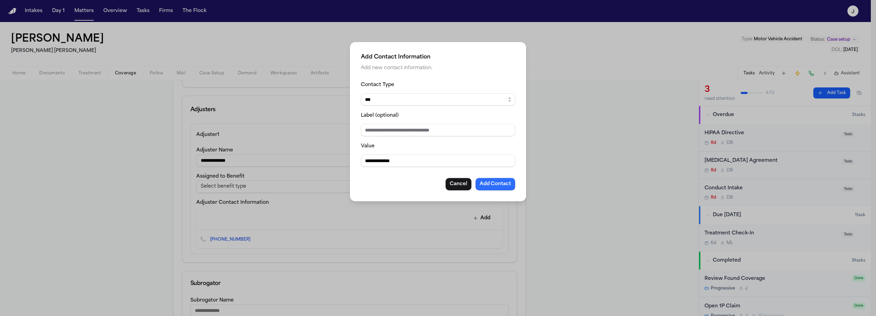
click at [493, 182] on button "Add Contact" at bounding box center [496, 184] width 40 height 12
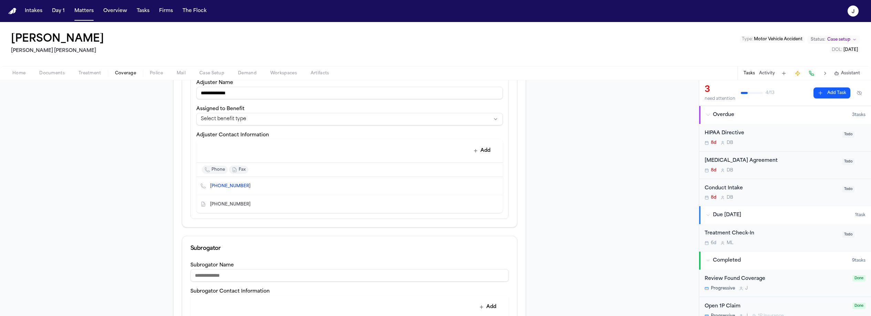
scroll to position [215, 0]
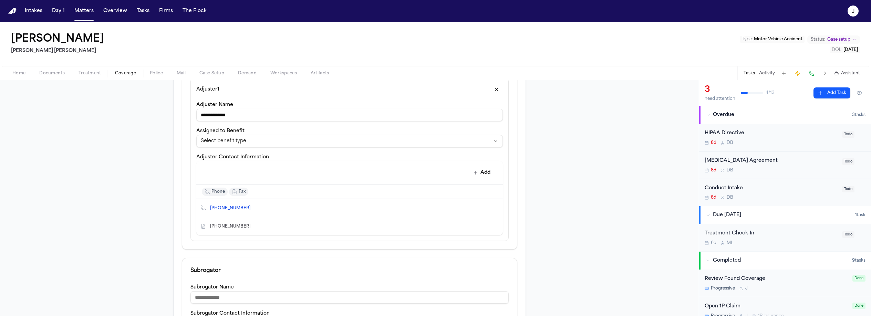
click at [483, 226] on icon "Edit contact" at bounding box center [483, 226] width 5 height 5
select select "***"
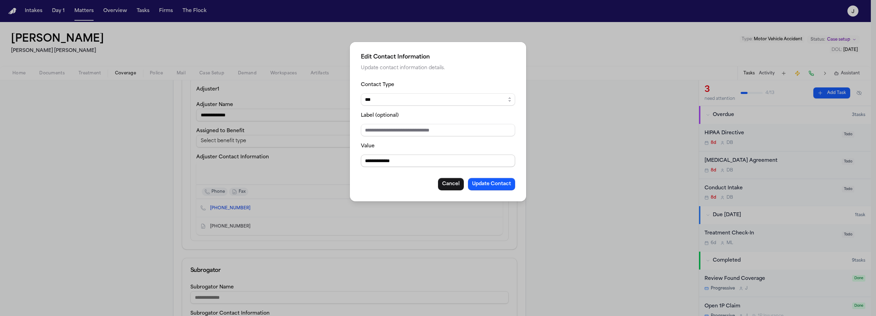
click at [403, 163] on input "**********" at bounding box center [438, 161] width 154 height 12
drag, startPoint x: 403, startPoint y: 163, endPoint x: 376, endPoint y: 159, distance: 27.9
click at [397, 160] on input "**********" at bounding box center [438, 161] width 154 height 12
type input "**********"
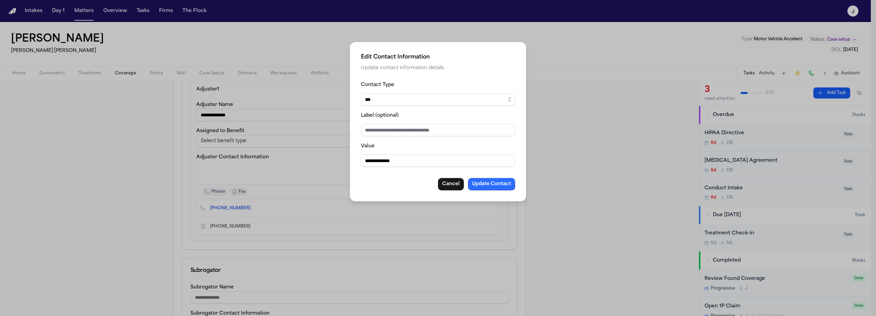
click at [492, 188] on button "Update Contact" at bounding box center [491, 184] width 47 height 12
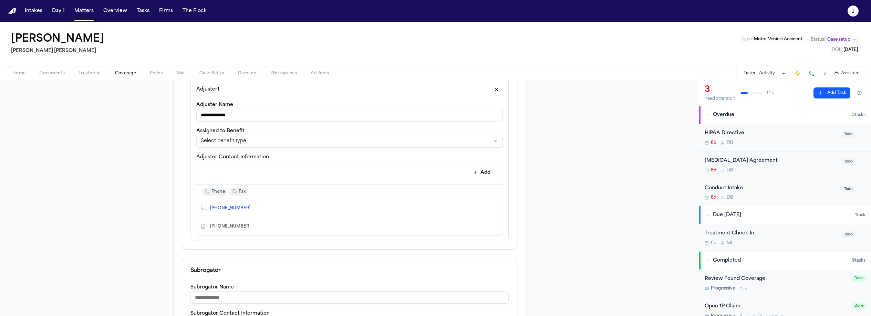
click at [482, 225] on icon "Edit contact" at bounding box center [483, 226] width 3 height 3
select select "***"
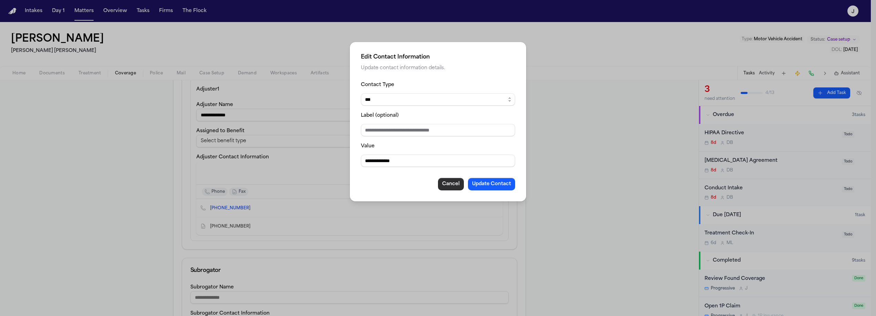
click at [458, 183] on button "Cancel" at bounding box center [451, 184] width 26 height 12
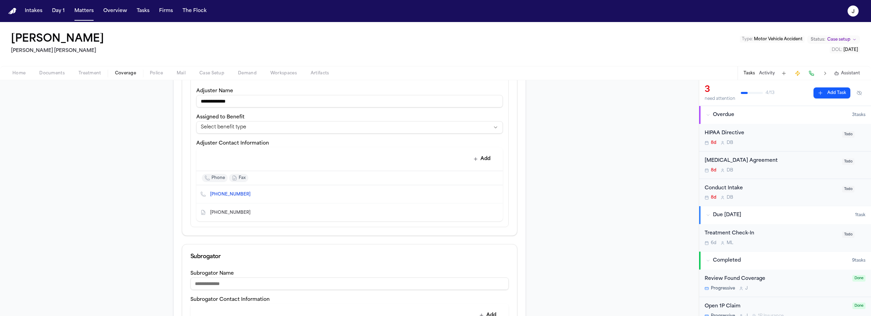
scroll to position [229, 0]
click at [483, 193] on icon "Edit contact" at bounding box center [483, 194] width 5 height 5
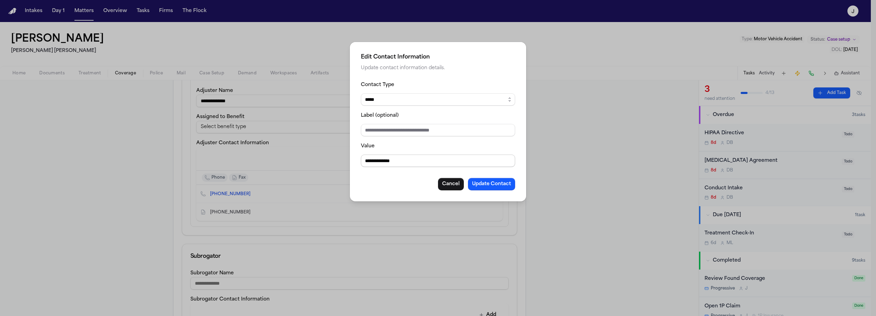
click at [408, 162] on input "**********" at bounding box center [438, 161] width 154 height 12
click at [409, 162] on input "**********" at bounding box center [438, 161] width 154 height 12
drag, startPoint x: 409, startPoint y: 162, endPoint x: 349, endPoint y: 161, distance: 60.3
click at [349, 161] on div "**********" at bounding box center [438, 158] width 876 height 316
type input "**********"
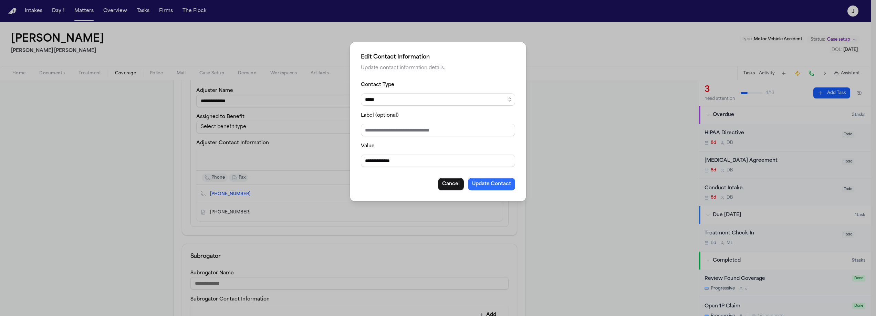
click at [492, 185] on button "Update Contact" at bounding box center [491, 184] width 47 height 12
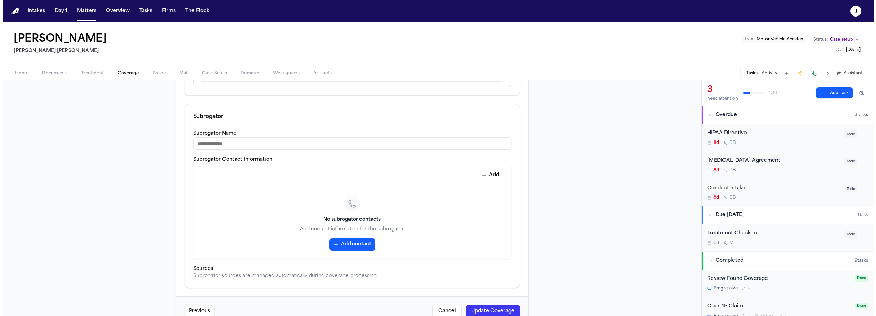
scroll to position [387, 0]
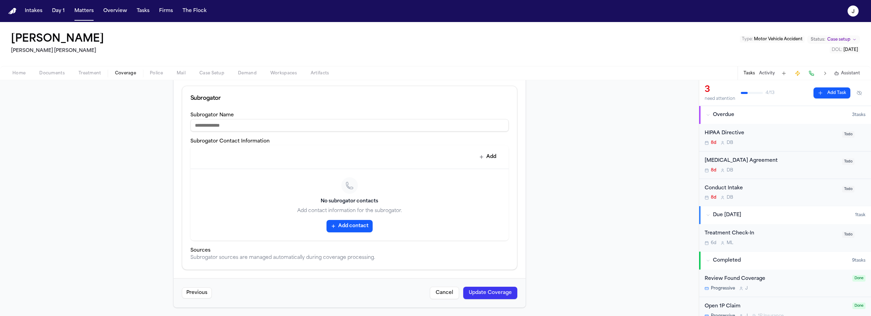
click at [485, 292] on button "Update Coverage" at bounding box center [490, 293] width 54 height 12
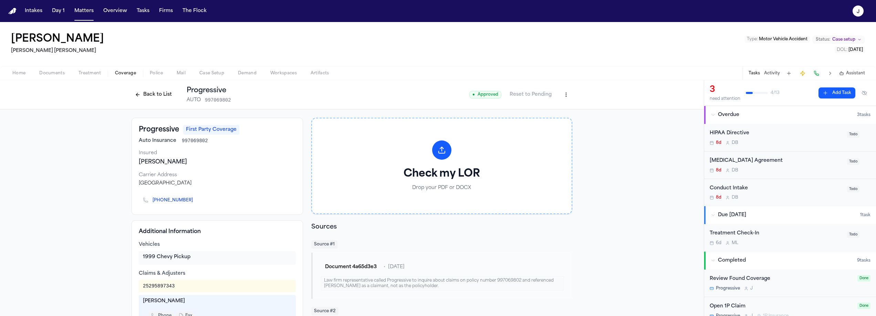
click at [141, 95] on button "Back to List" at bounding box center [154, 94] width 44 height 11
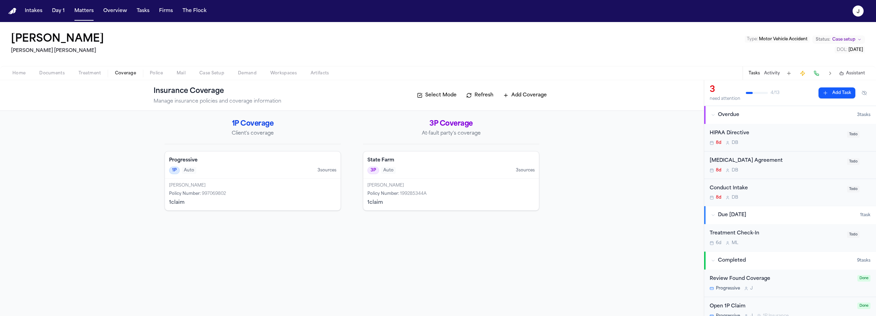
click at [50, 74] on span "Documents" at bounding box center [51, 74] width 25 height 6
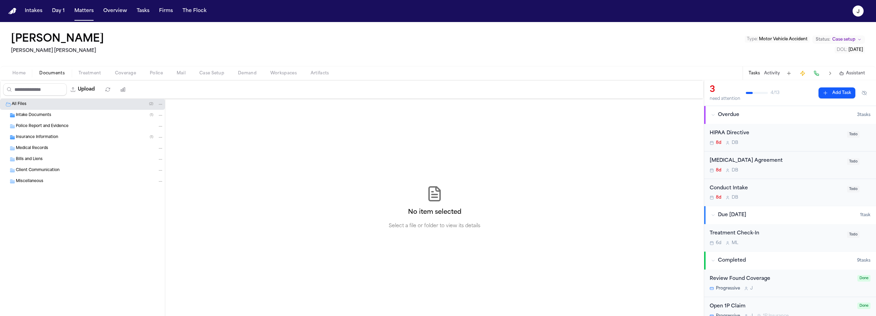
click at [18, 76] on span "Home" at bounding box center [18, 74] width 13 height 6
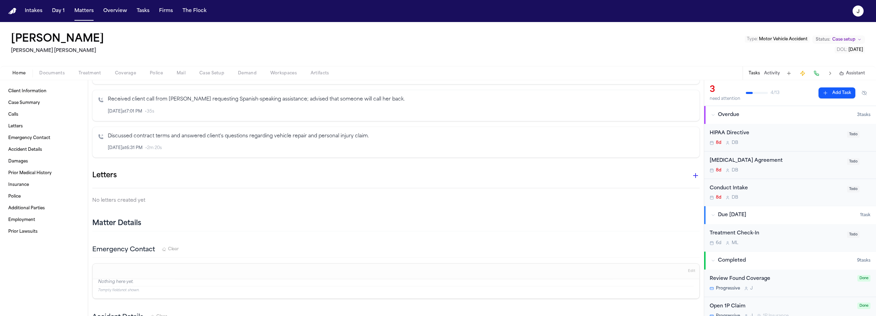
scroll to position [563, 0]
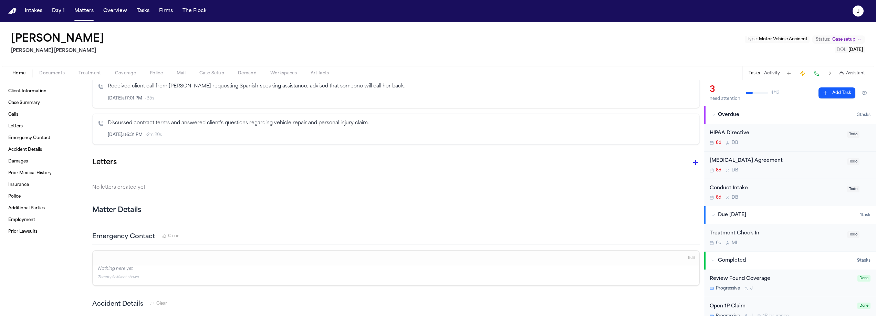
click at [55, 72] on span "Documents" at bounding box center [51, 74] width 25 height 6
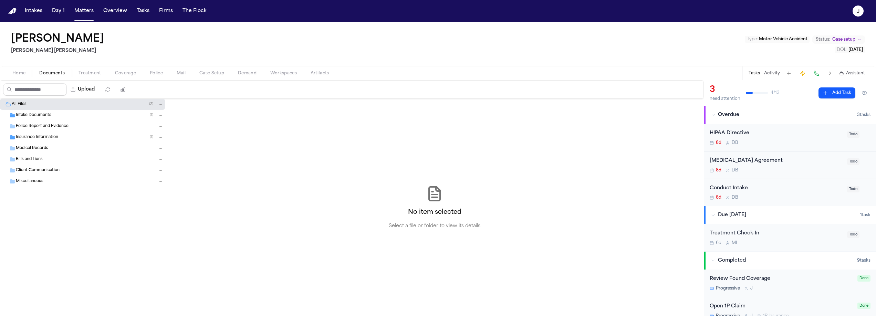
click at [28, 139] on span "Insurance Information" at bounding box center [37, 138] width 42 height 6
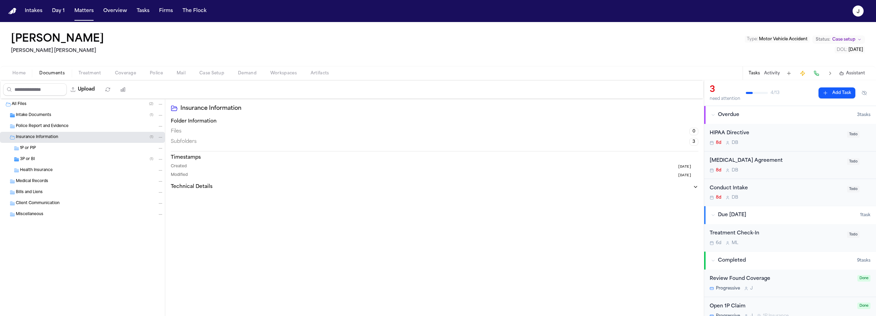
click at [32, 160] on span "3P or BI" at bounding box center [27, 160] width 15 height 6
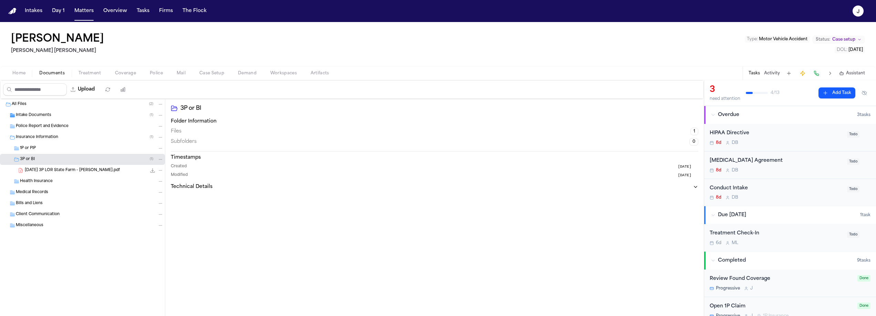
click at [35, 148] on span "1P or PIP" at bounding box center [28, 149] width 16 height 6
click at [23, 76] on span "Home" at bounding box center [18, 74] width 13 height 6
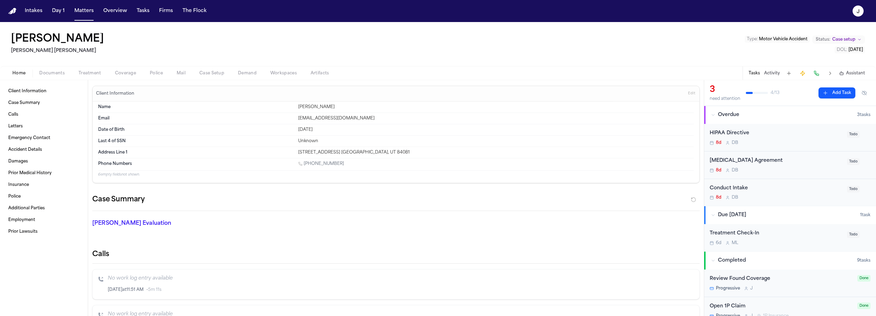
click at [64, 71] on span "Documents" at bounding box center [51, 74] width 25 height 6
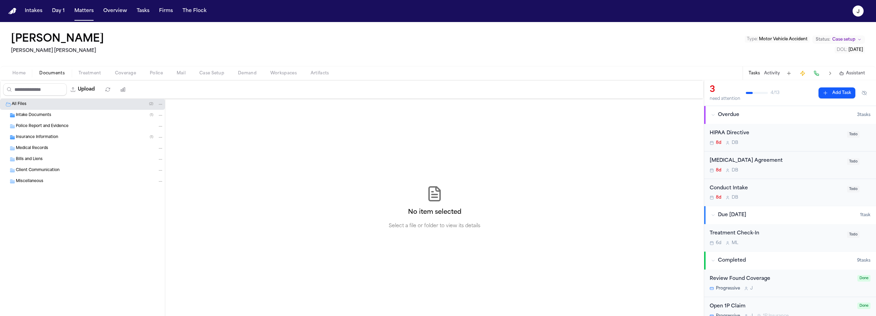
click at [50, 138] on span "Insurance Information" at bounding box center [37, 138] width 42 height 6
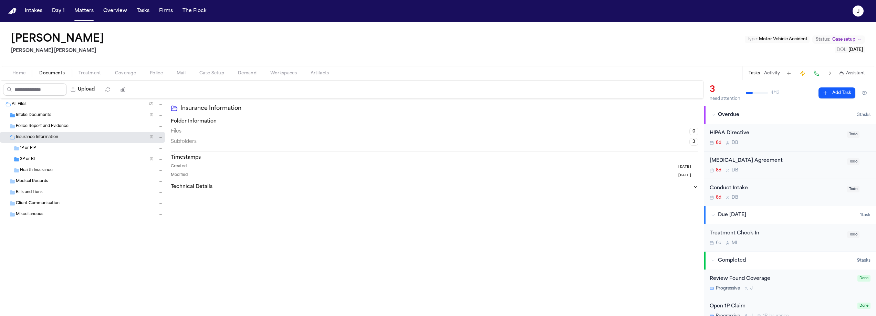
click at [36, 147] on div "1P or PIP" at bounding box center [92, 148] width 144 height 6
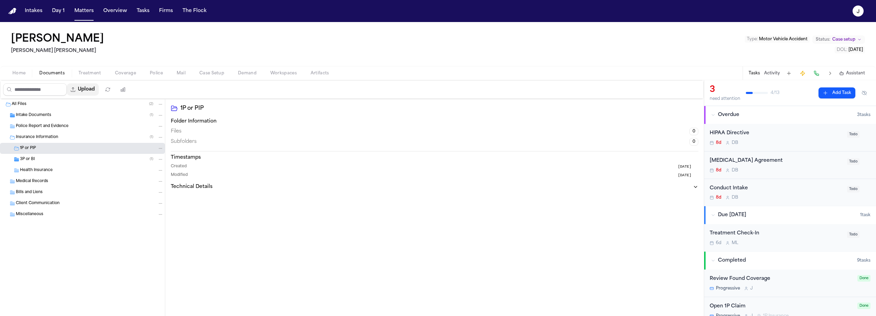
click at [84, 91] on button "Upload" at bounding box center [83, 89] width 32 height 12
select select "**********"
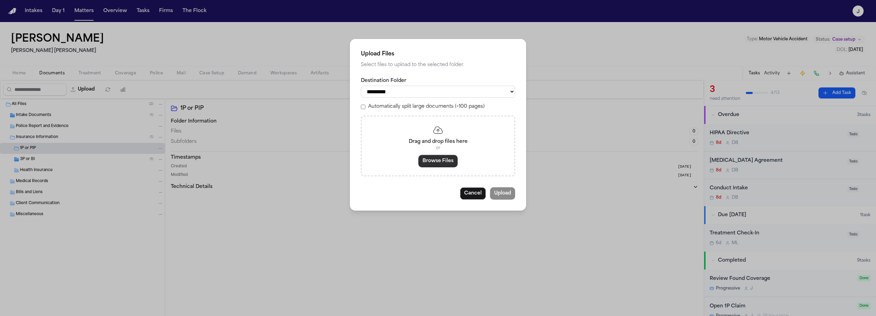
click at [424, 159] on button "Browse Files" at bounding box center [438, 161] width 39 height 12
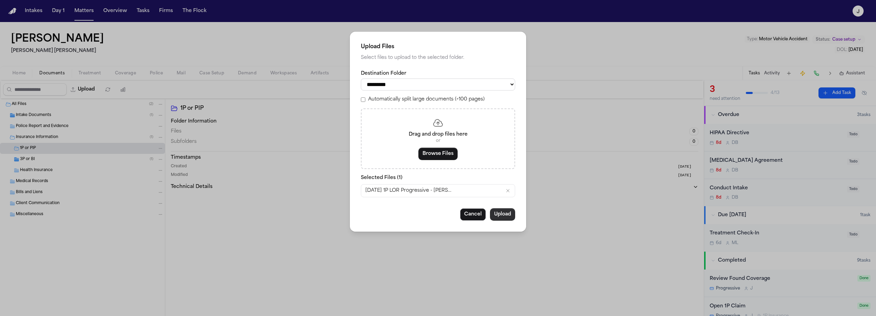
click at [496, 221] on button "Upload" at bounding box center [502, 214] width 25 height 12
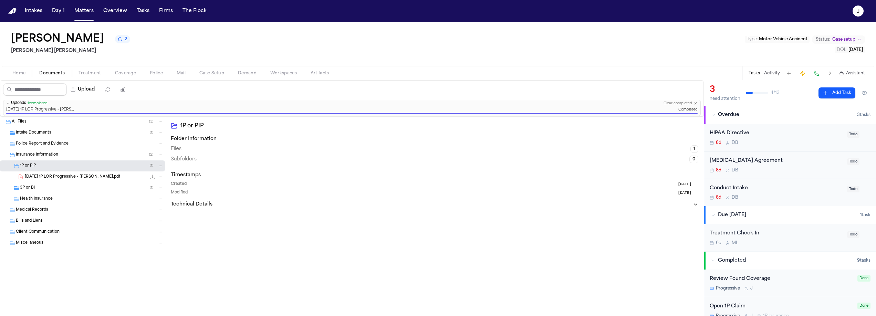
click at [26, 69] on div "Home Documents Treatment Coverage Police Mail Case Setup Demand Workspaces Arti…" at bounding box center [438, 73] width 876 height 14
click at [21, 72] on span "Home" at bounding box center [18, 74] width 13 height 6
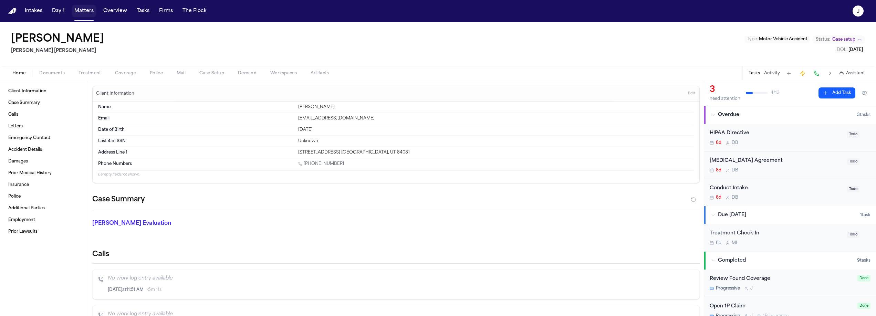
click at [85, 16] on button "Matters" at bounding box center [84, 11] width 25 height 12
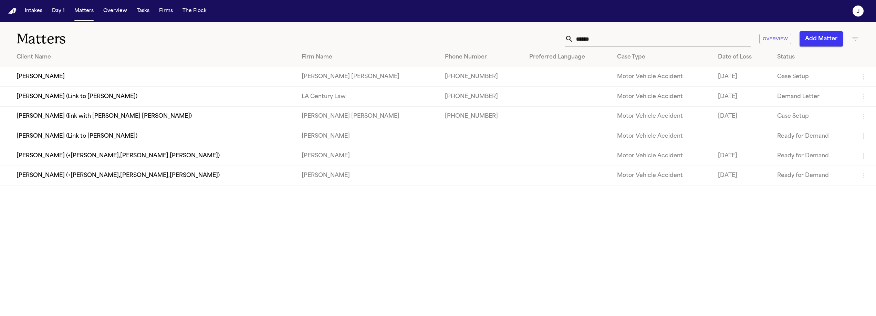
click at [588, 41] on input "******" at bounding box center [663, 38] width 178 height 15
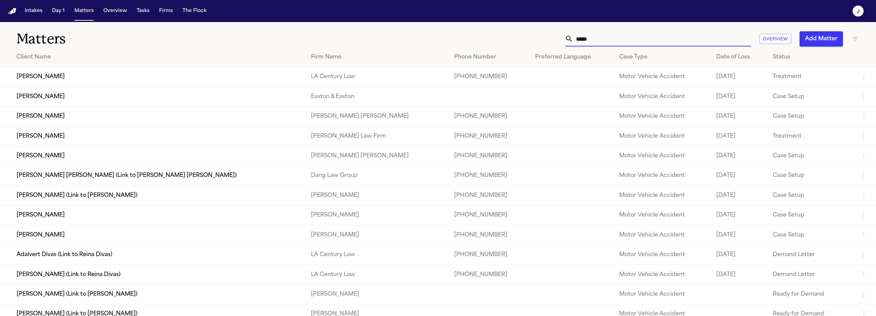
type input "*****"
click at [132, 124] on td "[PERSON_NAME]" at bounding box center [153, 116] width 306 height 20
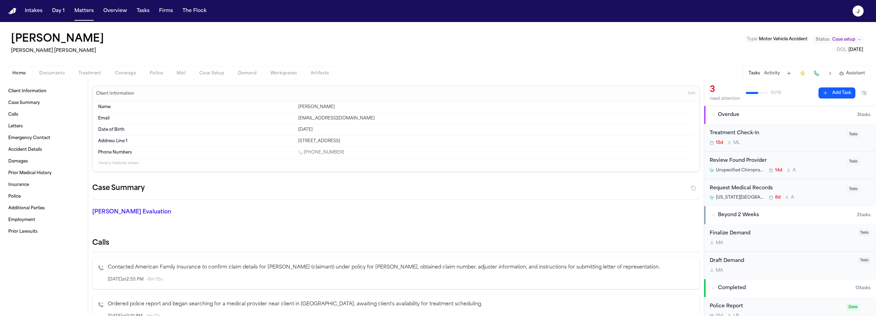
click at [126, 73] on span "Coverage" at bounding box center [125, 74] width 21 height 6
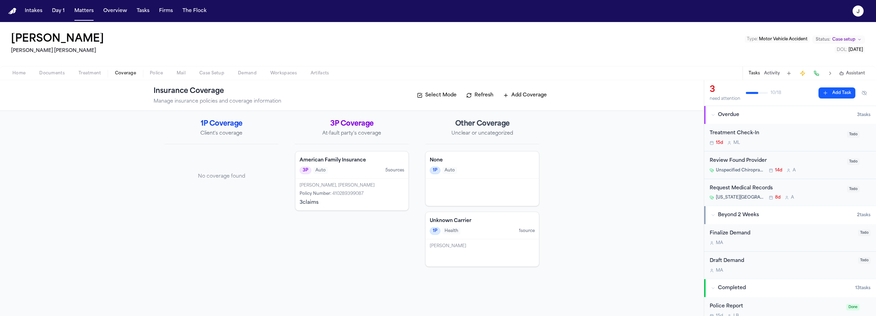
click at [60, 71] on span "Documents" at bounding box center [51, 74] width 25 height 6
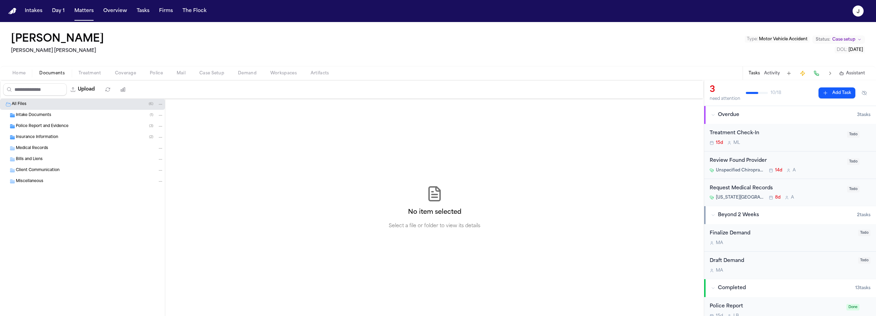
click at [59, 136] on div "Insurance Information ( 2 )" at bounding box center [90, 137] width 148 height 6
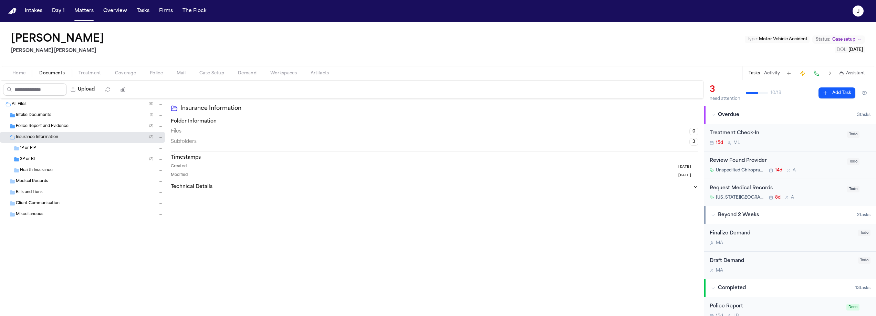
click at [54, 159] on div "3P or BI ( 2 )" at bounding box center [92, 159] width 144 height 6
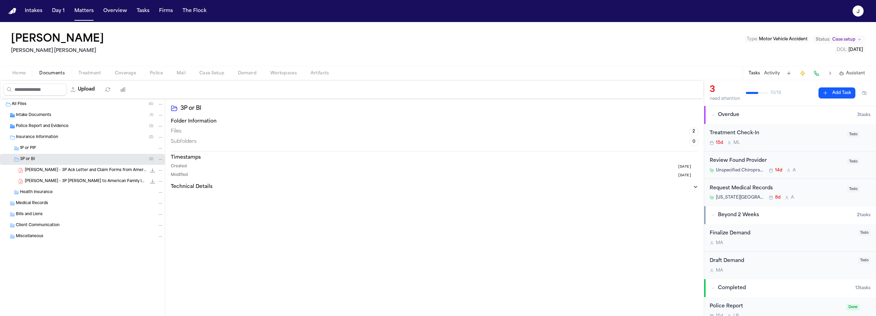
click at [58, 170] on span "D. Fuentes - 3P Ack Letter and Claim Forms from American Family Insurance - 7.1…" at bounding box center [86, 171] width 122 height 6
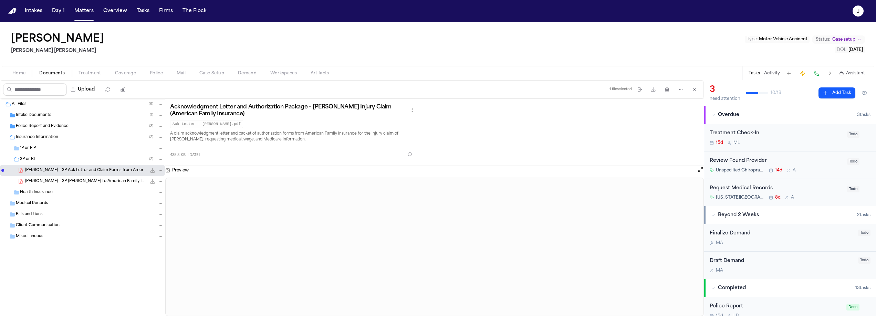
click at [15, 78] on div "Home Documents Treatment Coverage Police Mail Case Setup Demand Workspaces Arti…" at bounding box center [438, 73] width 876 height 14
click at [17, 77] on span "button" at bounding box center [18, 77] width 21 height 1
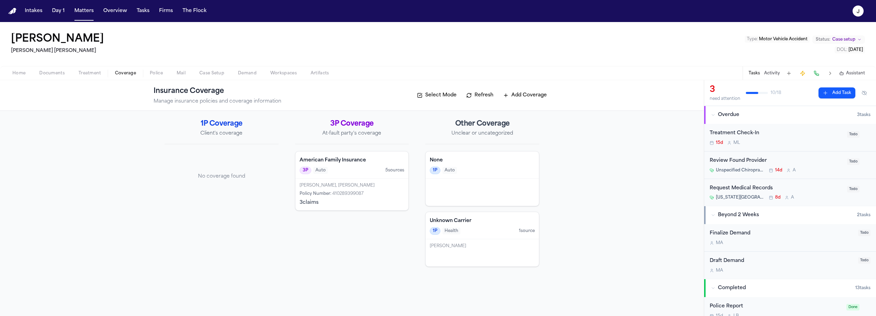
click at [131, 74] on span "Coverage" at bounding box center [125, 74] width 21 height 6
click at [356, 169] on div "3P Auto 5 source s" at bounding box center [352, 171] width 105 height 8
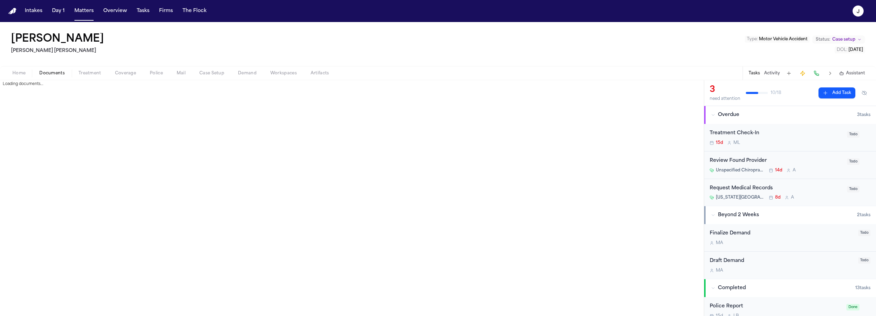
click at [55, 72] on span "Documents" at bounding box center [51, 74] width 25 height 6
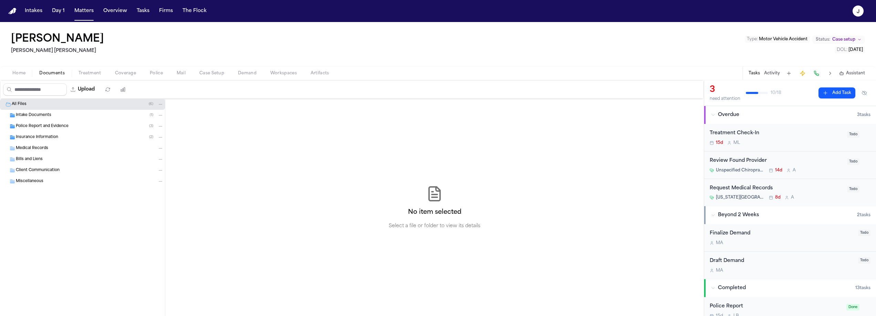
click at [30, 135] on span "Insurance Information" at bounding box center [37, 138] width 42 height 6
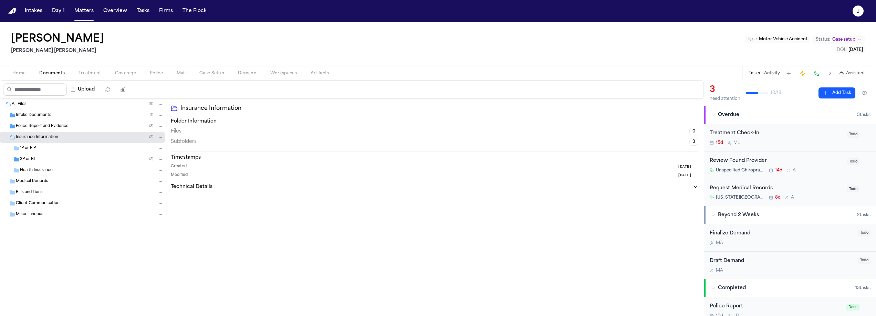
click at [39, 158] on div "3P or BI ( 2 )" at bounding box center [92, 159] width 144 height 6
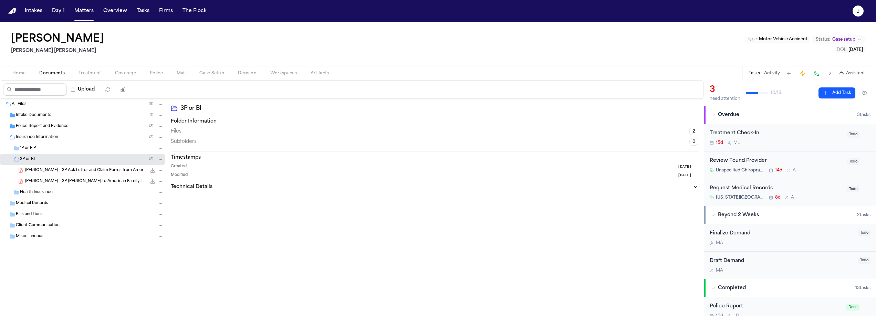
click at [65, 174] on div "D. Fuentes - 3P Ack Letter and Claim Forms from American Family Insurance - 7.1…" at bounding box center [82, 170] width 165 height 11
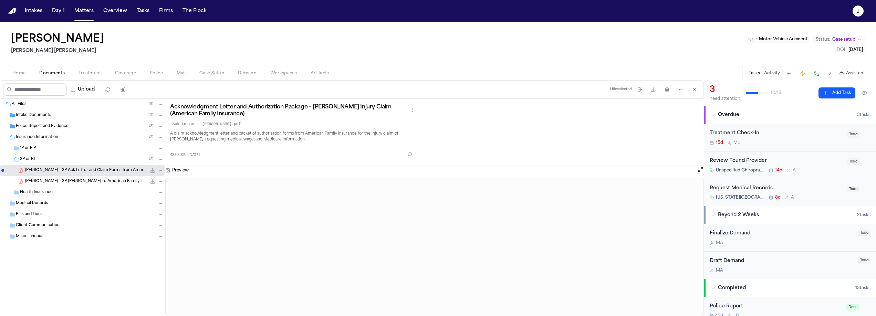
click at [17, 74] on span "Home" at bounding box center [18, 74] width 13 height 6
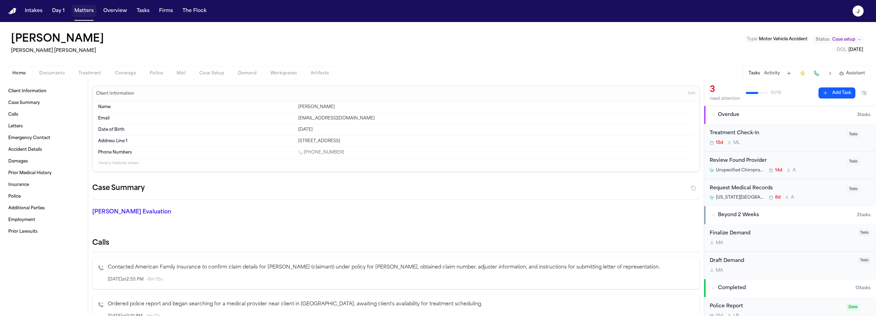
click at [83, 12] on button "Matters" at bounding box center [84, 11] width 25 height 12
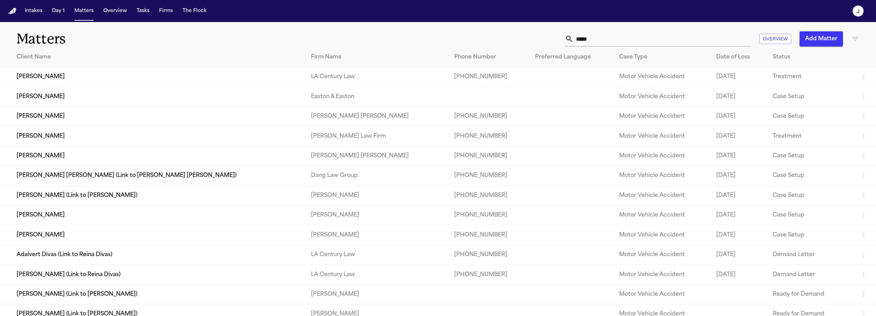
click at [577, 41] on input "*****" at bounding box center [663, 38] width 178 height 15
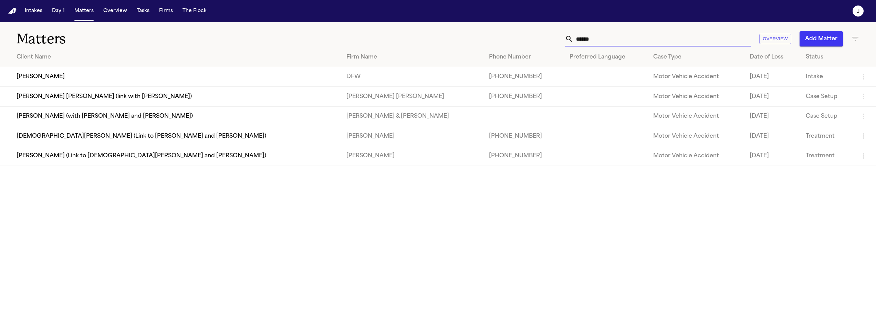
type input "******"
click at [109, 74] on td "[PERSON_NAME]" at bounding box center [170, 77] width 341 height 20
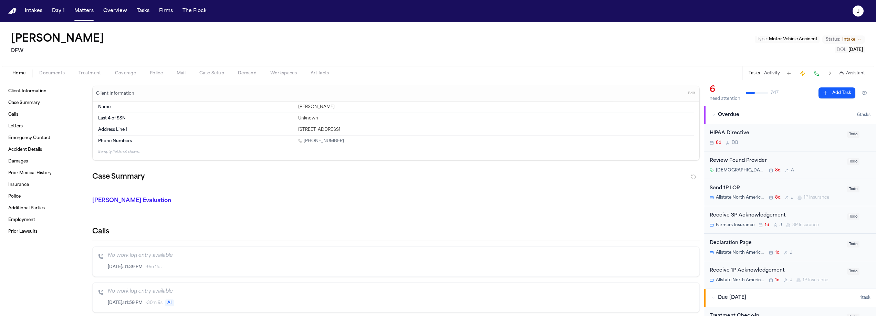
click at [129, 75] on span "Coverage" at bounding box center [125, 74] width 21 height 6
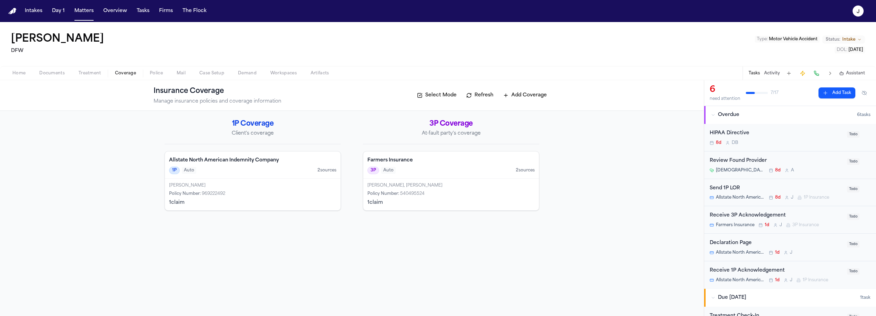
click at [262, 179] on div "Sarah Awando Policy Number : 969222492 1 claim" at bounding box center [253, 195] width 176 height 32
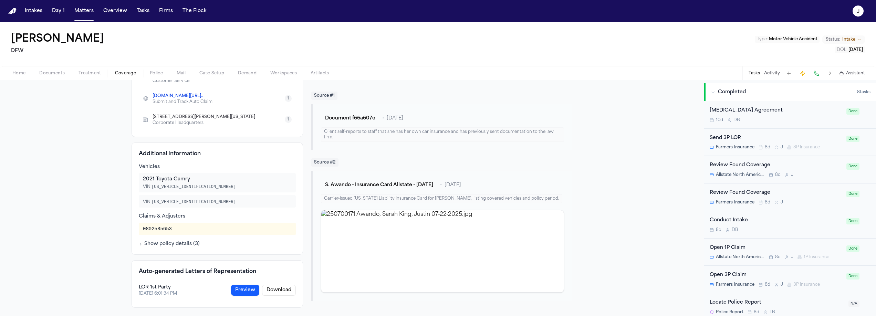
scroll to position [328, 0]
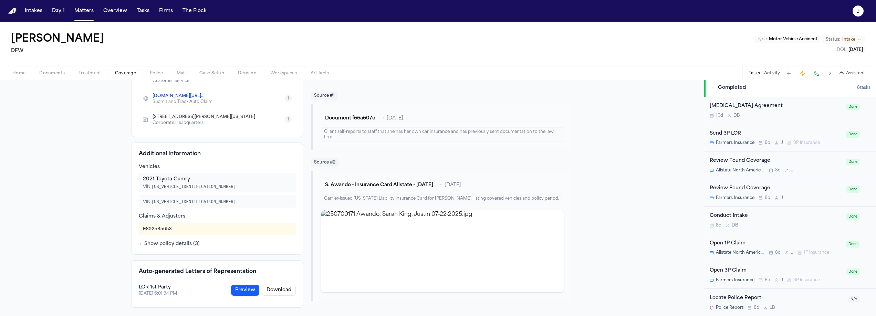
click at [764, 249] on div "Open 1P Claim Allstate North American Indemnity Company 8d J 1P Insurance" at bounding box center [776, 248] width 133 height 16
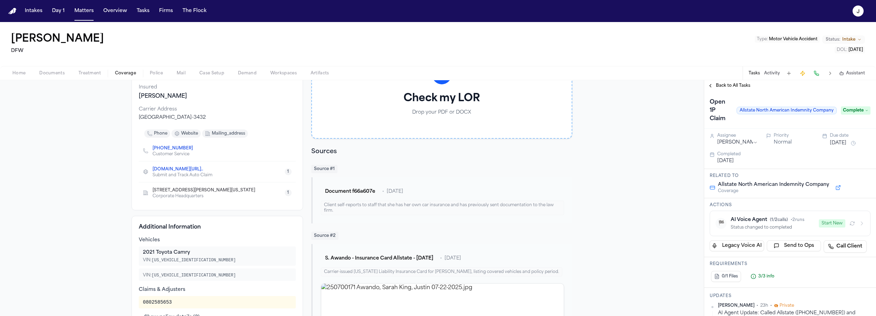
scroll to position [72, 0]
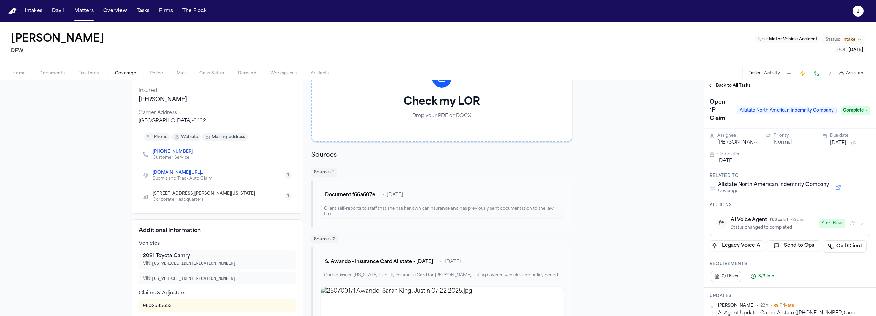
click at [55, 71] on span "Documents" at bounding box center [51, 74] width 25 height 6
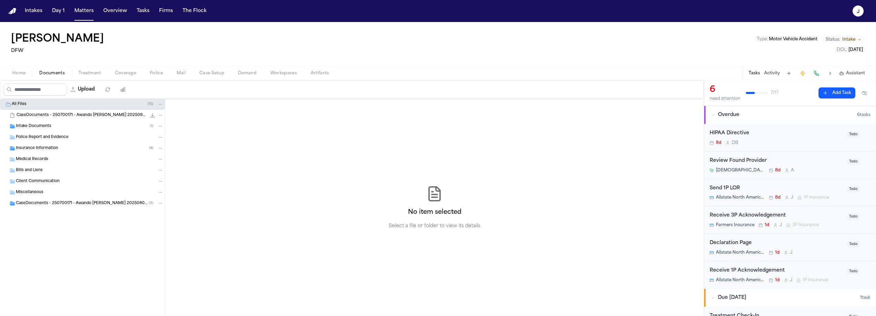
click at [28, 151] on span "Insurance Information" at bounding box center [37, 149] width 42 height 6
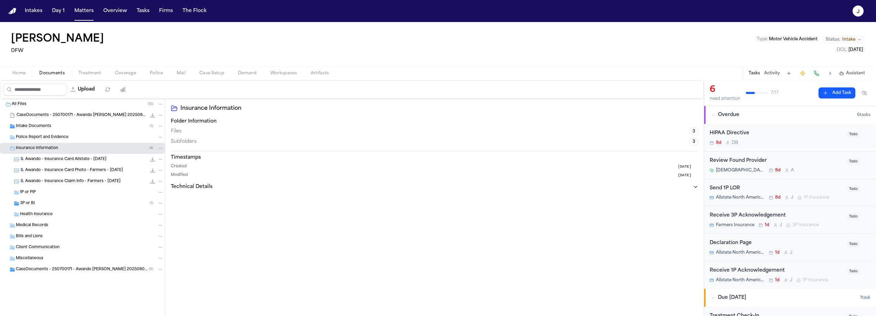
click at [24, 75] on span "Home" at bounding box center [18, 74] width 13 height 6
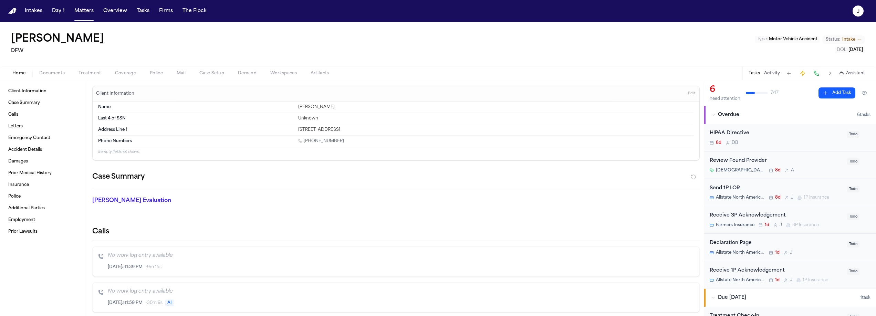
click at [120, 76] on span "Coverage" at bounding box center [125, 74] width 21 height 6
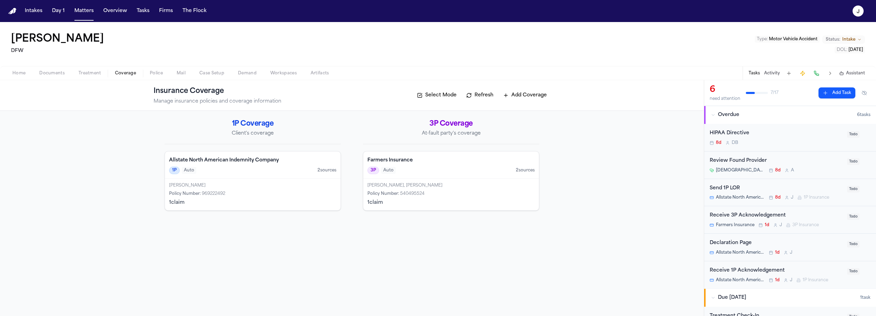
click at [274, 173] on div "1P Auto 2 source s" at bounding box center [252, 171] width 167 height 8
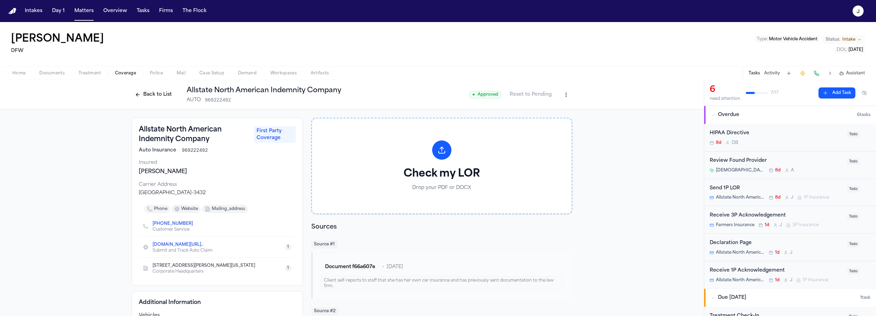
click at [814, 74] on button at bounding box center [817, 74] width 10 height 10
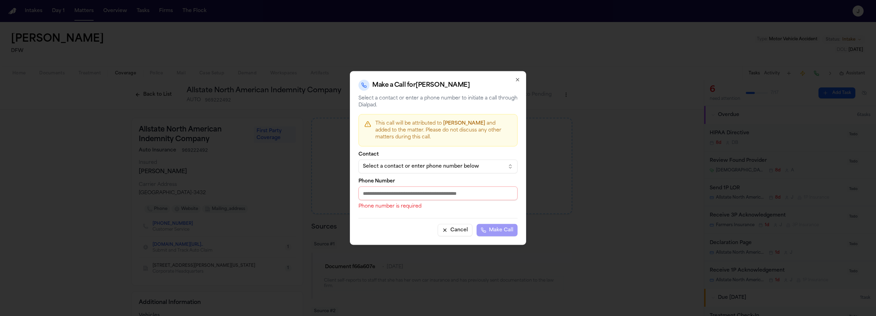
click at [427, 167] on div "Select a contact or enter phone number below" at bounding box center [432, 166] width 139 height 7
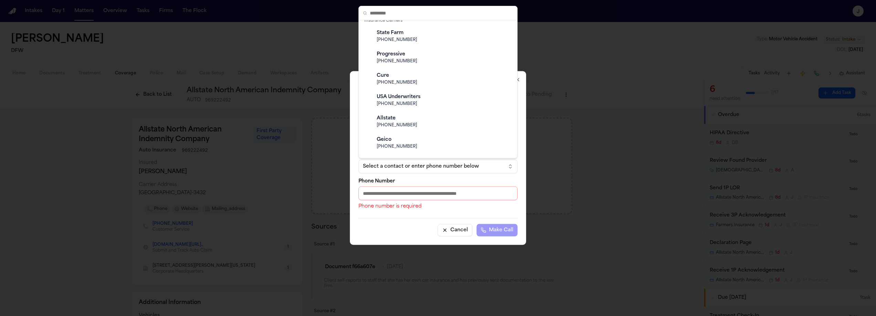
scroll to position [146, 0]
click at [404, 124] on span "(800) 255-7828" at bounding box center [444, 125] width 134 height 6
type input "**********"
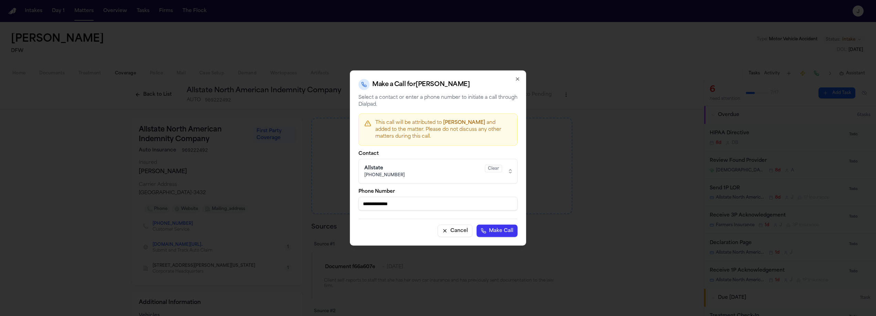
click at [495, 228] on button "Make Call" at bounding box center [497, 231] width 41 height 12
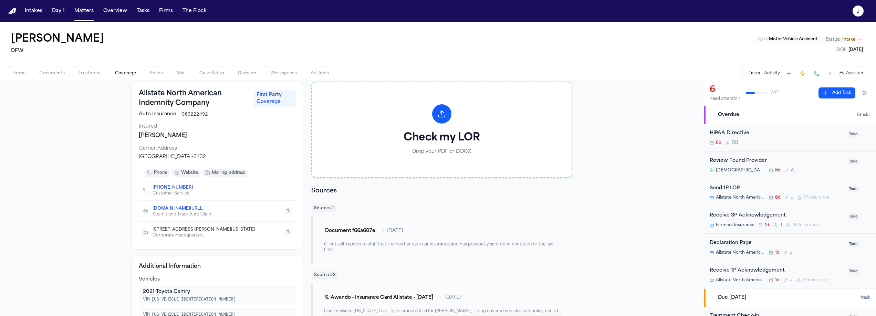
scroll to position [0, 0]
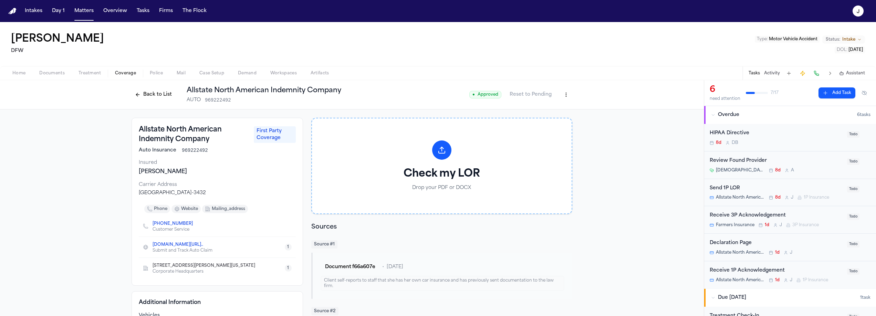
click at [818, 72] on button at bounding box center [817, 74] width 10 height 10
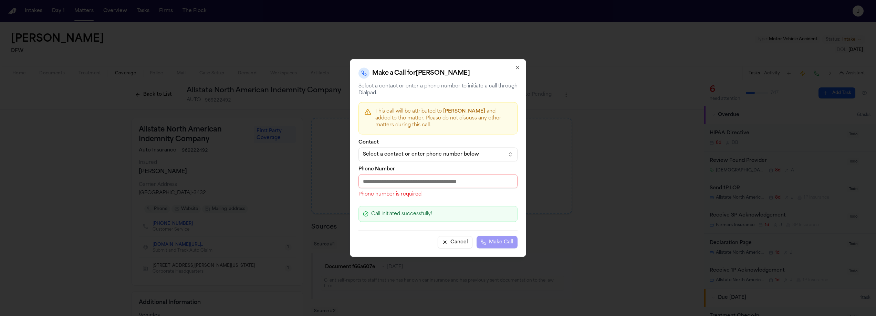
click at [471, 153] on div "Select a contact or enter phone number below" at bounding box center [432, 154] width 139 height 7
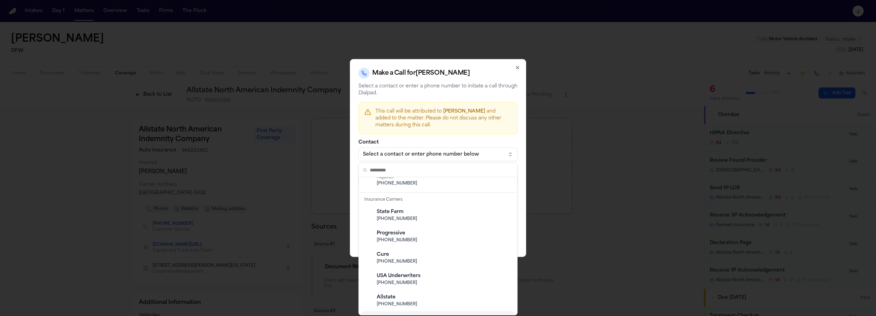
scroll to position [160, 0]
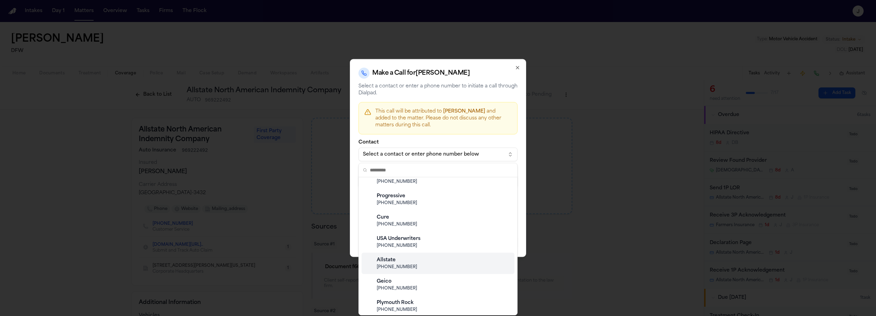
click at [422, 268] on span "(800) 255-7828" at bounding box center [444, 268] width 134 height 6
type input "**********"
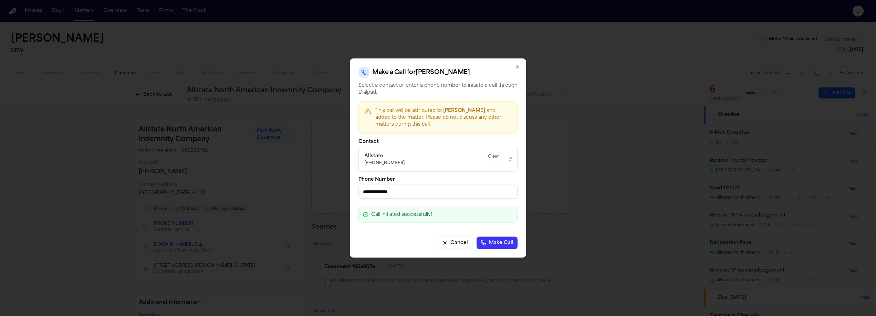
click at [496, 239] on button "Make Call" at bounding box center [497, 243] width 41 height 12
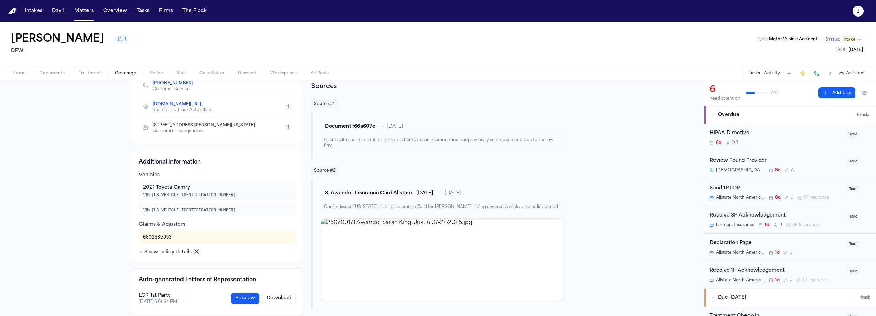
scroll to position [4, 0]
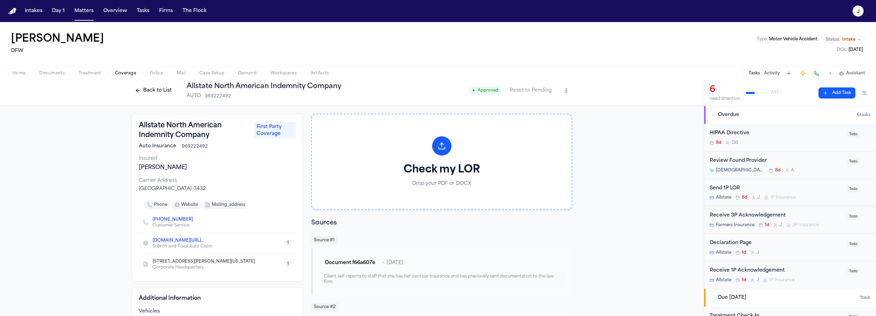
click at [87, 12] on button "Matters" at bounding box center [84, 11] width 25 height 12
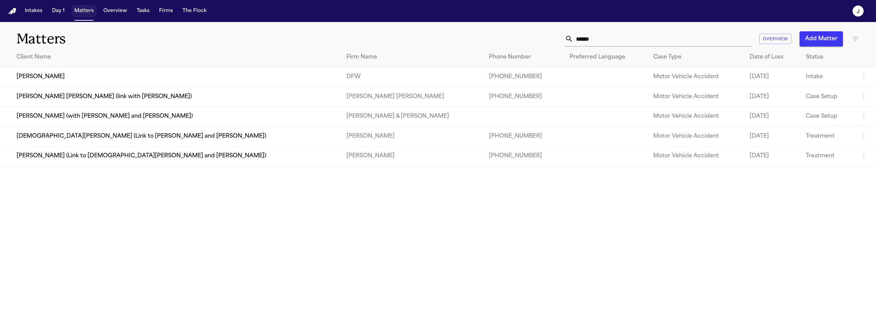
click at [87, 12] on button "Matters" at bounding box center [84, 11] width 25 height 12
click at [586, 38] on input "******" at bounding box center [663, 38] width 178 height 15
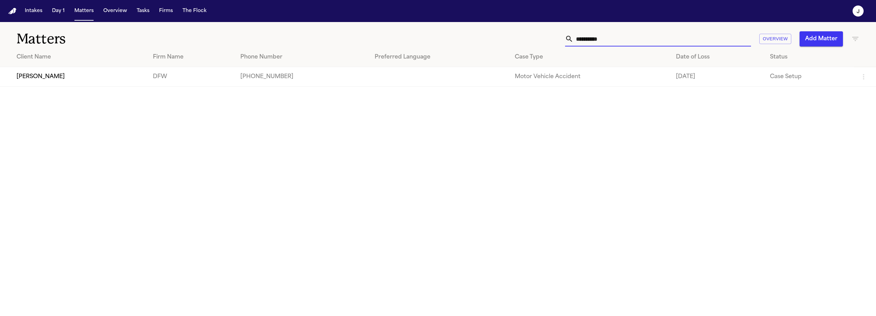
type input "**********"
click at [92, 81] on td "Charlie Key" at bounding box center [73, 77] width 147 height 20
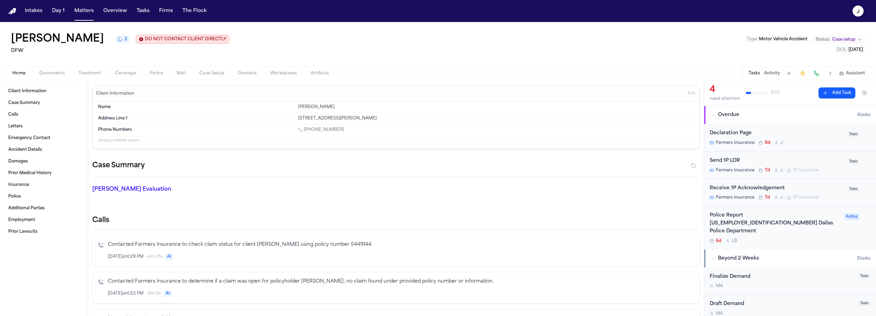
click at [136, 73] on button "Coverage" at bounding box center [125, 73] width 35 height 8
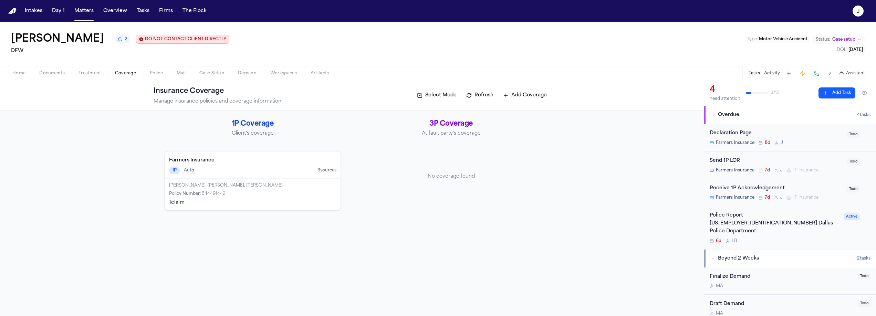
click at [254, 173] on div "1P Auto 3 source s" at bounding box center [252, 171] width 167 height 8
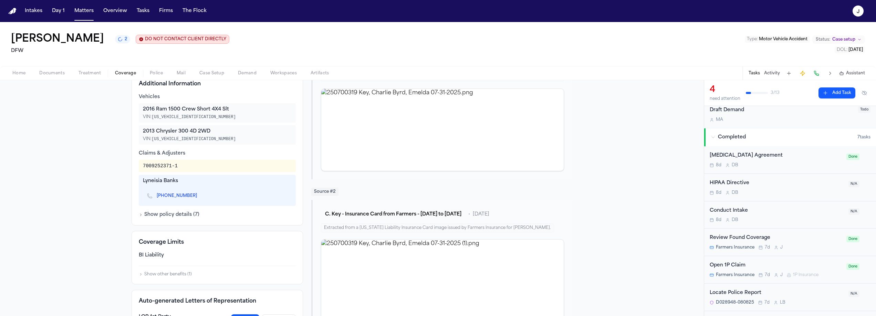
scroll to position [195, 0]
click at [761, 261] on div "Open 1P Claim" at bounding box center [776, 265] width 133 height 8
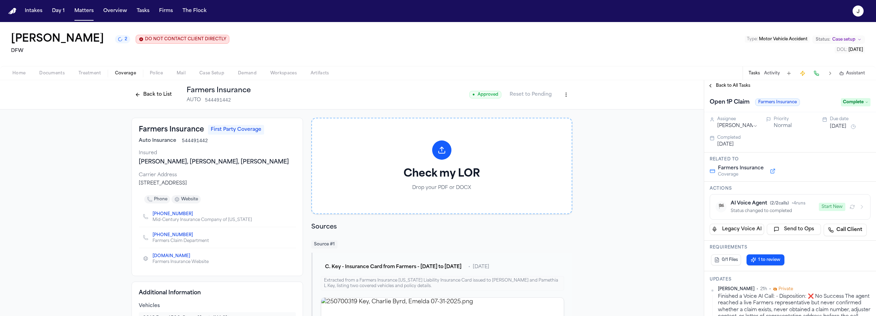
click at [818, 75] on button at bounding box center [817, 74] width 10 height 10
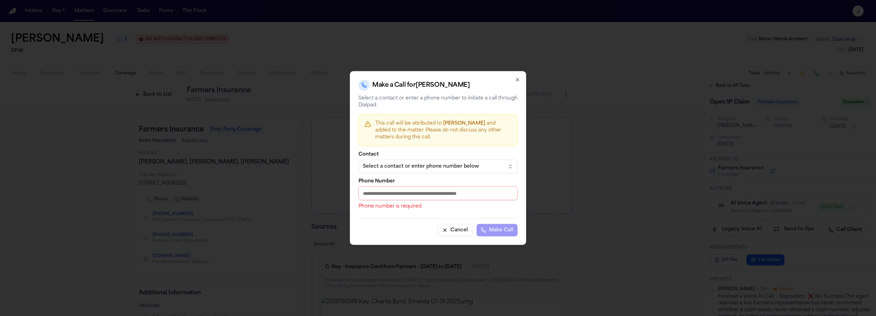
click at [462, 163] on div "Select a contact or enter phone number below" at bounding box center [432, 166] width 139 height 7
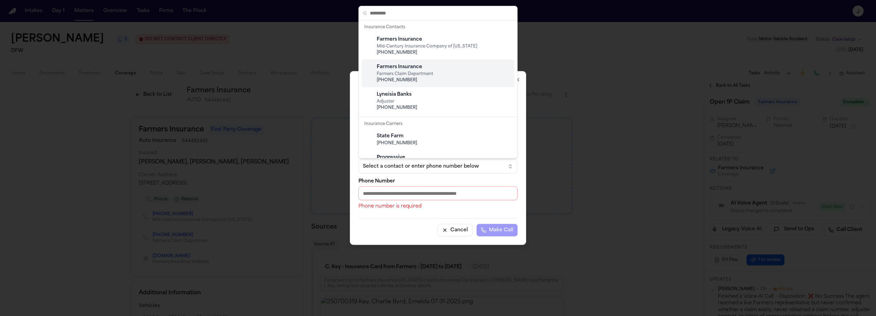
click at [419, 78] on span "(800) 435-7764" at bounding box center [444, 81] width 134 height 6
type input "**********"
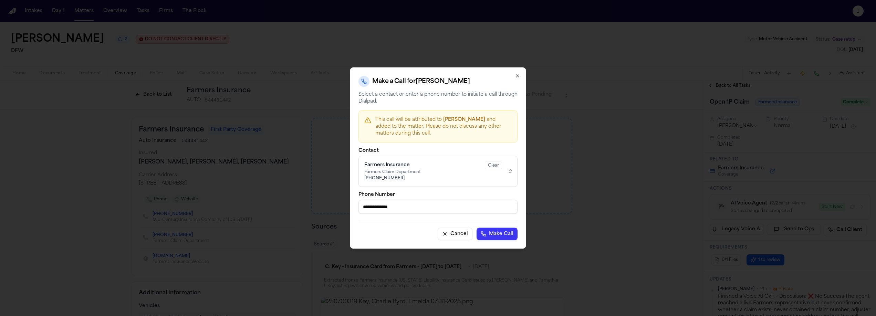
click at [505, 231] on button "Make Call" at bounding box center [497, 234] width 41 height 12
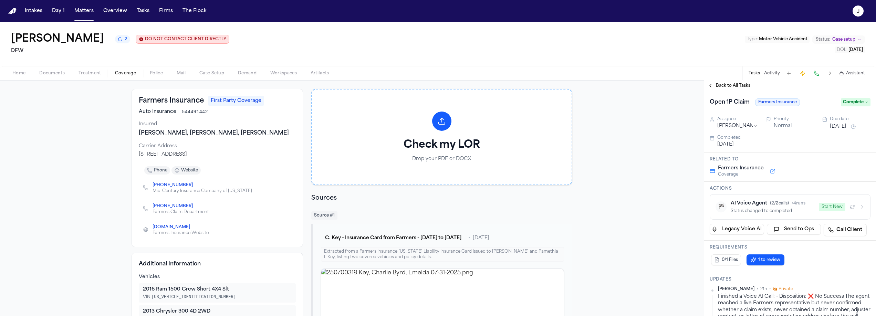
scroll to position [17, 0]
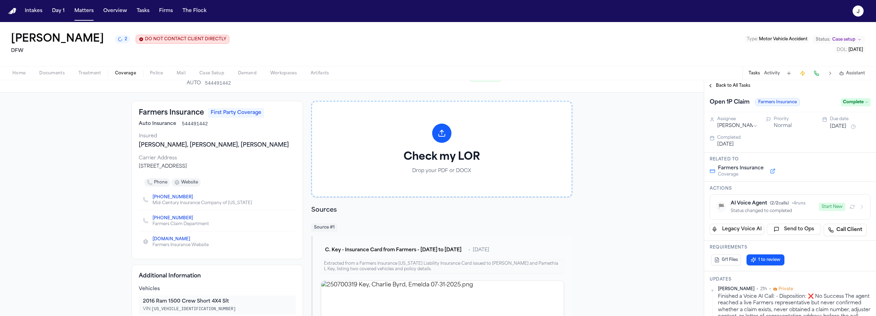
click at [13, 74] on span "Home" at bounding box center [18, 74] width 13 height 6
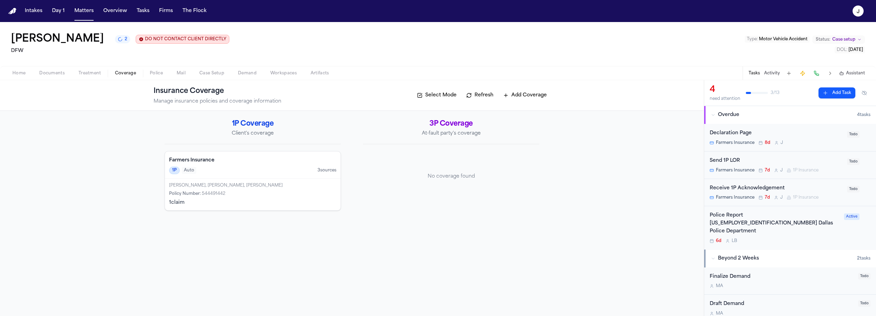
click at [124, 74] on span "Coverage" at bounding box center [125, 74] width 21 height 6
click at [245, 179] on div "Farmers Insurance 1P Auto 3 source s" at bounding box center [253, 165] width 176 height 27
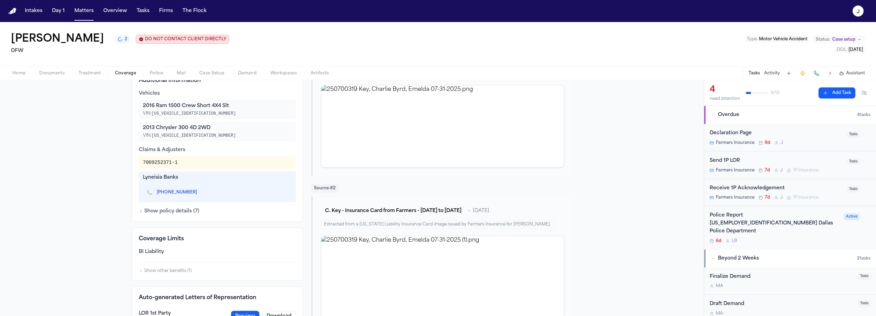
scroll to position [221, 0]
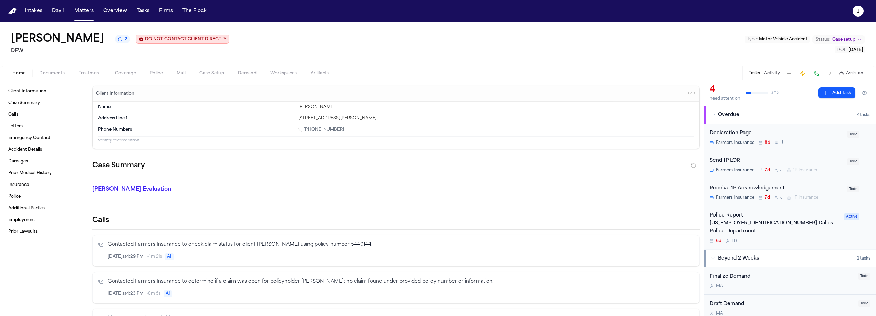
click at [20, 76] on span "Home" at bounding box center [18, 74] width 13 height 6
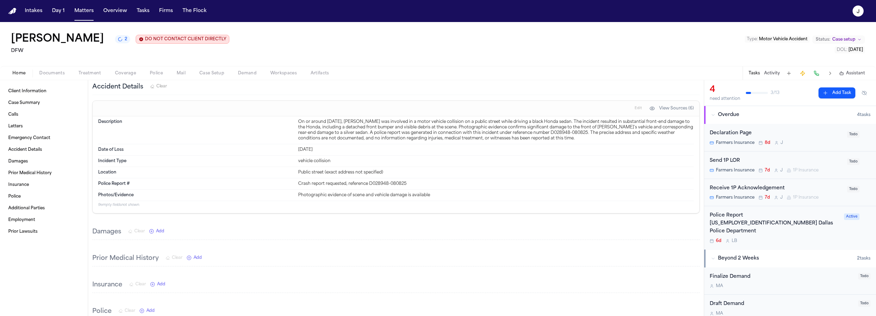
scroll to position [338, 0]
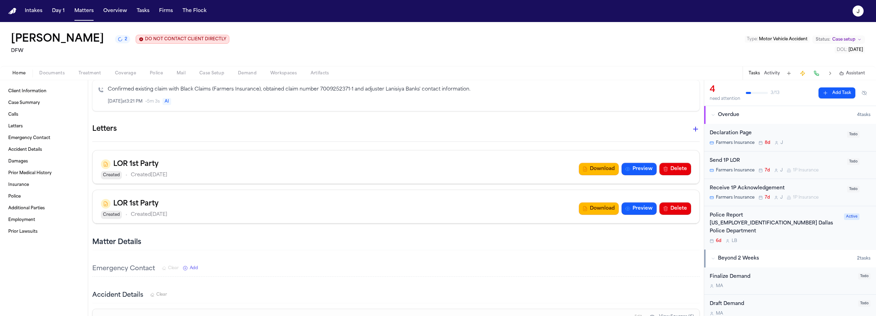
click at [124, 74] on span "Coverage" at bounding box center [125, 74] width 21 height 6
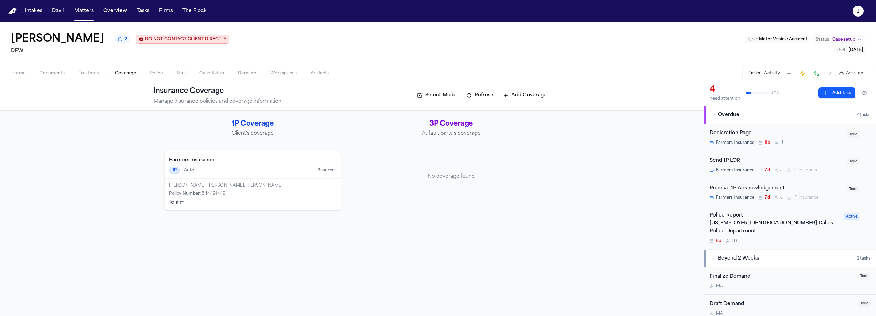
click at [239, 165] on div "Farmers Insurance 1P Auto 3 source s" at bounding box center [253, 165] width 176 height 27
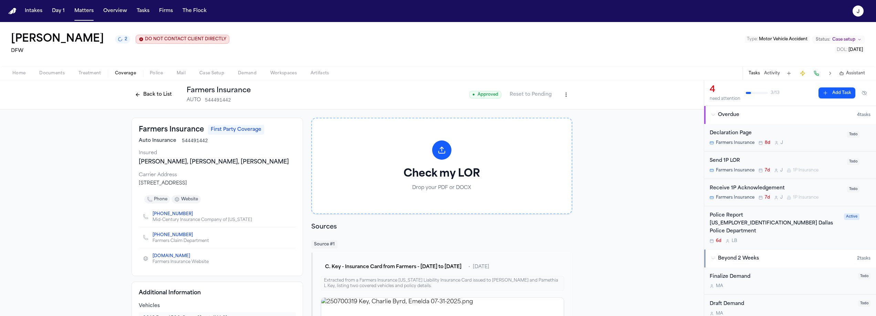
click at [148, 94] on button "Back to List" at bounding box center [154, 94] width 44 height 11
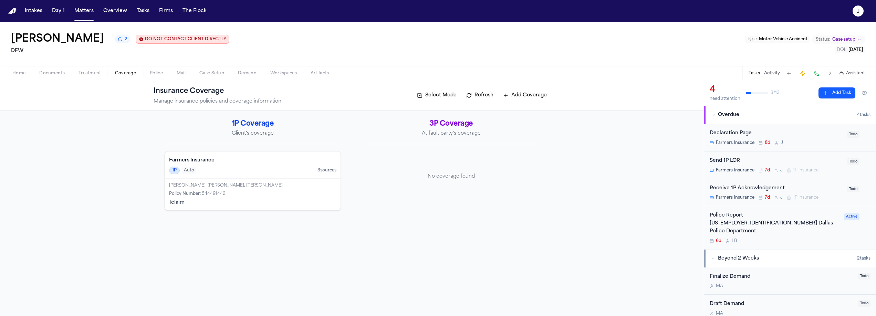
click at [21, 75] on span "Home" at bounding box center [18, 74] width 13 height 6
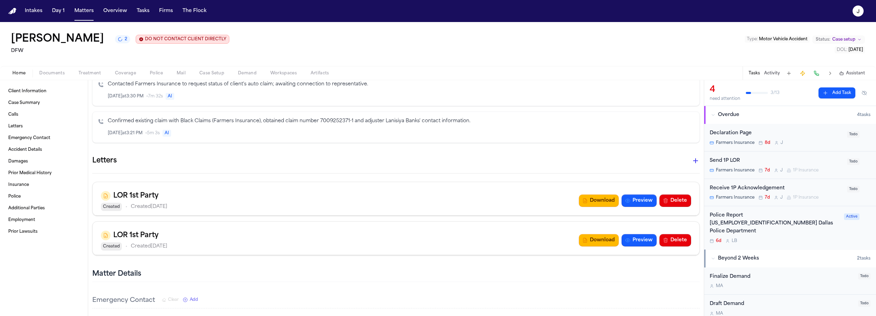
scroll to position [332, 0]
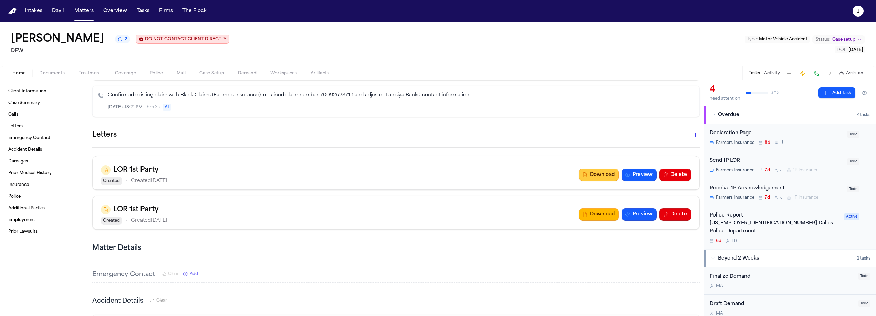
click at [584, 177] on button "Download" at bounding box center [599, 175] width 40 height 12
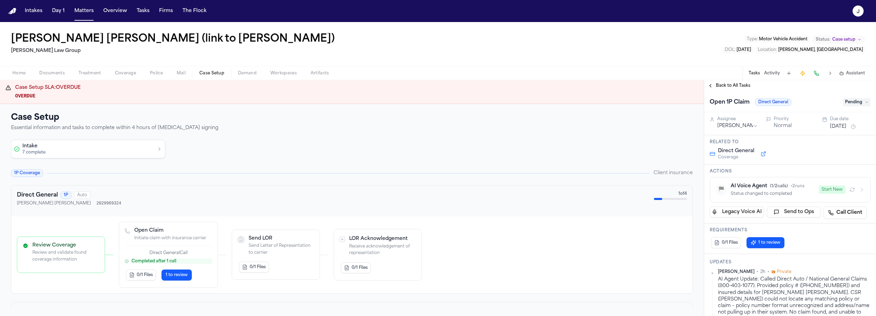
scroll to position [41, 0]
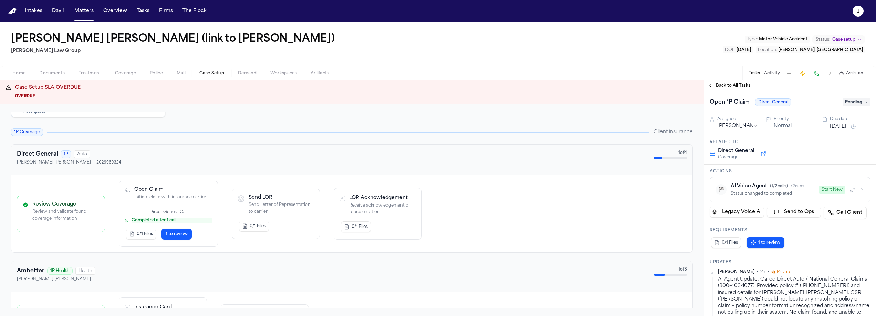
click at [182, 237] on span "1 to review" at bounding box center [177, 234] width 22 height 6
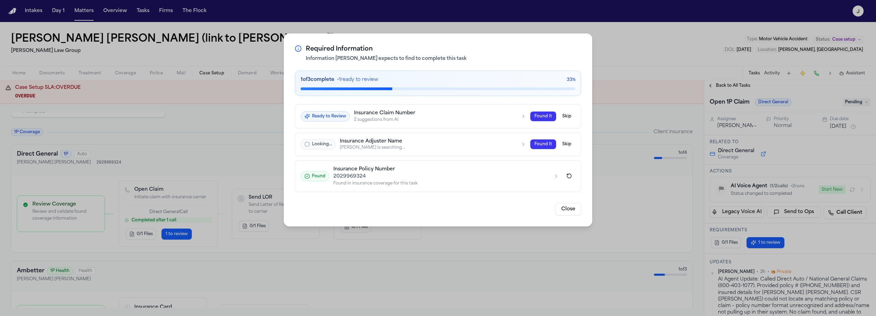
click at [455, 115] on h3 "Insurance Claim Number" at bounding box center [435, 113] width 163 height 6
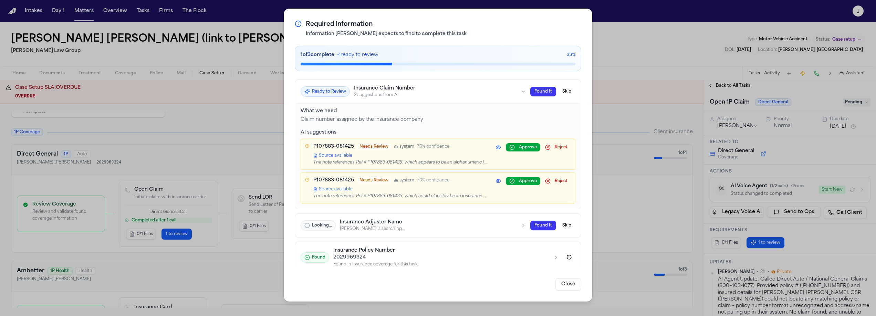
click at [612, 39] on div "Required Information Information [PERSON_NAME] expects to find to complete this…" at bounding box center [438, 158] width 876 height 316
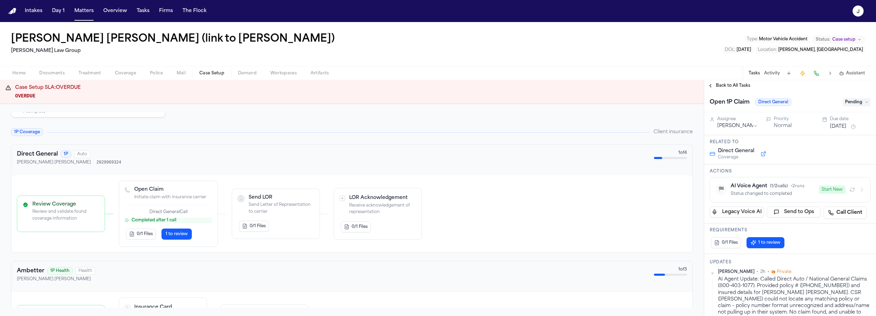
click at [121, 64] on div "[PERSON_NAME] [PERSON_NAME] (link to [PERSON_NAME]) [PERSON_NAME] Law Group Typ…" at bounding box center [438, 44] width 876 height 44
click at [122, 72] on span "Coverage" at bounding box center [125, 74] width 21 height 6
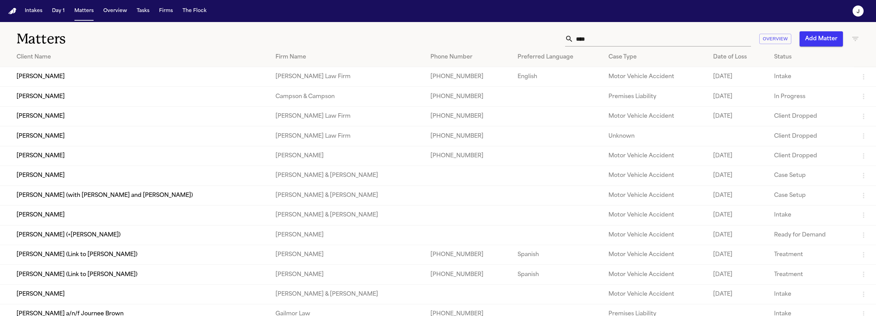
click at [657, 28] on div "Matters **** Overview Add Matter" at bounding box center [438, 34] width 876 height 25
click at [655, 33] on input "****" at bounding box center [663, 38] width 178 height 15
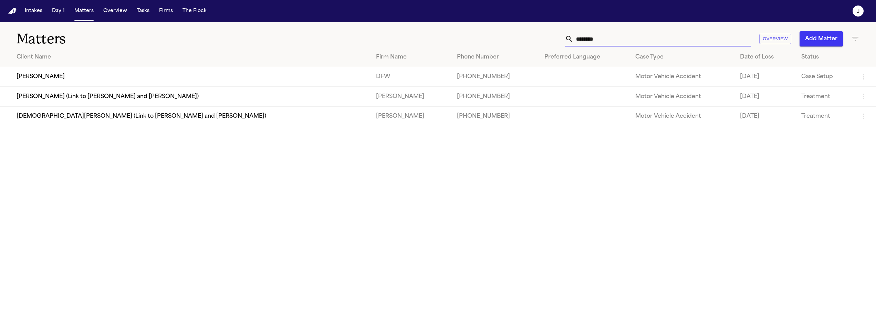
type input "*******"
click at [50, 78] on td "Charlie Key" at bounding box center [185, 77] width 371 height 20
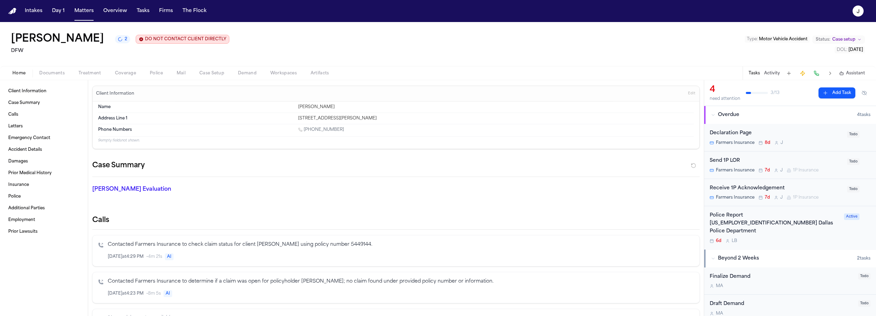
click at [127, 80] on div "Home Documents Treatment Coverage Police Mail Case Setup Demand Workspaces Arti…" at bounding box center [438, 73] width 876 height 14
click at [127, 76] on span "Coverage" at bounding box center [125, 74] width 21 height 6
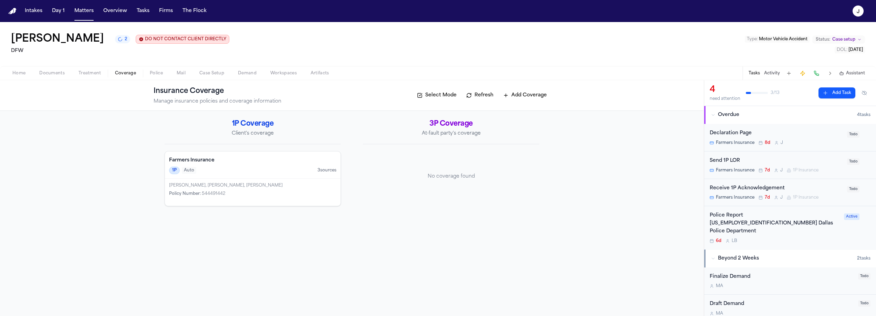
click at [239, 169] on div "1P Auto 3 source s" at bounding box center [252, 171] width 167 height 8
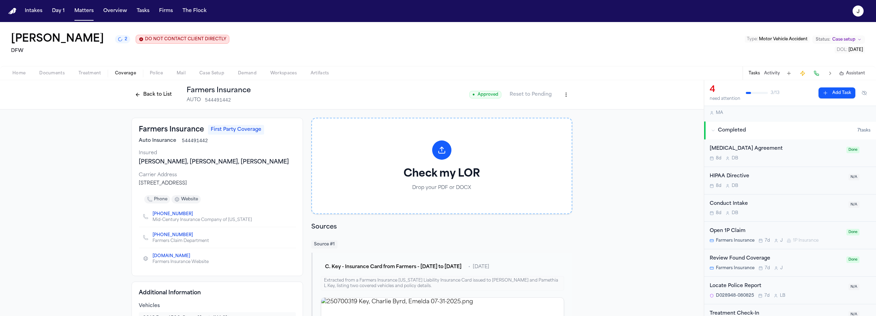
scroll to position [201, 0]
click at [783, 227] on div "Open 1P Claim Farmers Insurance 7d J 1P Insurance" at bounding box center [776, 235] width 133 height 16
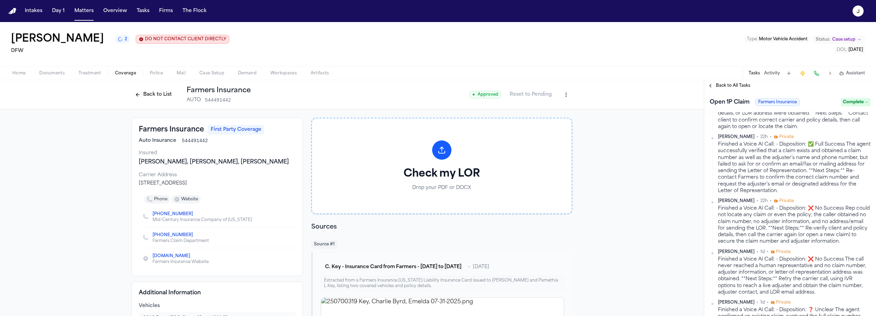
scroll to position [87, 0]
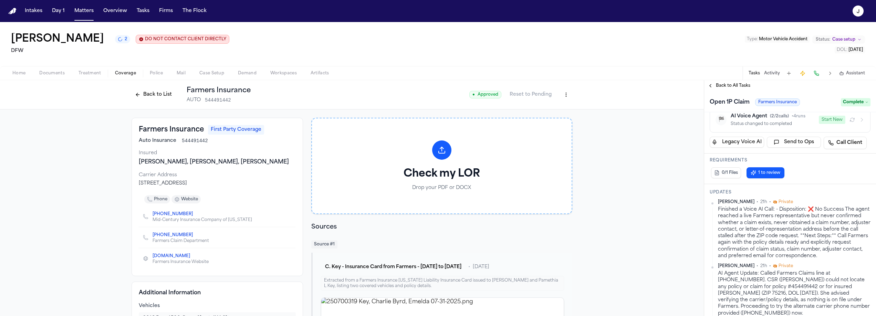
click at [159, 97] on button "Back to List" at bounding box center [154, 94] width 44 height 11
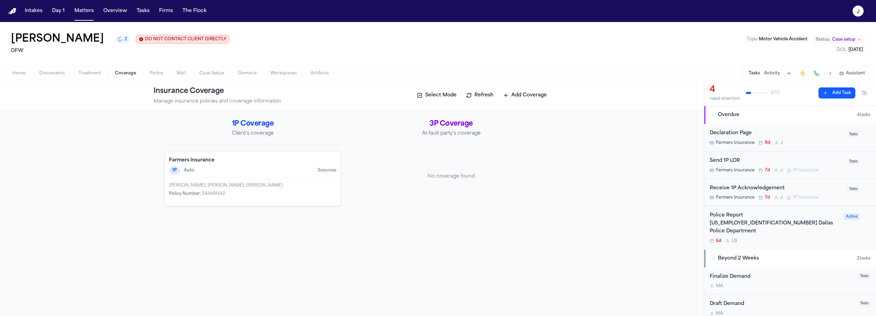
click at [274, 155] on div "Farmers Insurance 1P Auto 3 source s" at bounding box center [253, 165] width 176 height 27
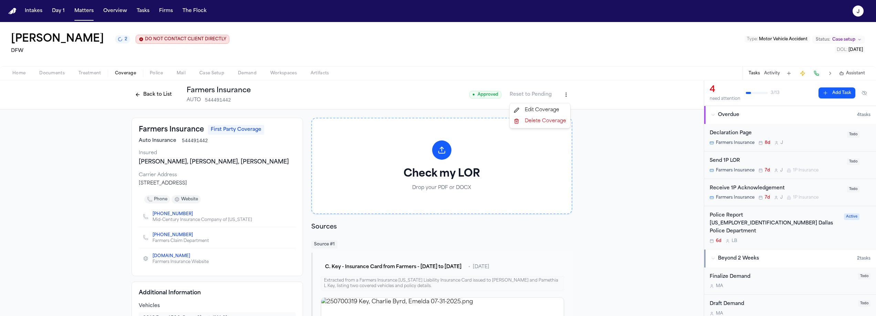
click at [561, 96] on html "Intakes Day 1 Matters Overview Tasks Firms The Flock J Charlie Key 2 DO NOT CON…" at bounding box center [438, 158] width 876 height 316
click at [545, 110] on div "Edit Coverage" at bounding box center [540, 110] width 58 height 11
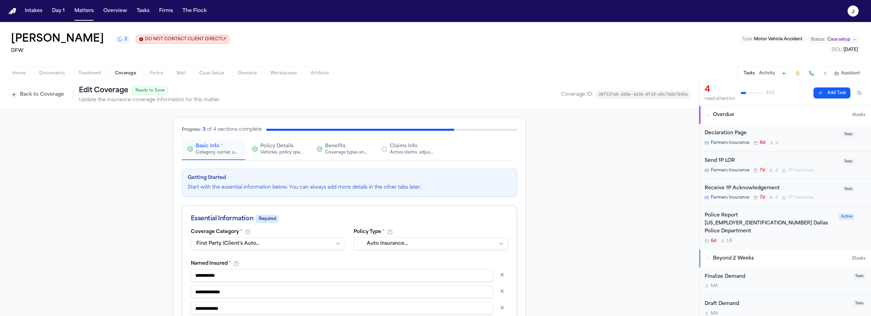
click at [420, 149] on div "Claims Info Active claims, adjusters, and subrogation details" at bounding box center [412, 149] width 44 height 12
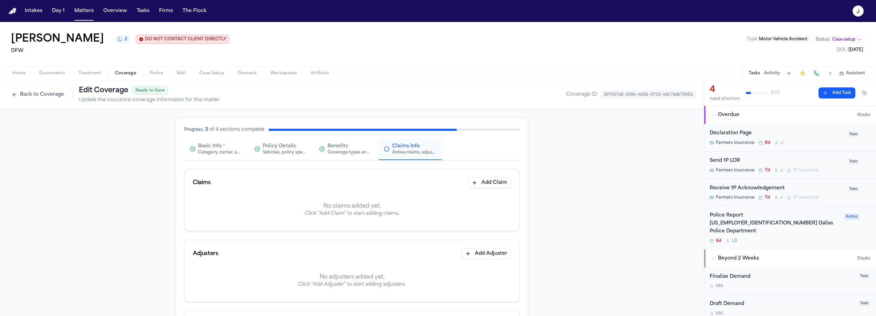
click at [497, 184] on button "Add Claim" at bounding box center [489, 182] width 43 height 11
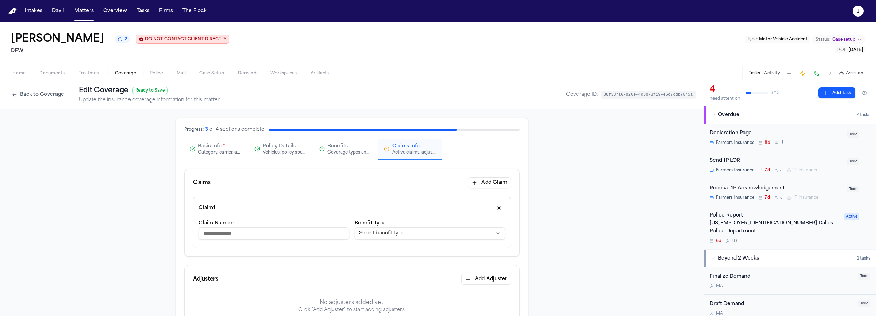
click at [282, 232] on input "Claim Number" at bounding box center [274, 233] width 151 height 12
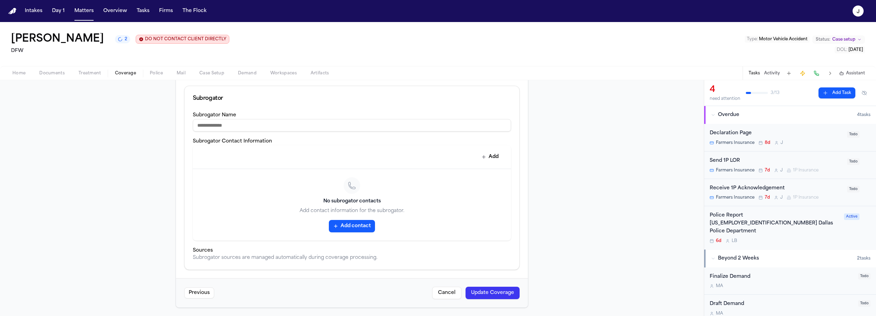
type input "**********"
click at [503, 293] on button "Update Coverage" at bounding box center [493, 293] width 54 height 12
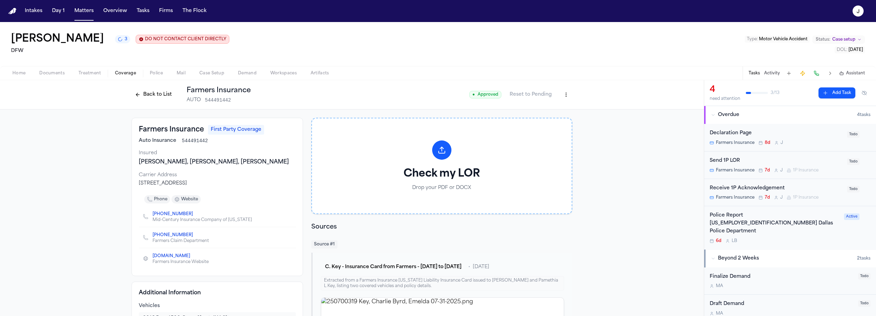
click at [566, 100] on html "Intakes Day 1 Matters Overview Tasks Firms The Flock J Charlie Key 3 DO NOT CON…" at bounding box center [438, 158] width 876 height 316
click at [536, 106] on div "Edit Coverage" at bounding box center [540, 110] width 58 height 11
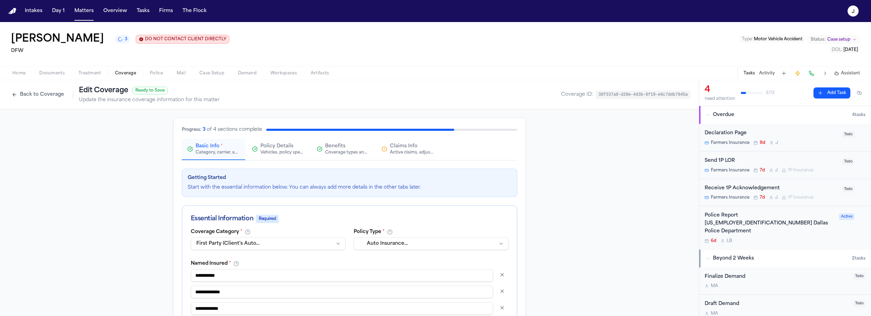
drag, startPoint x: 397, startPoint y: 153, endPoint x: 402, endPoint y: 157, distance: 5.9
click at [397, 153] on div "Active claims, adjusters, and subrogation details" at bounding box center [412, 153] width 44 height 6
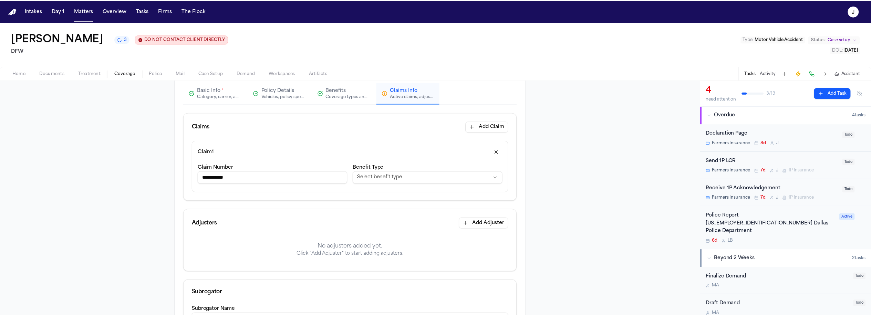
scroll to position [57, 0]
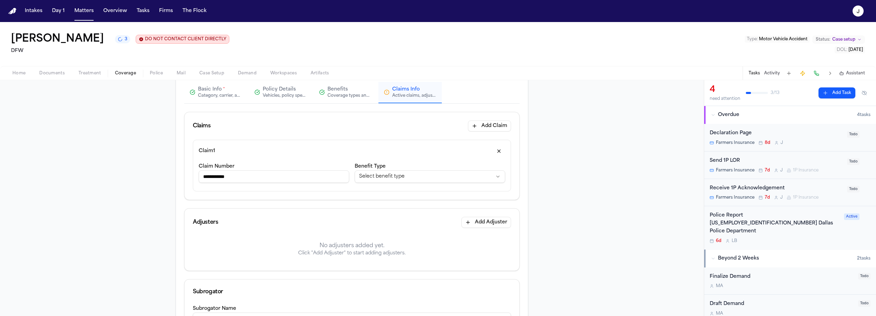
click at [487, 225] on button "Add Adjuster" at bounding box center [487, 222] width 50 height 11
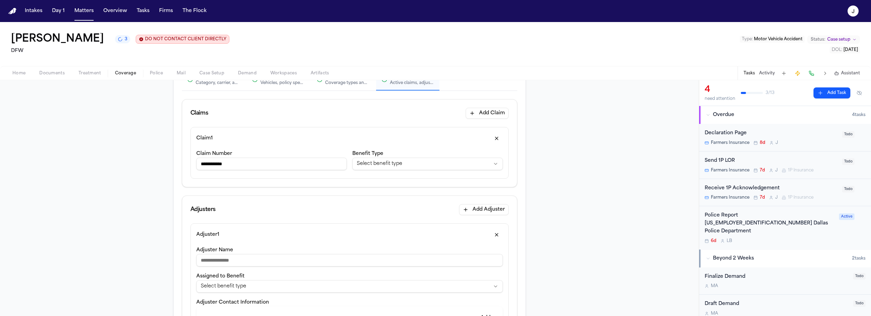
scroll to position [70, 0]
click at [237, 258] on input "Adjuster Name" at bounding box center [349, 260] width 307 height 12
click at [216, 261] on input "Adjuster Name" at bounding box center [349, 260] width 307 height 12
type input "*"
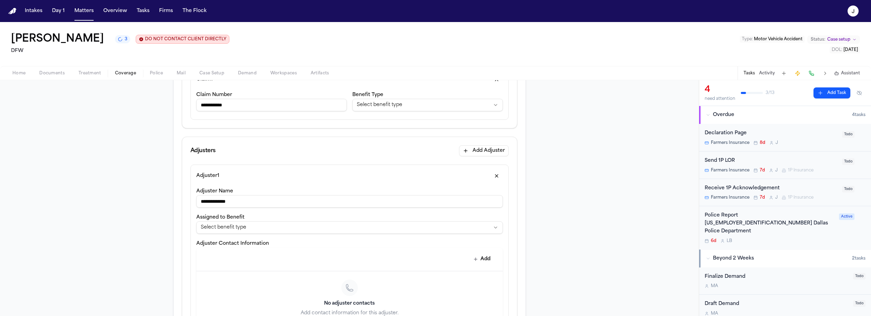
scroll to position [130, 0]
type input "**********"
click at [478, 262] on button "Add" at bounding box center [482, 258] width 25 height 12
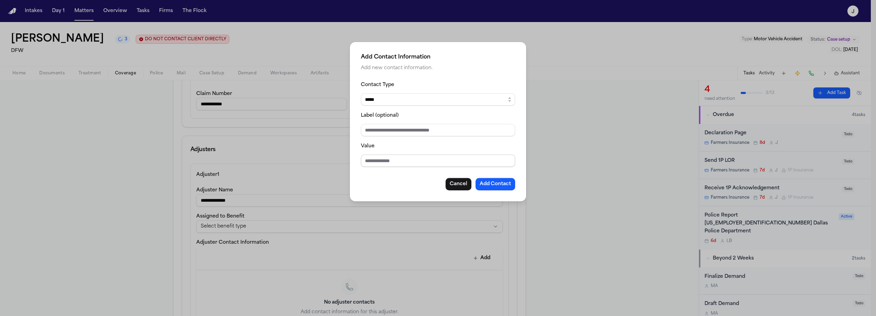
click at [379, 165] on input "Value" at bounding box center [438, 161] width 154 height 12
type input "*"
type input "**********"
click at [506, 188] on button "Add Contact" at bounding box center [496, 184] width 40 height 12
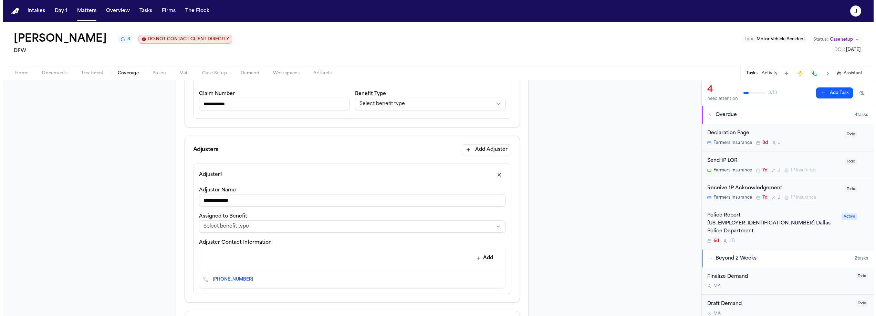
scroll to position [356, 0]
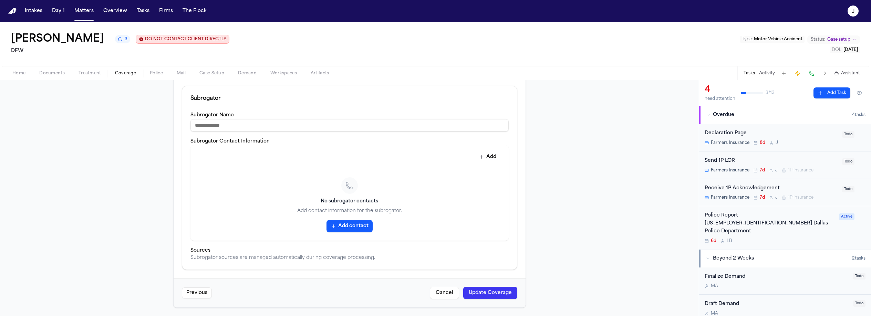
click at [480, 298] on button "Update Coverage" at bounding box center [490, 293] width 54 height 12
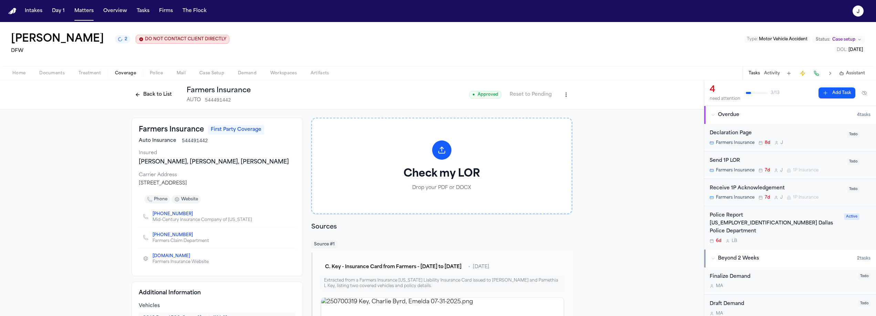
click at [159, 98] on button "Back to List" at bounding box center [154, 94] width 44 height 11
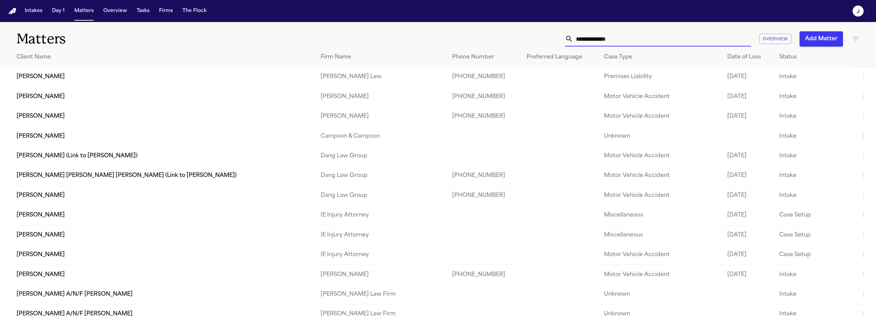
click at [615, 37] on input "text" at bounding box center [663, 38] width 178 height 15
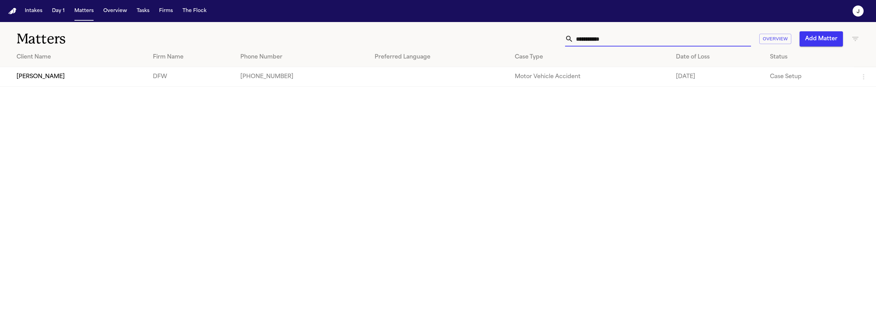
type input "**********"
click at [80, 78] on td "[PERSON_NAME]" at bounding box center [73, 77] width 147 height 20
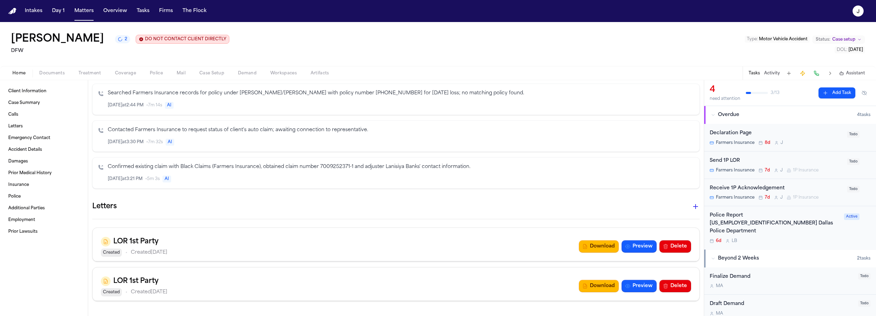
scroll to position [359, 0]
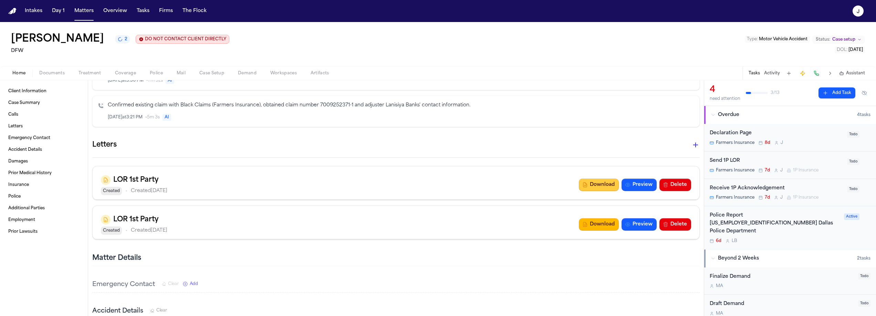
click at [584, 184] on icon "button" at bounding box center [585, 185] width 3 height 4
click at [123, 73] on span "Coverage" at bounding box center [125, 74] width 21 height 6
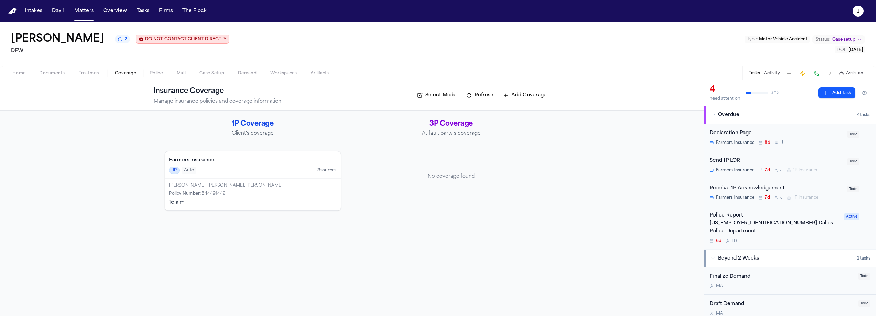
click at [256, 188] on div "[PERSON_NAME], [PERSON_NAME], [PERSON_NAME]" at bounding box center [252, 186] width 167 height 6
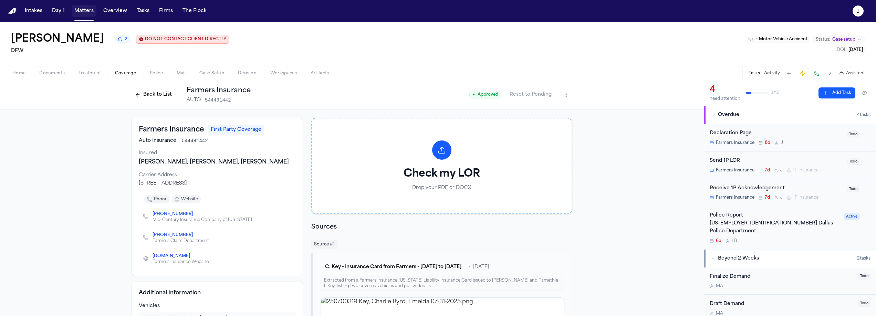
click at [87, 13] on button "Matters" at bounding box center [84, 11] width 25 height 12
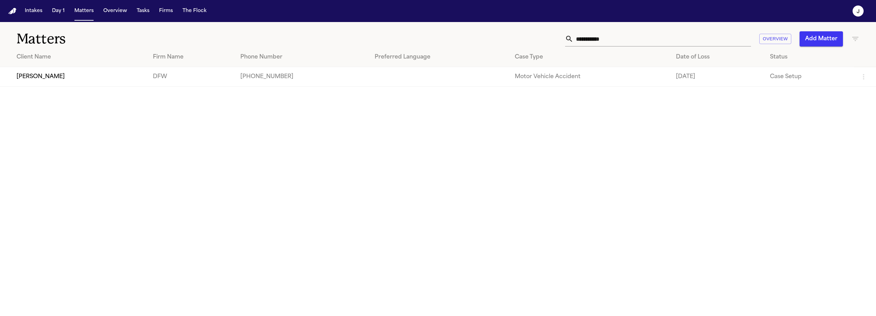
click at [641, 40] on input "**********" at bounding box center [663, 38] width 178 height 15
click at [642, 41] on input "**********" at bounding box center [663, 38] width 178 height 15
click at [642, 43] on input "**********" at bounding box center [663, 38] width 178 height 15
click at [643, 43] on input "**********" at bounding box center [663, 38] width 178 height 15
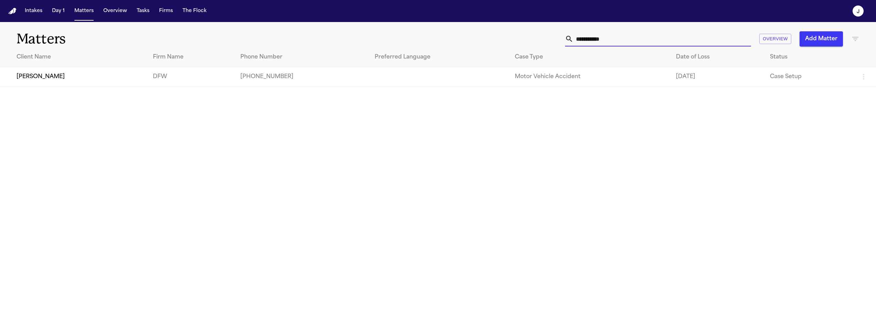
click at [644, 42] on input "**********" at bounding box center [663, 38] width 178 height 15
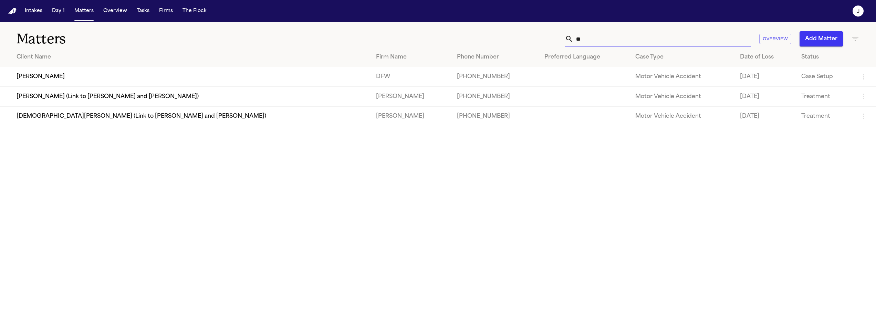
type input "*"
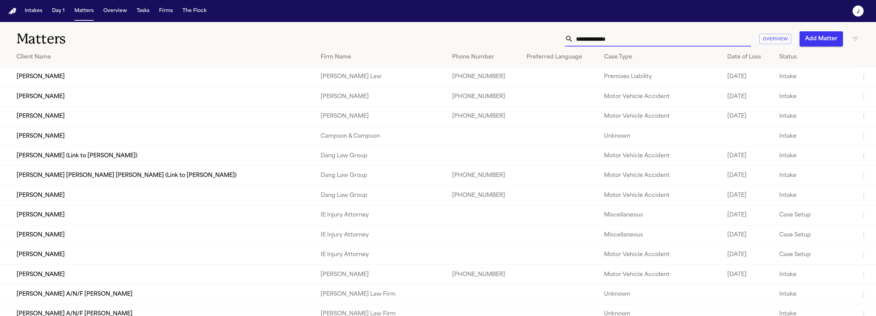
click at [636, 40] on input "text" at bounding box center [663, 38] width 178 height 15
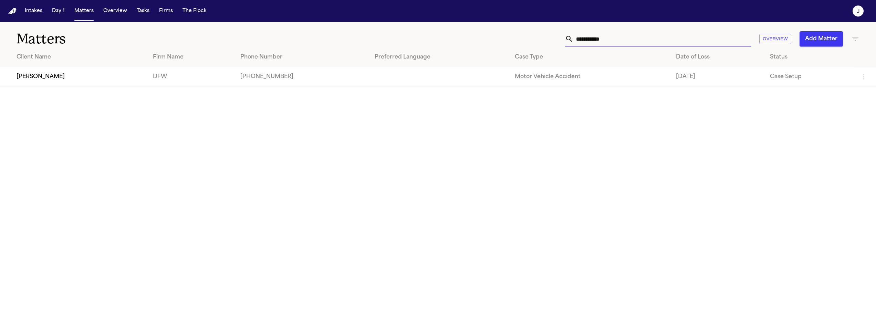
type input "**********"
click at [56, 86] on td "[PERSON_NAME]" at bounding box center [73, 77] width 147 height 20
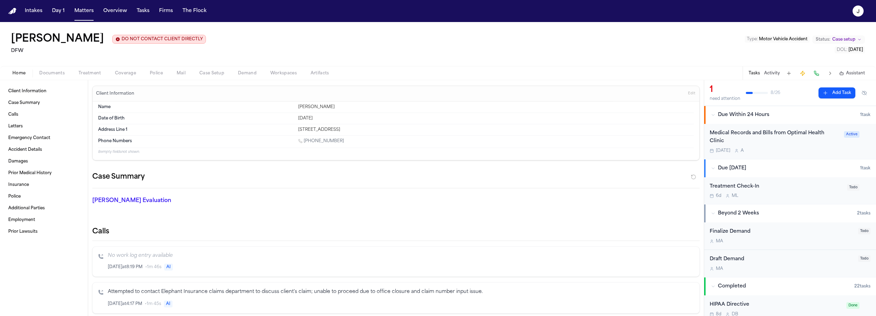
click at [126, 74] on span "Coverage" at bounding box center [125, 74] width 21 height 6
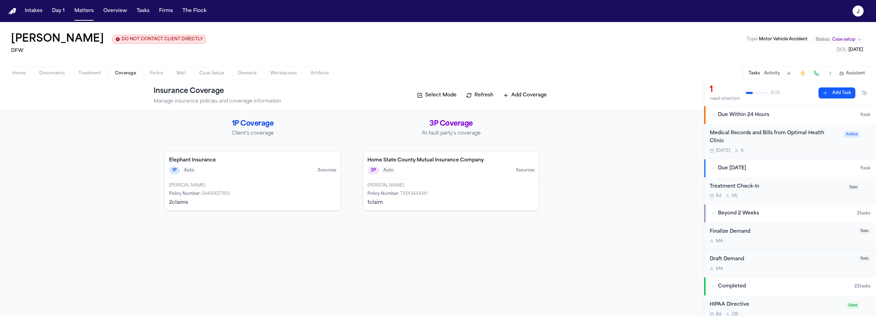
click at [54, 76] on span "Documents" at bounding box center [51, 74] width 25 height 6
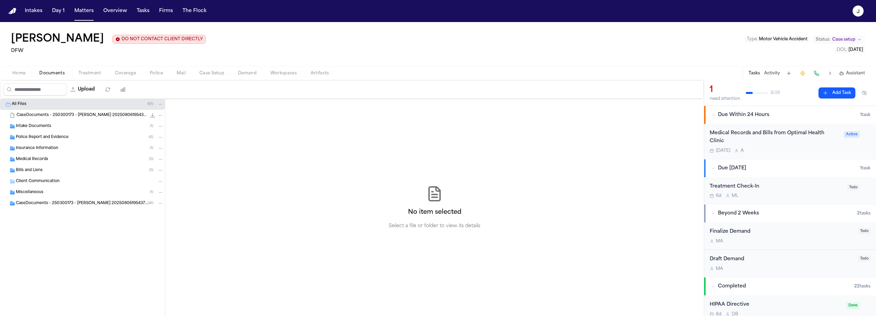
click at [55, 149] on span "Insurance Information" at bounding box center [37, 149] width 42 height 6
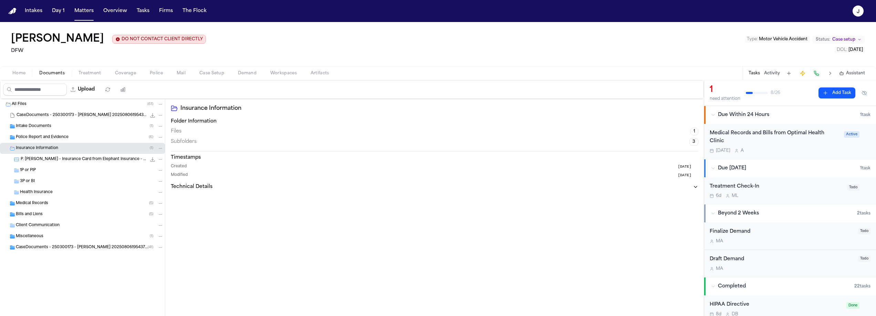
click at [48, 167] on div "1P or PIP" at bounding box center [82, 170] width 165 height 11
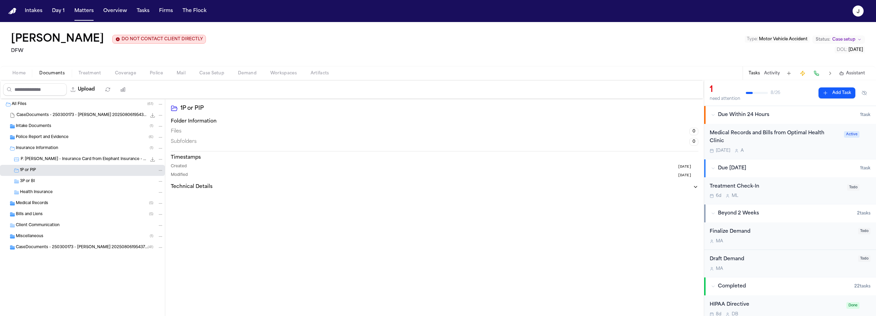
click at [48, 179] on div "3P or BI" at bounding box center [92, 181] width 144 height 6
click at [47, 170] on div "1P or PIP" at bounding box center [92, 170] width 144 height 6
click at [49, 181] on div "3P or BI" at bounding box center [92, 181] width 144 height 6
click at [15, 76] on span "Home" at bounding box center [18, 74] width 13 height 6
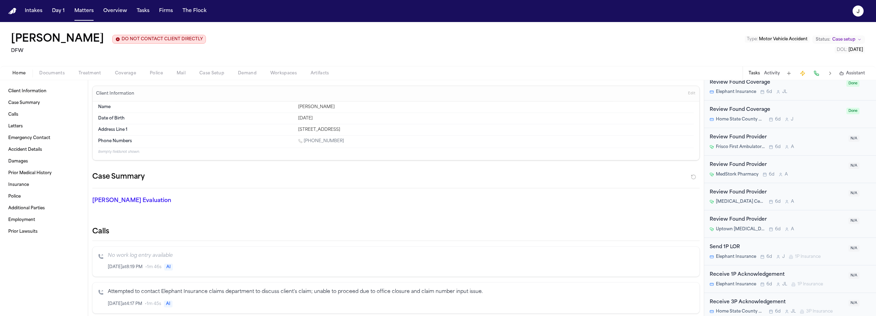
scroll to position [584, 0]
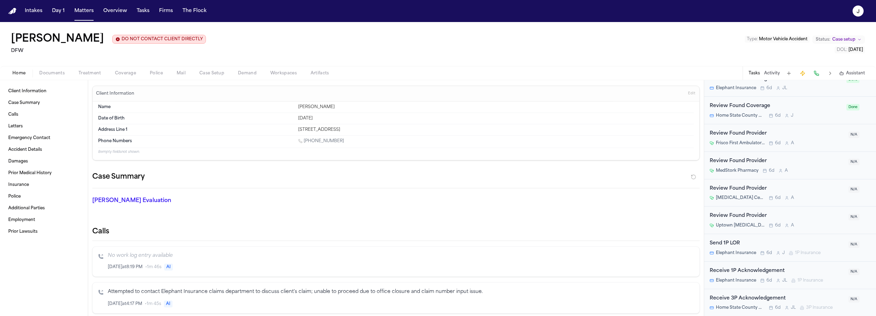
click at [122, 80] on div "Home Documents Treatment Coverage Police Mail Case Setup Demand Workspaces Arti…" at bounding box center [438, 73] width 876 height 14
click at [122, 76] on span "Coverage" at bounding box center [125, 74] width 21 height 6
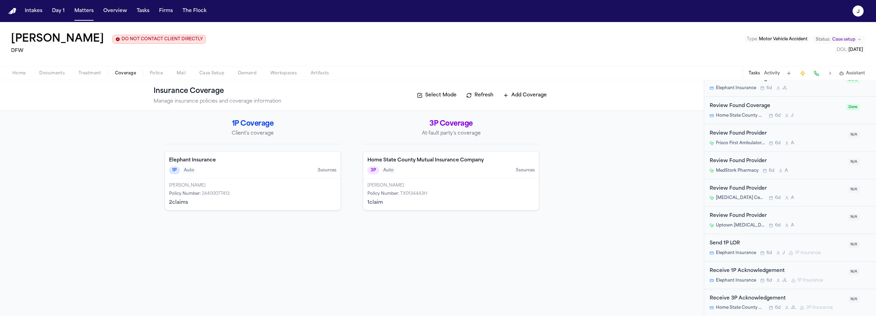
click at [284, 184] on div "[PERSON_NAME]" at bounding box center [252, 186] width 167 height 6
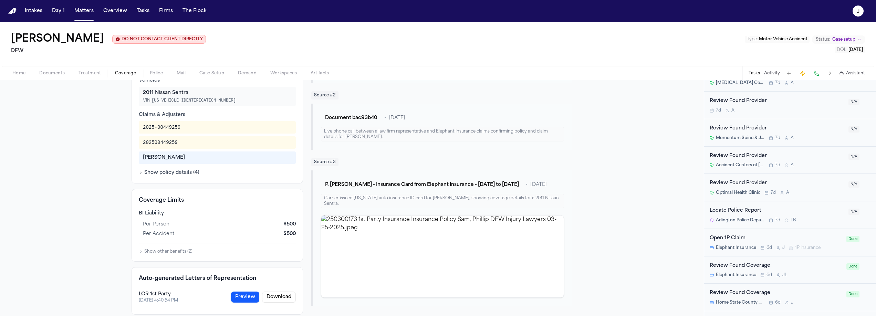
scroll to position [396, 0]
click at [804, 237] on div "Open 1P Claim" at bounding box center [776, 238] width 133 height 8
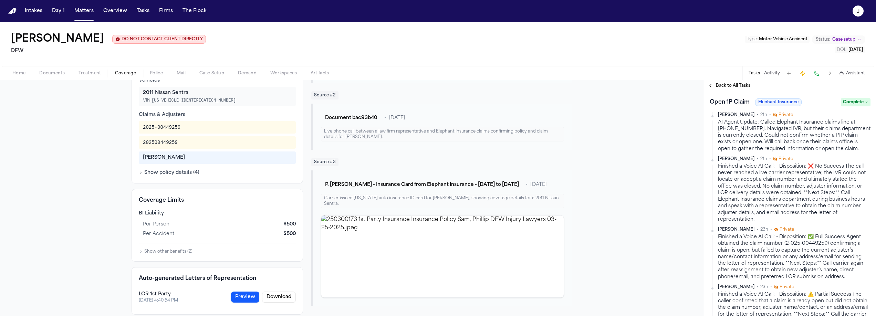
scroll to position [309, 0]
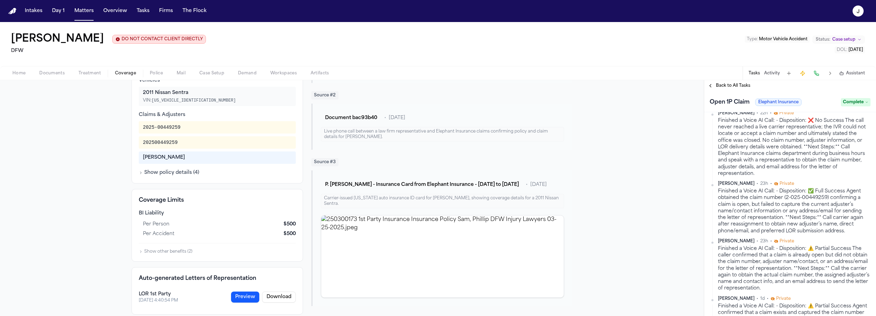
click at [71, 111] on div "Elephant Insurance First Party Coverage Auto Insurance 24400077413 Insured Phil…" at bounding box center [352, 109] width 704 height 430
click at [130, 72] on span "Coverage" at bounding box center [125, 74] width 21 height 6
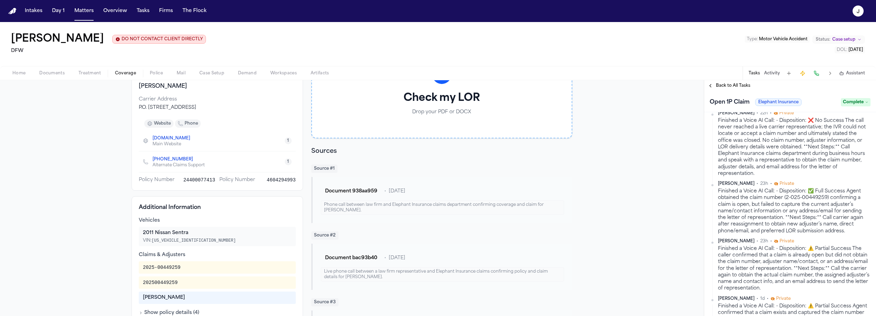
scroll to position [0, 0]
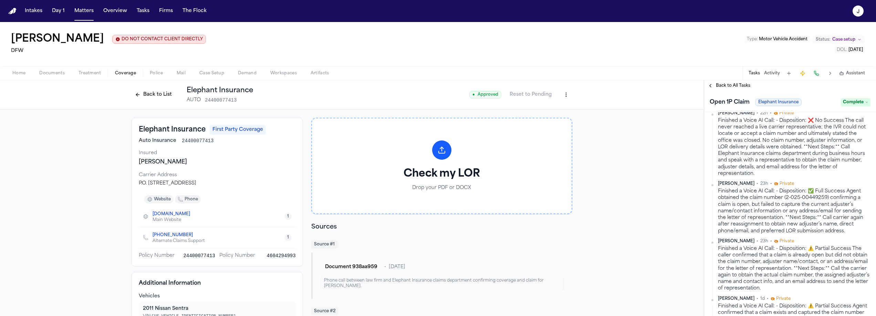
click at [812, 75] on div "Tasks Activity Assistant" at bounding box center [807, 72] width 128 height 13
click at [813, 75] on button at bounding box center [817, 74] width 10 height 10
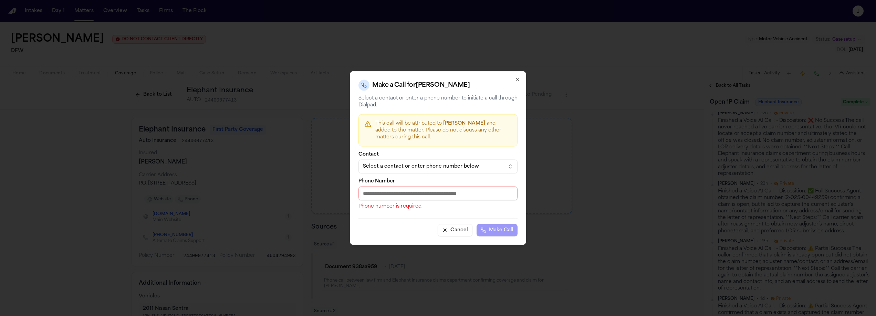
click at [416, 167] on div "Select a contact or enter phone number below" at bounding box center [432, 166] width 139 height 7
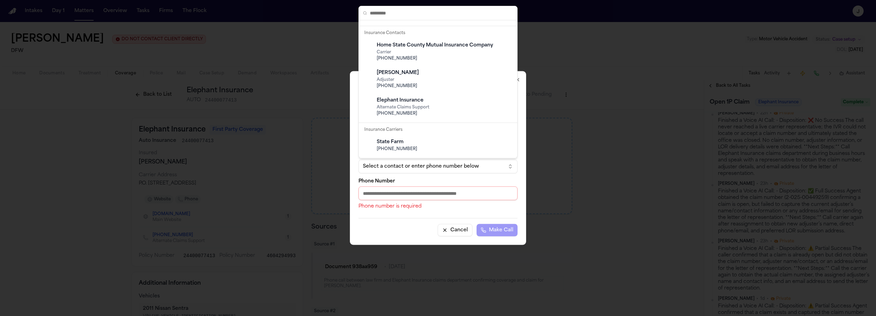
scroll to position [425, 0]
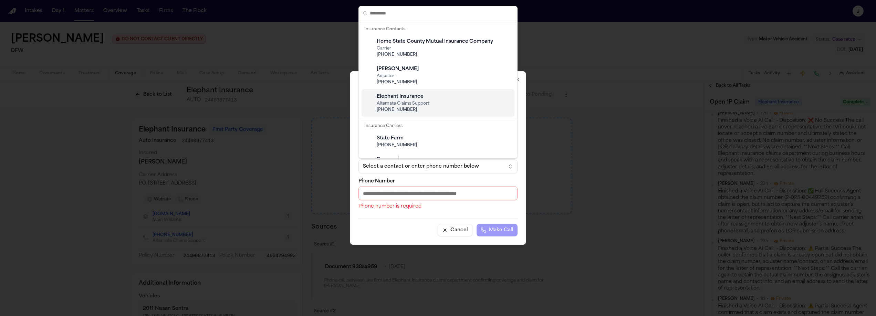
click at [430, 103] on span "Alternate Claims Support" at bounding box center [444, 104] width 134 height 6
type input "**********"
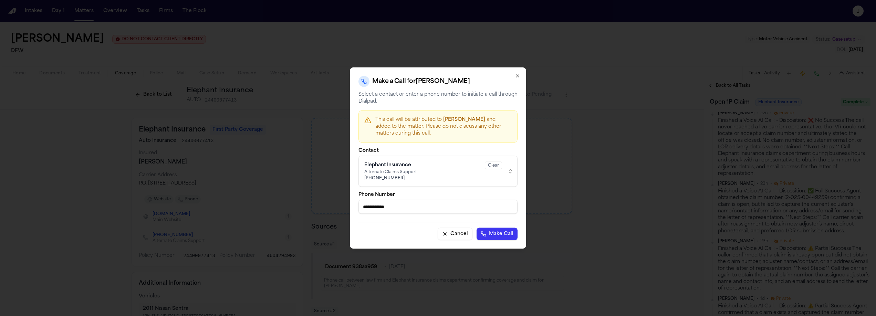
click at [492, 235] on button "Make Call" at bounding box center [497, 234] width 41 height 12
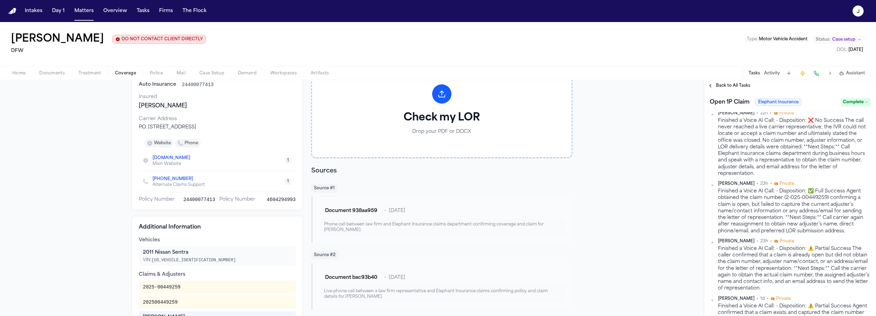
scroll to position [69, 0]
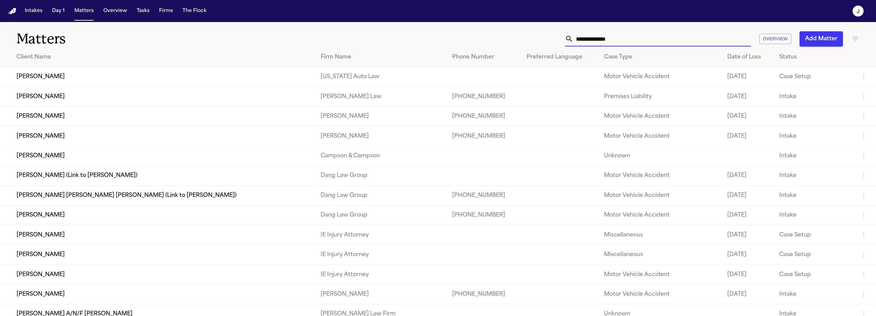
click at [581, 36] on input "text" at bounding box center [663, 38] width 178 height 15
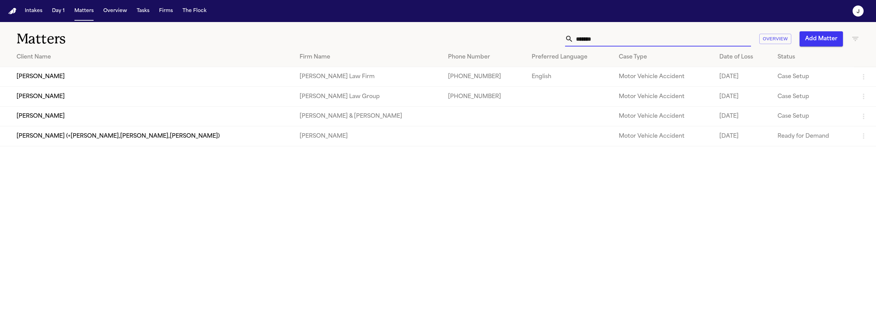
type input "*******"
click at [66, 100] on td "[PERSON_NAME]" at bounding box center [147, 97] width 294 height 20
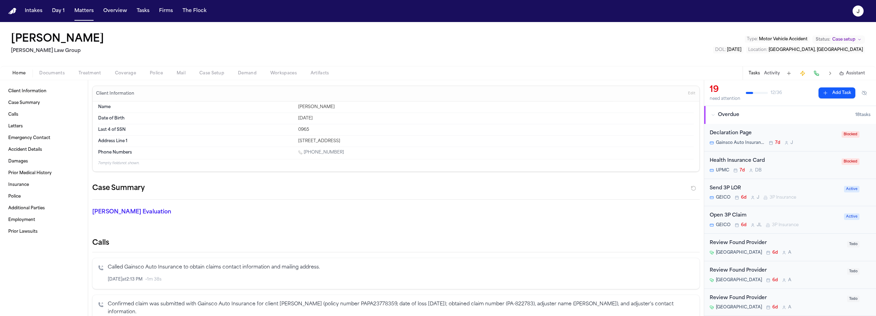
click at [115, 72] on span "Coverage" at bounding box center [125, 74] width 21 height 6
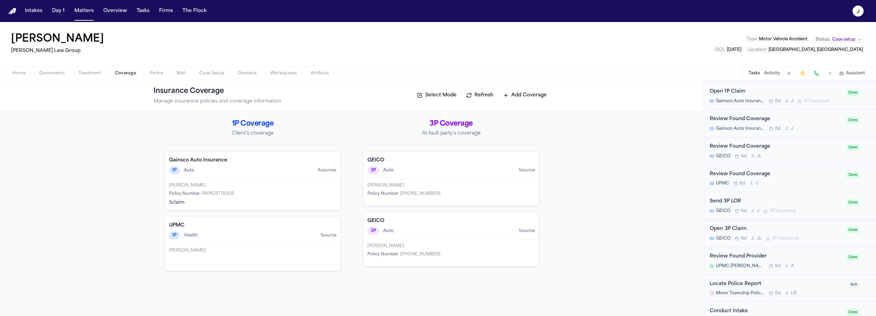
scroll to position [868, 0]
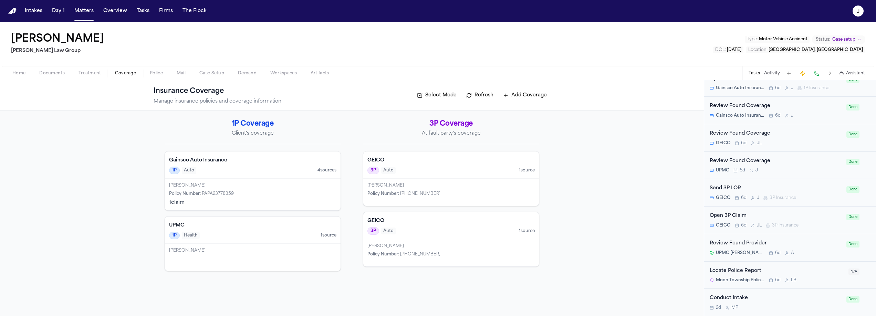
click at [54, 68] on div "Home Documents Treatment Coverage Police Mail Case Setup Demand Workspaces Arti…" at bounding box center [438, 73] width 876 height 14
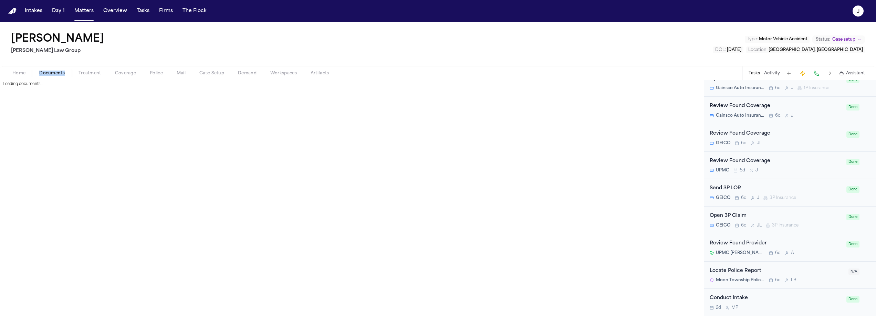
click at [55, 74] on span "Documents" at bounding box center [51, 74] width 25 height 6
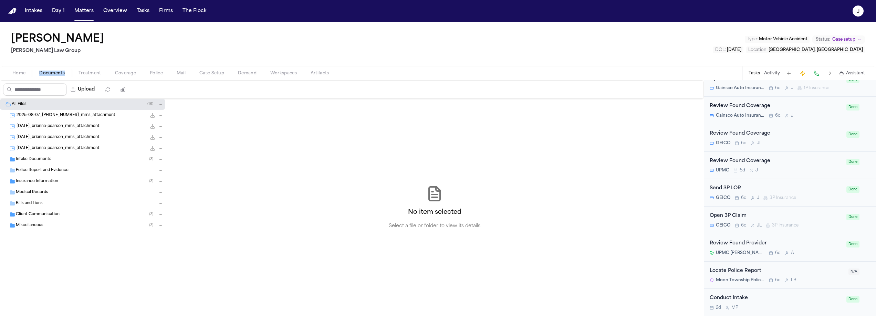
click at [30, 180] on span "Insurance Information" at bounding box center [37, 182] width 42 height 6
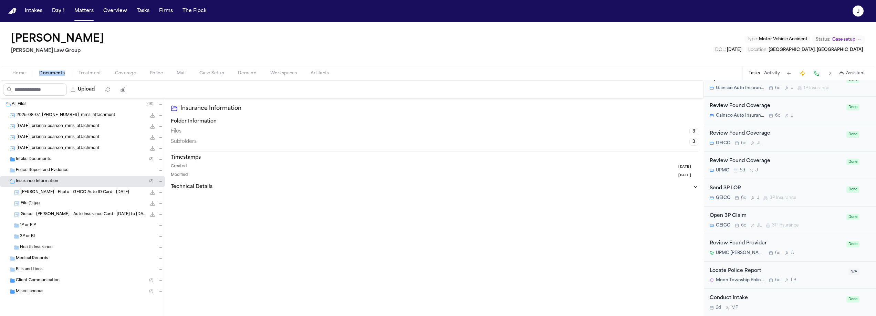
click at [33, 223] on span "1P or PIP" at bounding box center [28, 226] width 16 height 6
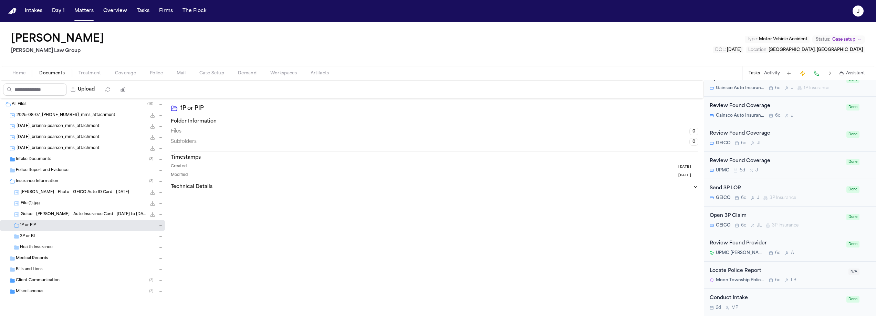
click at [31, 241] on div "3P or BI" at bounding box center [82, 236] width 165 height 11
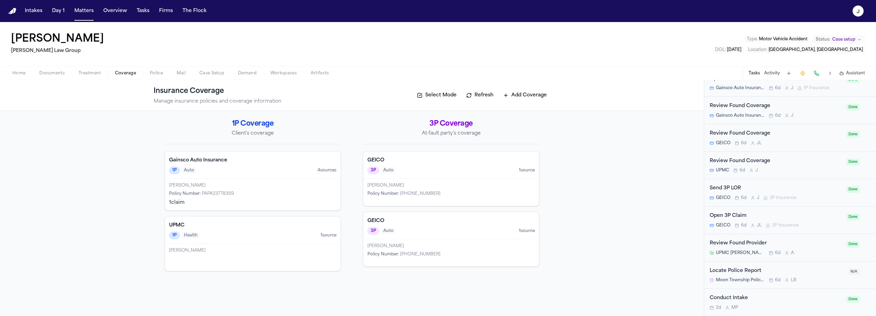
click at [127, 74] on span "Coverage" at bounding box center [125, 74] width 21 height 6
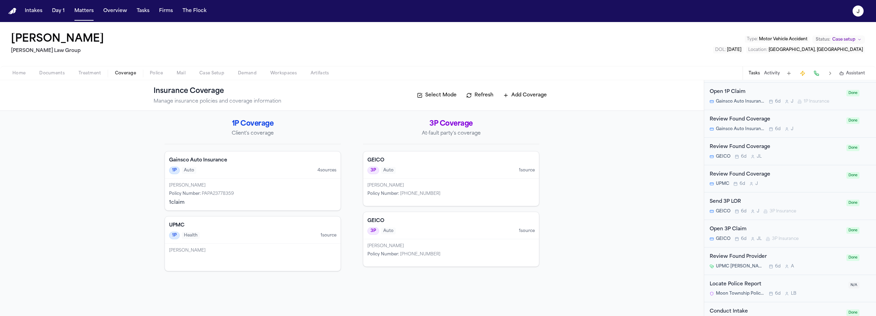
scroll to position [868, 0]
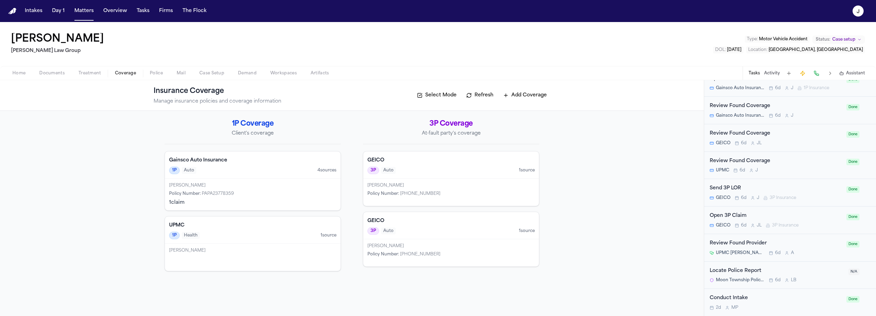
click at [462, 171] on div "3P Auto 1 source" at bounding box center [451, 171] width 167 height 8
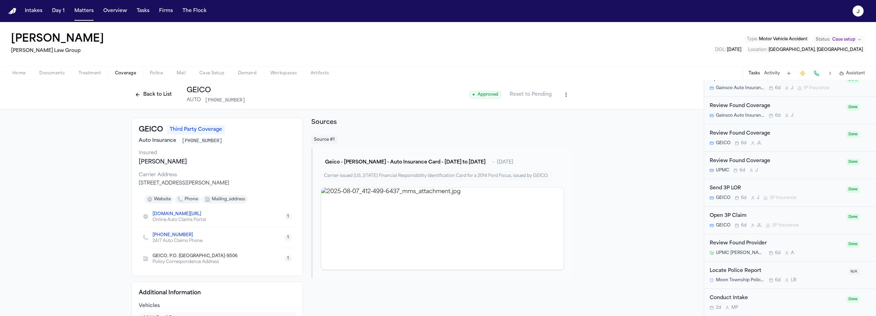
click at [161, 98] on button "Back to List" at bounding box center [154, 94] width 44 height 11
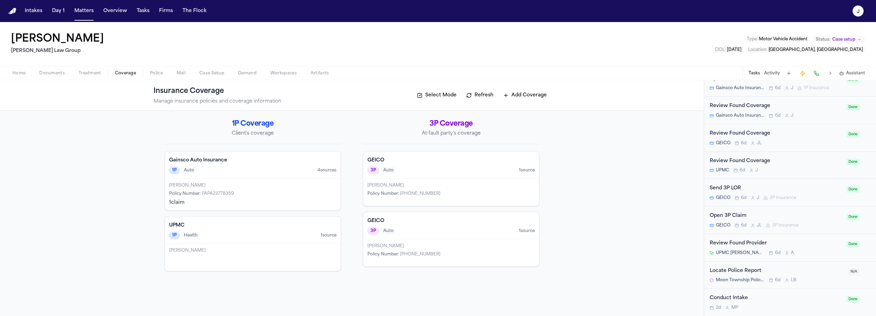
click at [429, 220] on h4 "GEICO" at bounding box center [451, 221] width 167 height 7
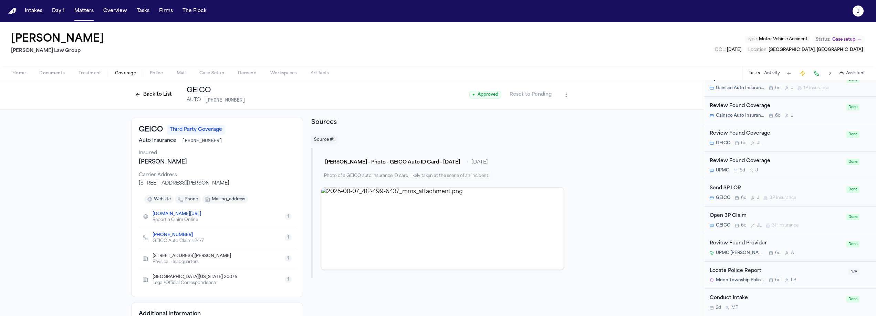
click at [164, 97] on button "Back to List" at bounding box center [154, 94] width 44 height 11
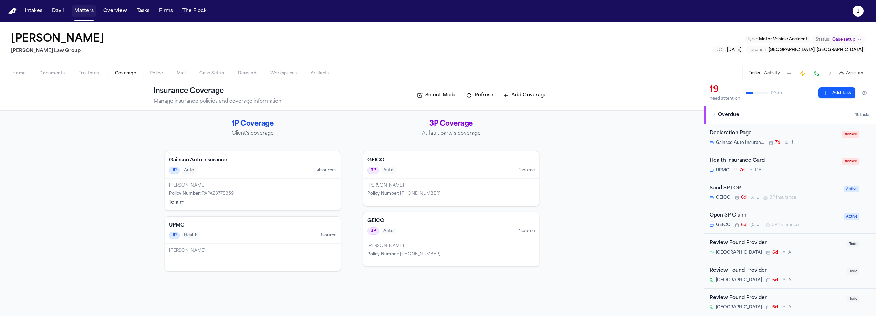
click at [86, 12] on button "Matters" at bounding box center [84, 11] width 25 height 12
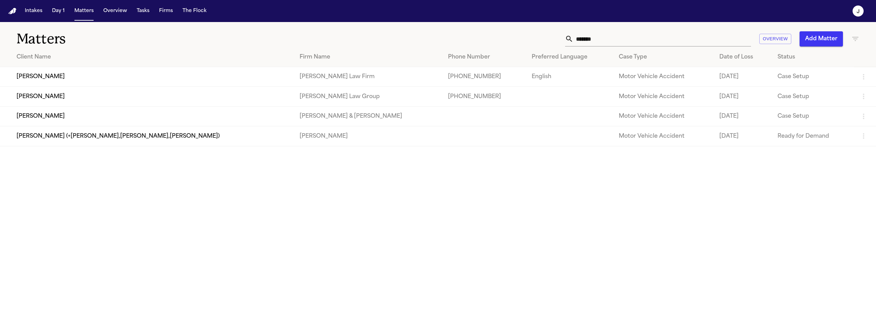
click at [586, 42] on input "*******" at bounding box center [663, 38] width 178 height 15
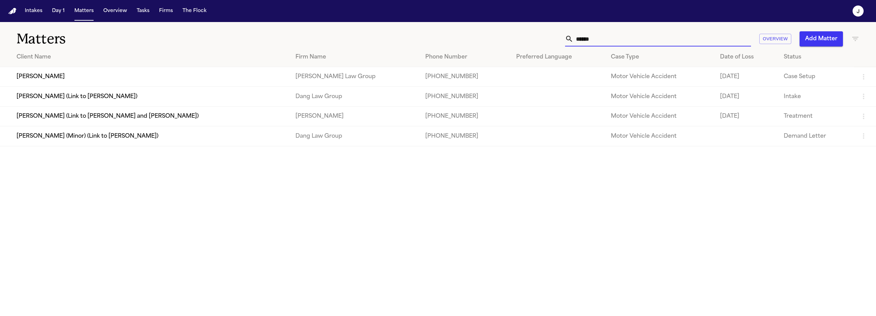
type input "******"
click at [24, 83] on td "[PERSON_NAME]" at bounding box center [145, 77] width 290 height 20
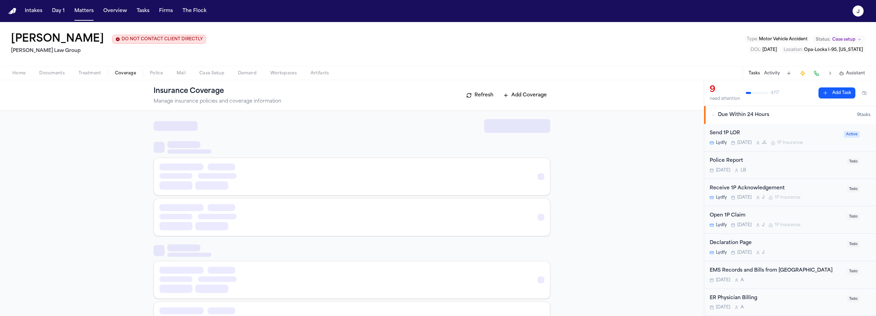
click at [115, 75] on span "Coverage" at bounding box center [125, 74] width 21 height 6
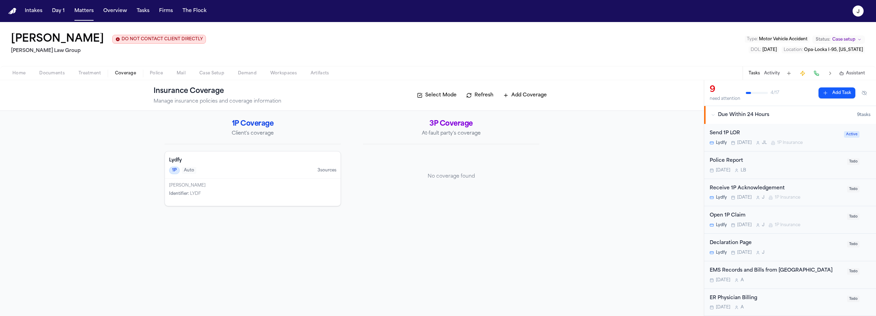
click at [246, 174] on div "1P Auto 3 source s" at bounding box center [252, 171] width 167 height 8
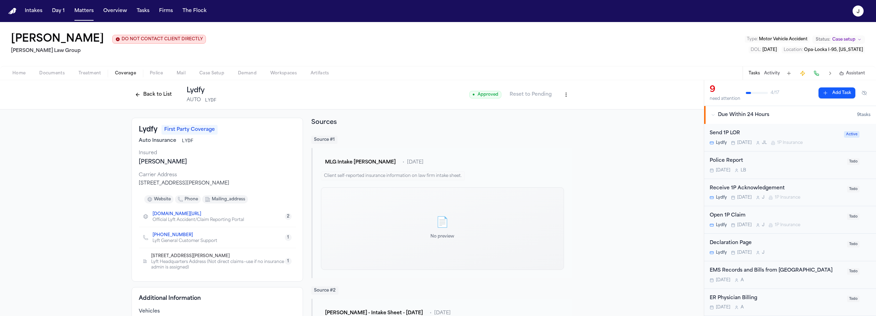
click at [163, 99] on button "Back to List" at bounding box center [154, 94] width 44 height 11
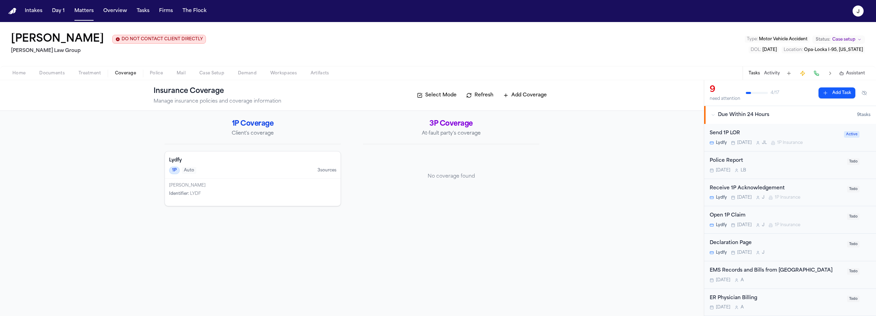
click at [92, 15] on button "Matters" at bounding box center [84, 11] width 25 height 12
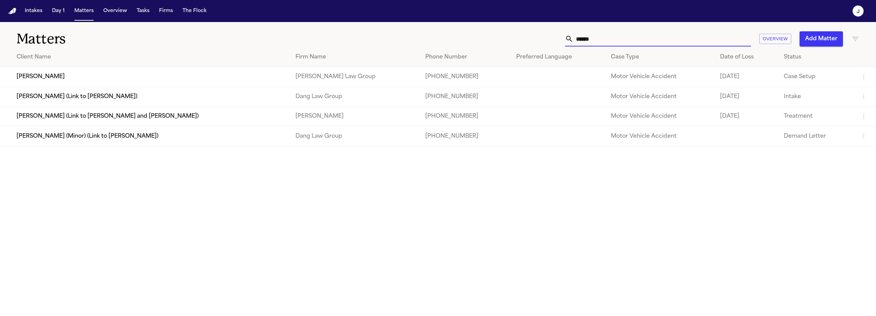
click at [593, 34] on input "******" at bounding box center [663, 38] width 178 height 15
click at [594, 35] on input "******" at bounding box center [663, 38] width 178 height 15
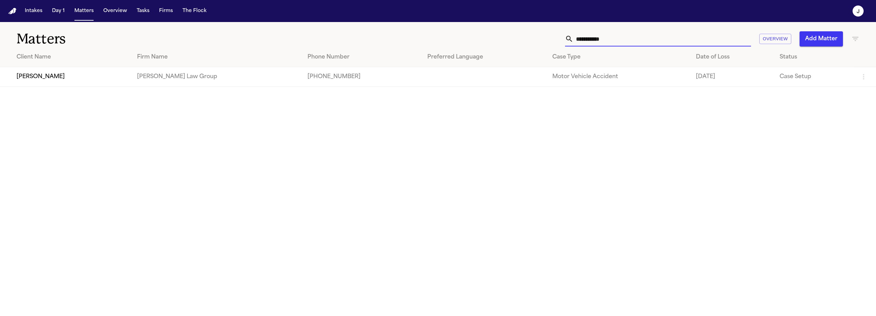
type input "**********"
click at [33, 74] on td "[PERSON_NAME]" at bounding box center [66, 77] width 132 height 20
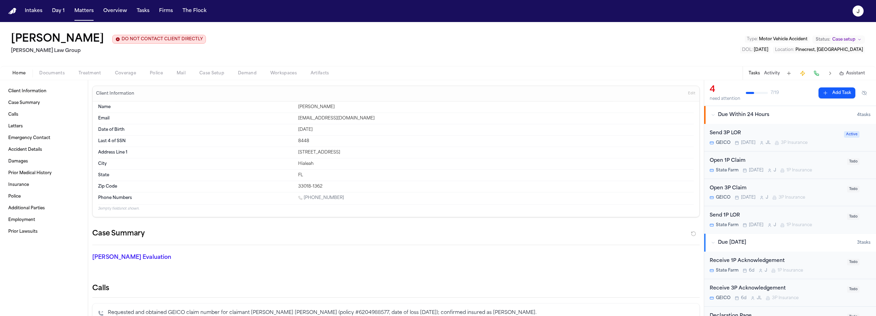
click at [122, 72] on span "Coverage" at bounding box center [125, 74] width 21 height 6
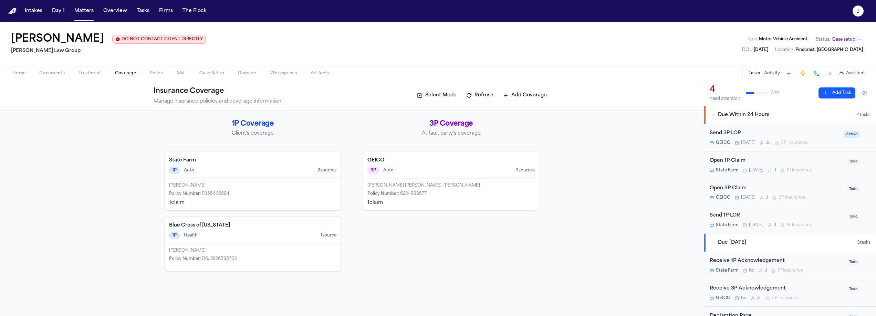
click at [802, 164] on div "Open 1P Claim" at bounding box center [776, 161] width 133 height 8
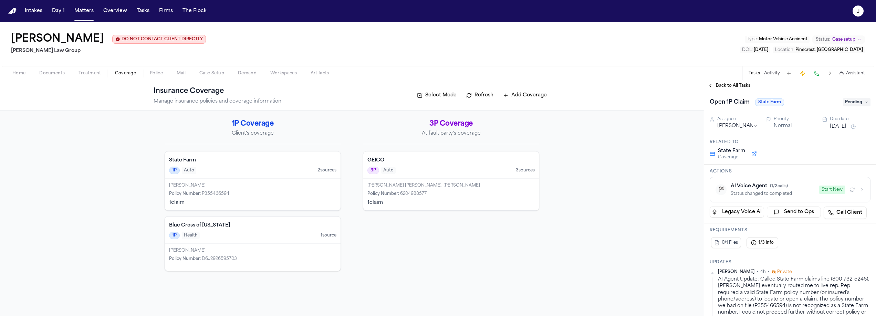
click at [273, 168] on div "1P Auto 2 source s" at bounding box center [252, 171] width 167 height 8
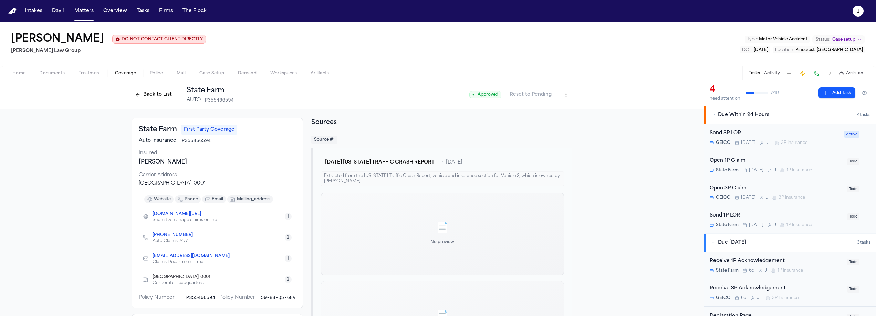
click at [775, 162] on div "Open 1P Claim" at bounding box center [776, 161] width 133 height 8
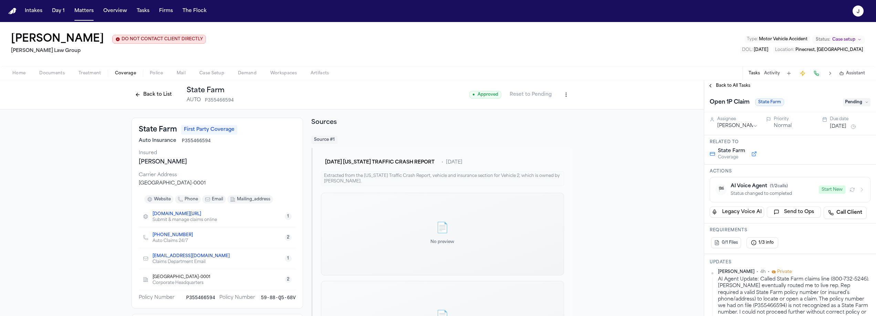
click at [208, 79] on div "Home Documents Treatment Coverage Police Mail Case Setup Demand Workspaces Arti…" at bounding box center [438, 73] width 876 height 14
click at [209, 77] on span "button" at bounding box center [211, 77] width 33 height 1
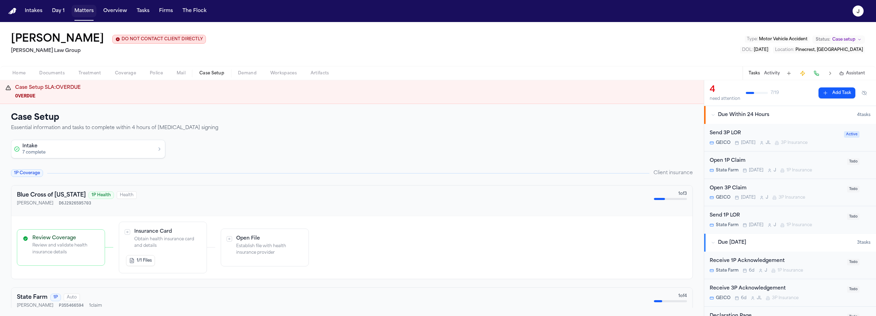
click at [75, 12] on button "Matters" at bounding box center [84, 11] width 25 height 12
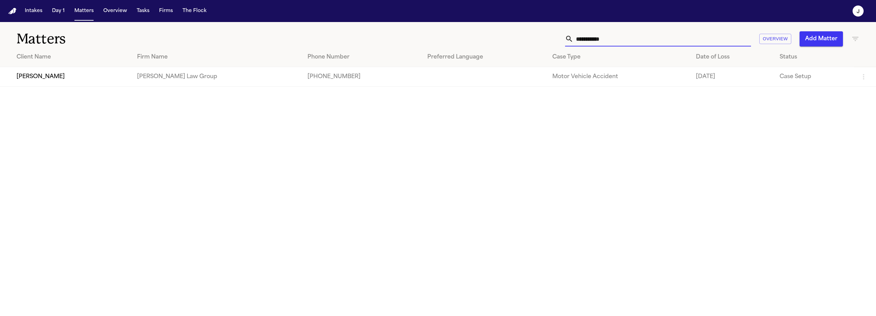
click at [647, 43] on input "**********" at bounding box center [663, 38] width 178 height 15
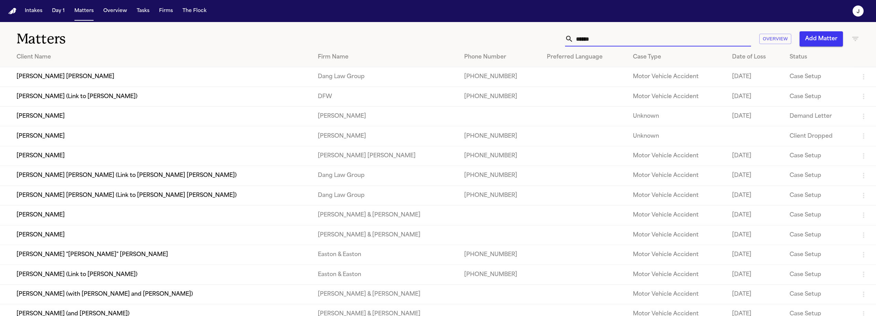
type input "******"
click at [67, 144] on td "[PERSON_NAME]" at bounding box center [156, 136] width 312 height 20
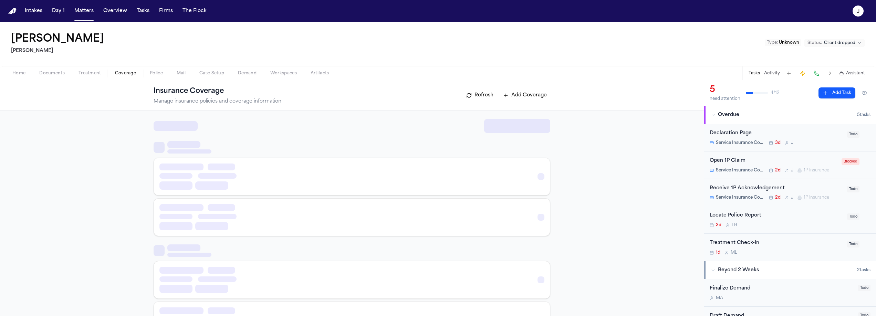
click at [118, 73] on span "Coverage" at bounding box center [125, 74] width 21 height 6
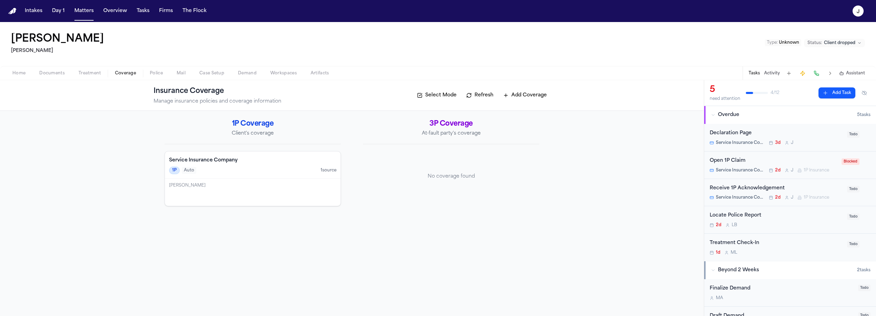
click at [255, 184] on div "Michael Rincón Aranda" at bounding box center [252, 186] width 167 height 6
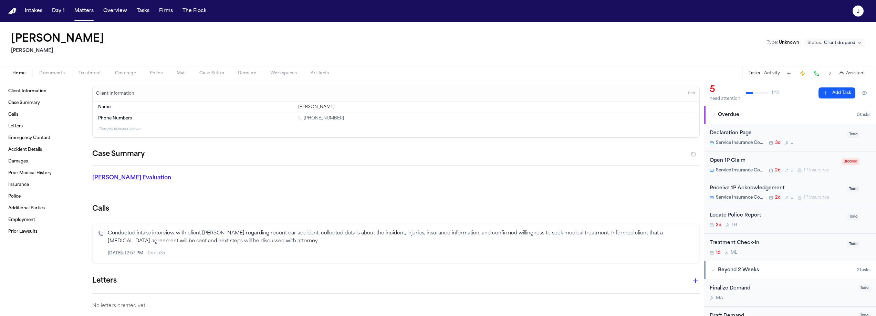
click at [20, 73] on span "Home" at bounding box center [18, 74] width 13 height 6
click at [58, 72] on span "Documents" at bounding box center [51, 74] width 25 height 6
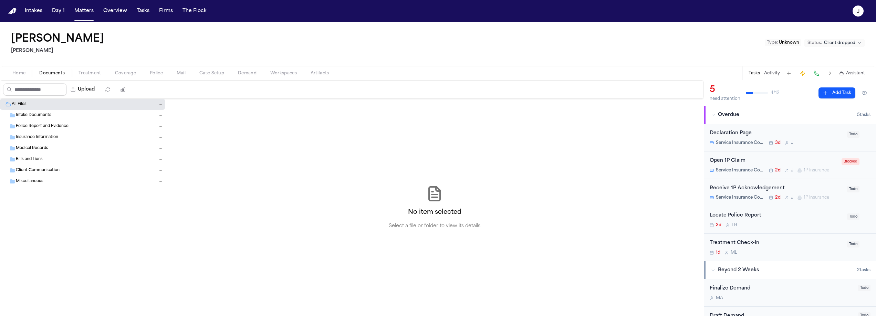
click at [47, 126] on span "Police Report and Evidence" at bounding box center [42, 127] width 53 height 6
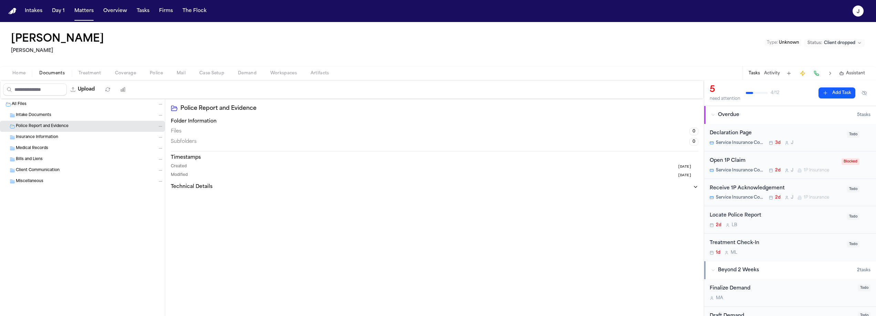
click at [46, 115] on span "Intake Documents" at bounding box center [33, 116] width 35 height 6
click at [47, 130] on div "Police Report and Evidence" at bounding box center [82, 126] width 165 height 11
click at [47, 137] on span "Insurance Information" at bounding box center [37, 138] width 42 height 6
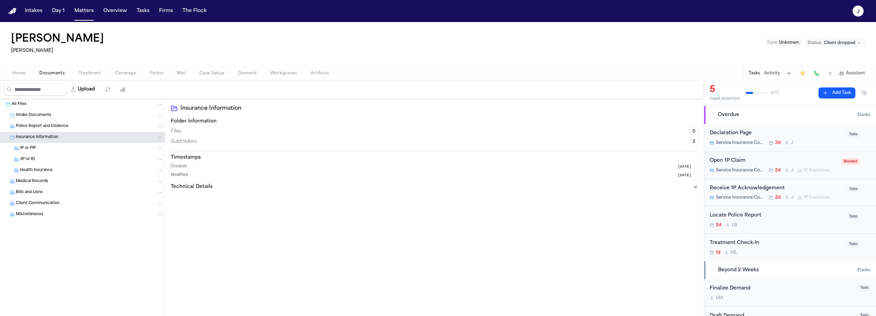
click at [21, 80] on div "Home Documents Treatment Coverage Police Mail Case Setup Demand Workspaces Arti…" at bounding box center [438, 73] width 876 height 14
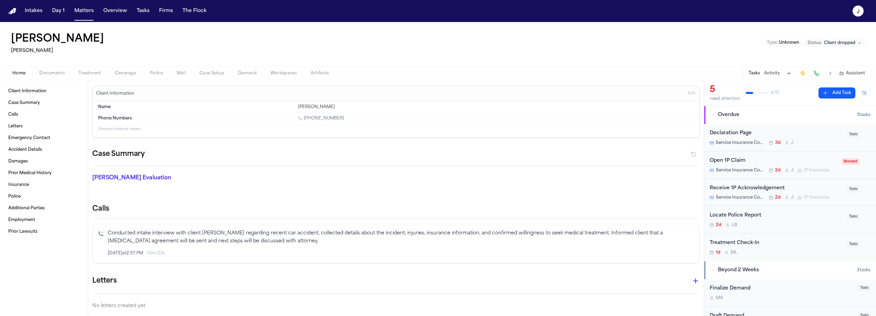
click at [21, 75] on span "Home" at bounding box center [18, 74] width 13 height 6
click at [73, 7] on button "Matters" at bounding box center [84, 11] width 25 height 12
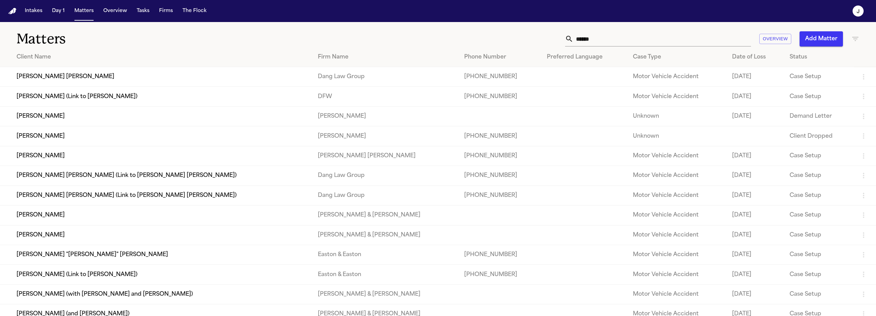
click at [594, 38] on input "******" at bounding box center [663, 38] width 178 height 15
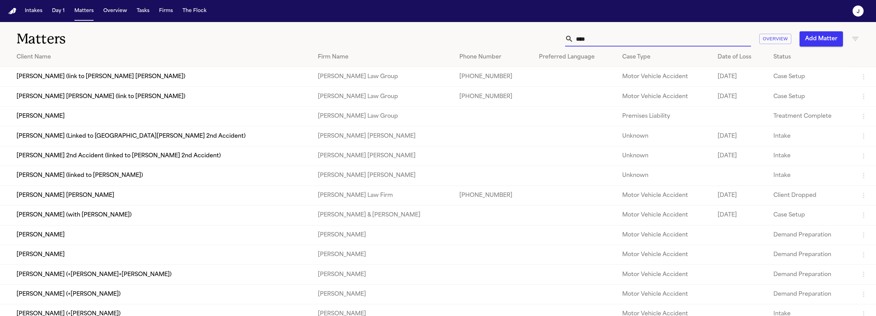
type input "****"
click at [87, 102] on td "[PERSON_NAME] [PERSON_NAME] (link to [PERSON_NAME])" at bounding box center [156, 97] width 312 height 20
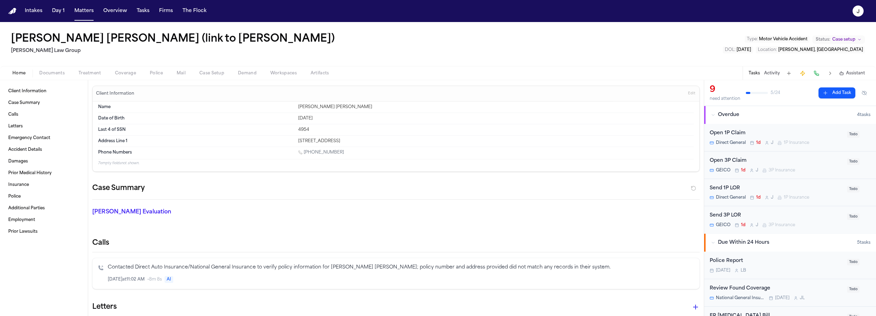
scroll to position [135, 0]
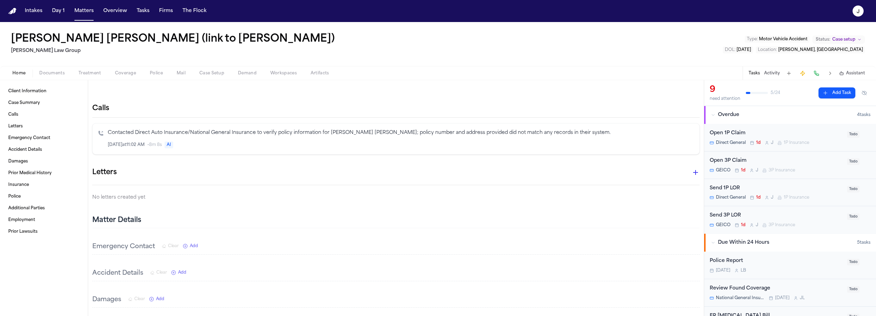
click at [689, 172] on button "button" at bounding box center [696, 173] width 14 height 14
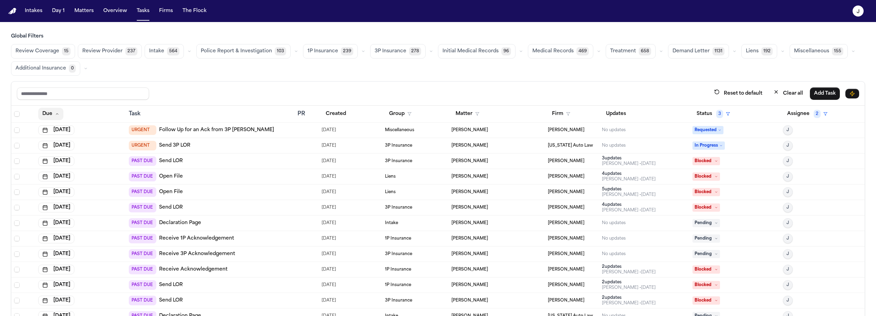
click at [51, 113] on button "Due" at bounding box center [50, 114] width 25 height 12
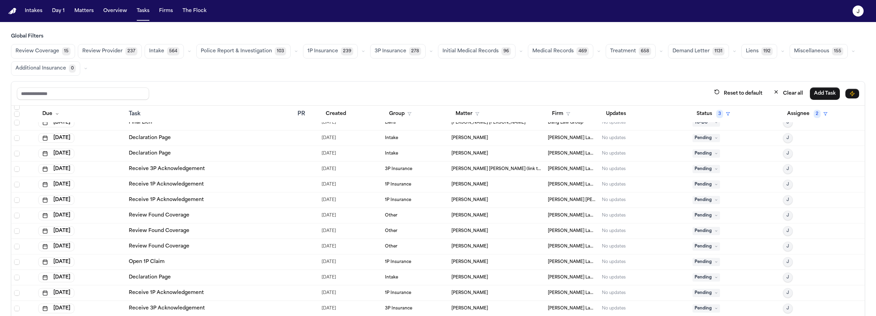
scroll to position [784, 0]
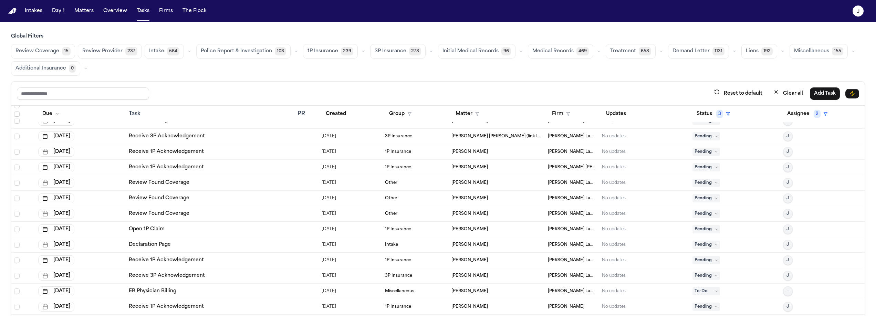
click at [199, 233] on td "Open 1P Claim" at bounding box center [210, 230] width 169 height 16
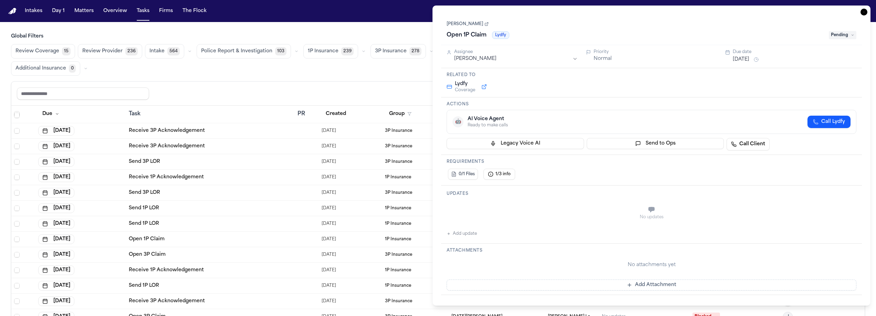
scroll to position [1187, 0]
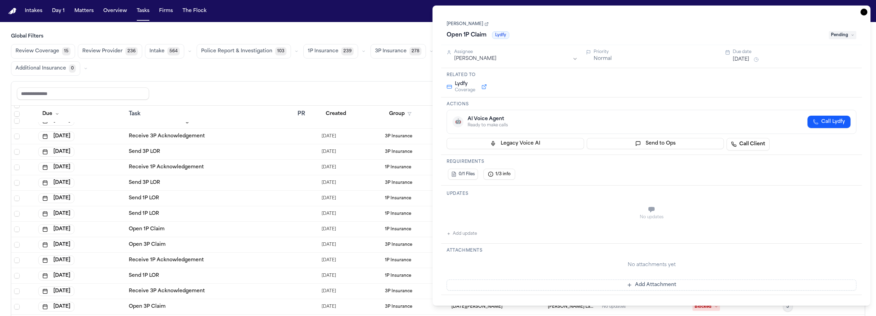
click at [215, 230] on div "Open 1P Claim" at bounding box center [210, 229] width 163 height 7
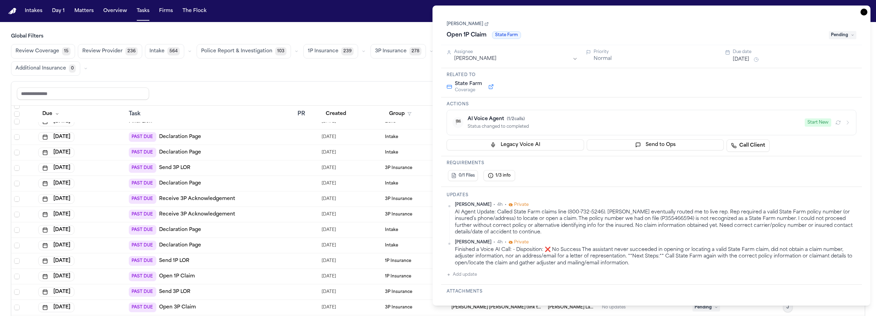
scroll to position [1459, 0]
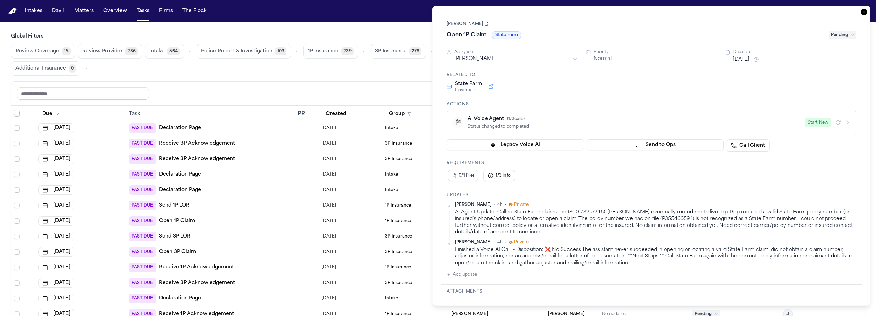
click at [234, 223] on div "PAST DUE Open 1P Claim" at bounding box center [210, 221] width 163 height 10
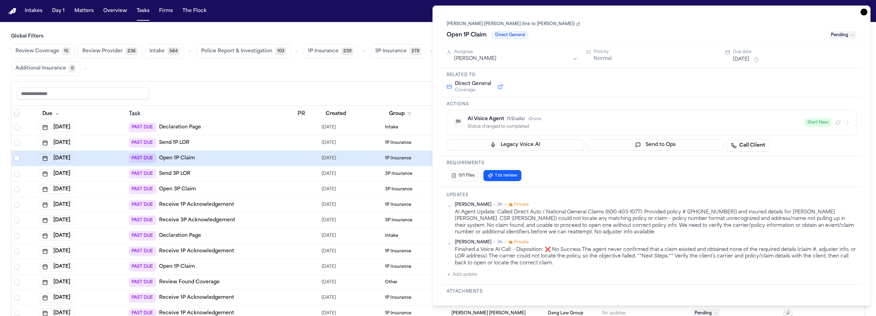
scroll to position [1539, 0]
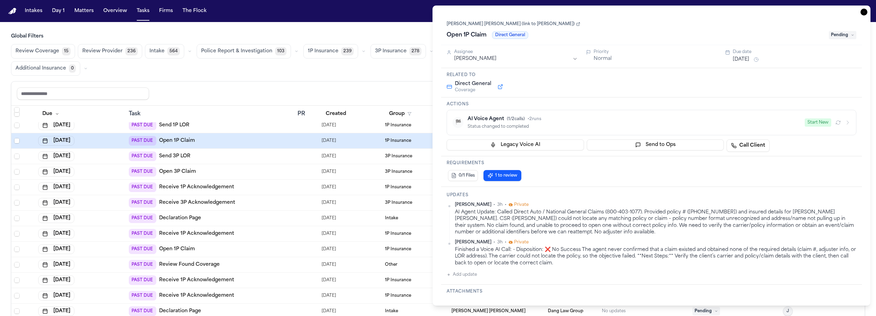
click at [244, 240] on td "PAST DUE Receive 1P Acknowledgement" at bounding box center [210, 234] width 169 height 16
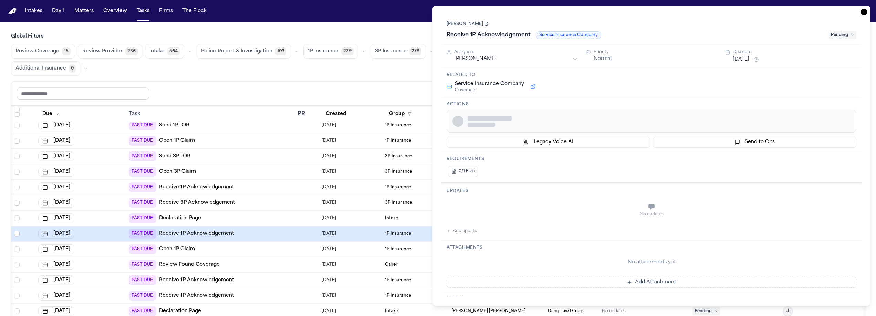
click at [244, 245] on div "PAST DUE Open 1P Claim" at bounding box center [210, 250] width 163 height 10
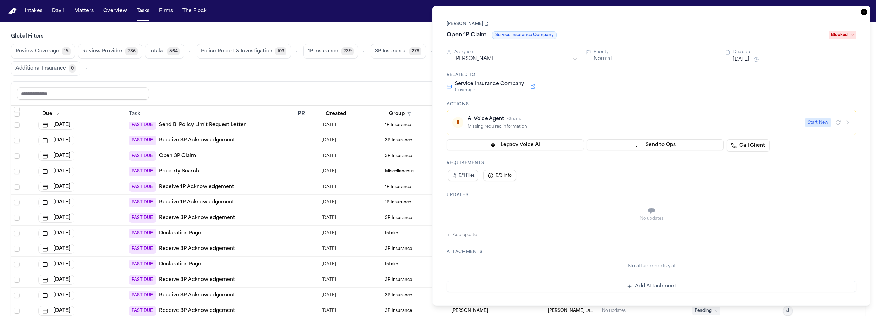
scroll to position [1820, 0]
